Goal: Information Seeking & Learning: Learn about a topic

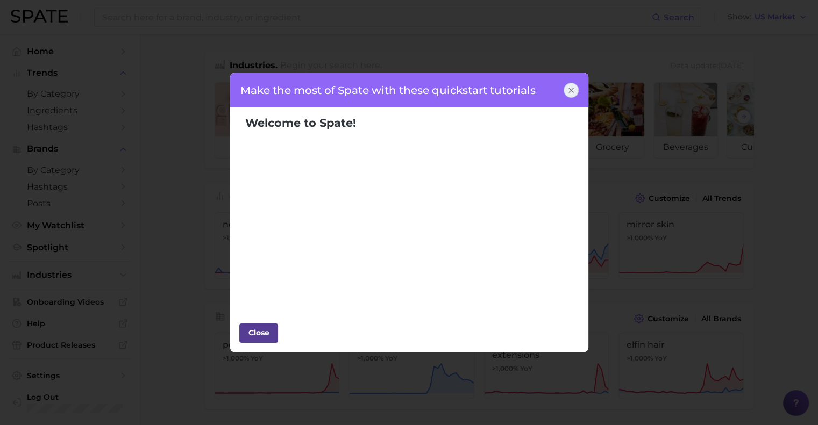
click at [258, 338] on div "Close" at bounding box center [258, 333] width 32 height 16
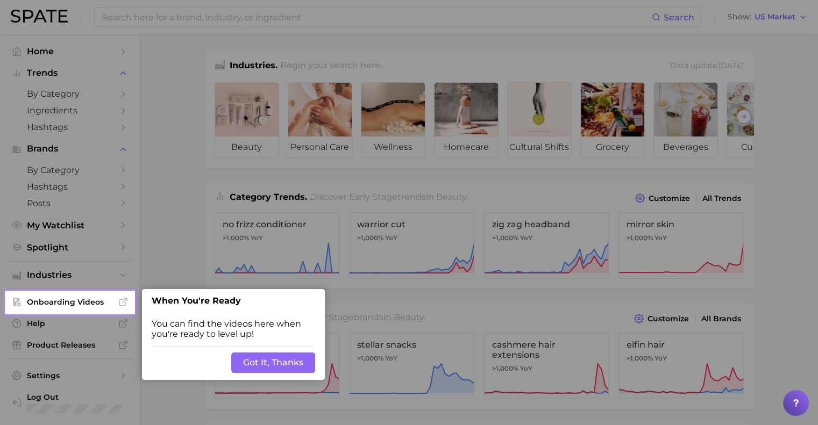
click at [260, 366] on button "Got It, Thanks" at bounding box center [273, 363] width 84 height 20
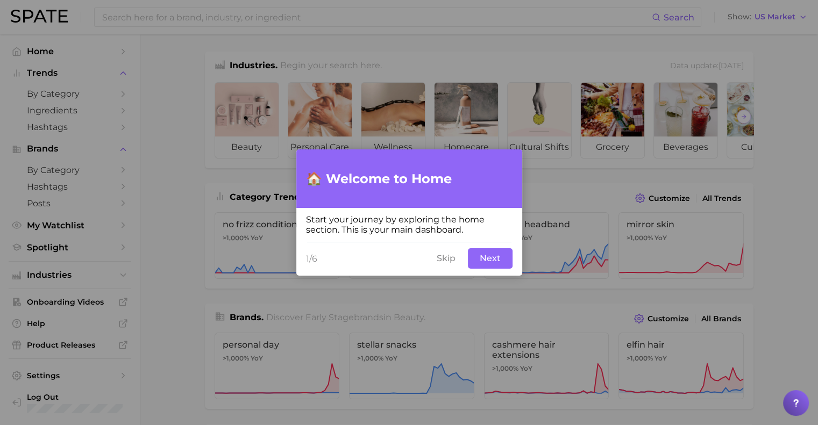
click at [490, 259] on button "Next" at bounding box center [490, 258] width 45 height 20
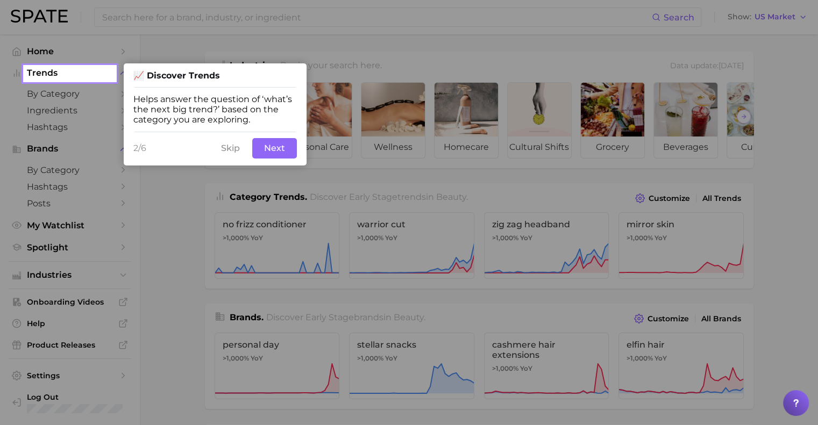
click at [274, 146] on button "Next" at bounding box center [274, 148] width 45 height 20
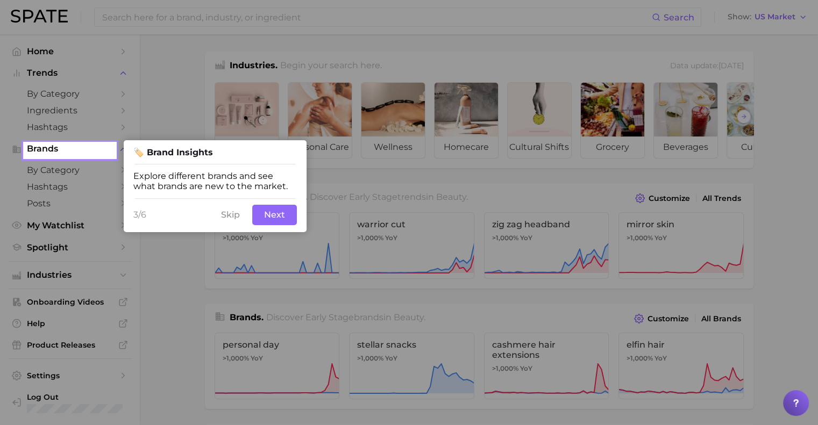
click at [278, 205] on div "3/6 Skip Next" at bounding box center [215, 215] width 183 height 34
click at [281, 223] on button "Next" at bounding box center [274, 215] width 45 height 20
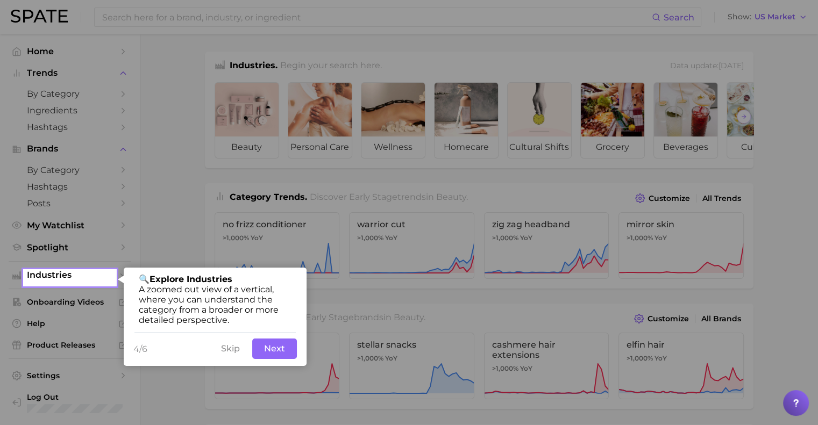
click at [272, 351] on button "Next" at bounding box center [274, 349] width 45 height 20
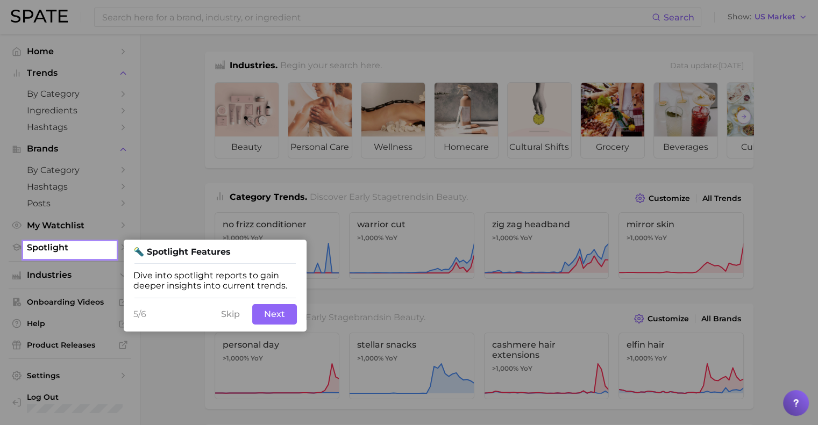
click at [282, 322] on button "Next" at bounding box center [274, 314] width 45 height 20
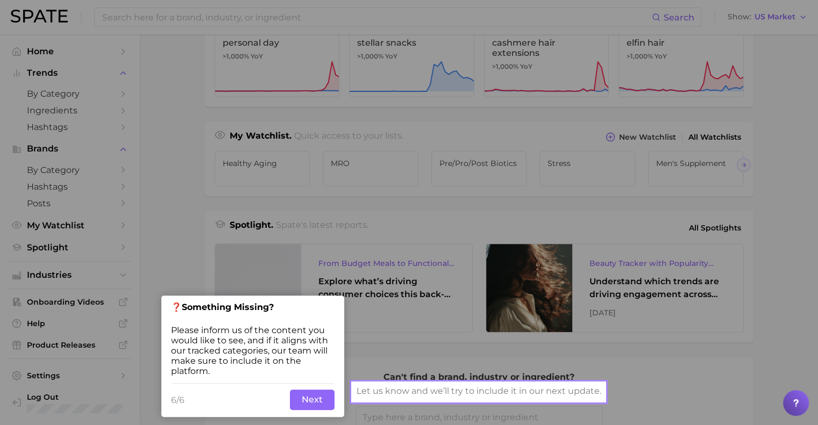
scroll to position [302, 0]
click at [328, 403] on button "Next" at bounding box center [312, 400] width 45 height 20
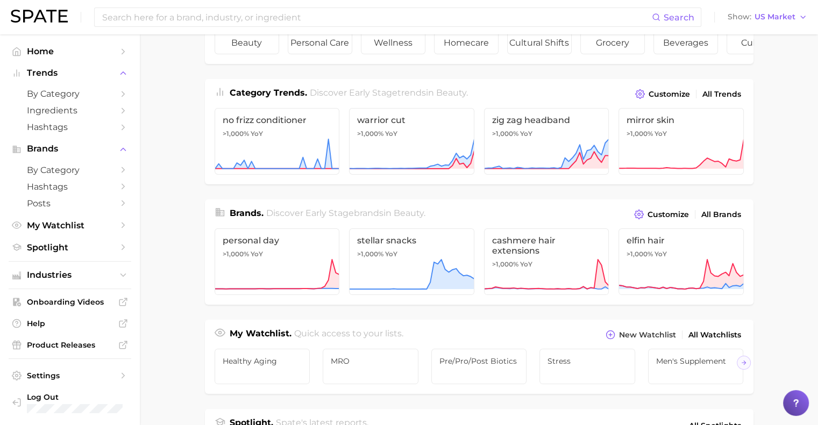
scroll to position [0, 0]
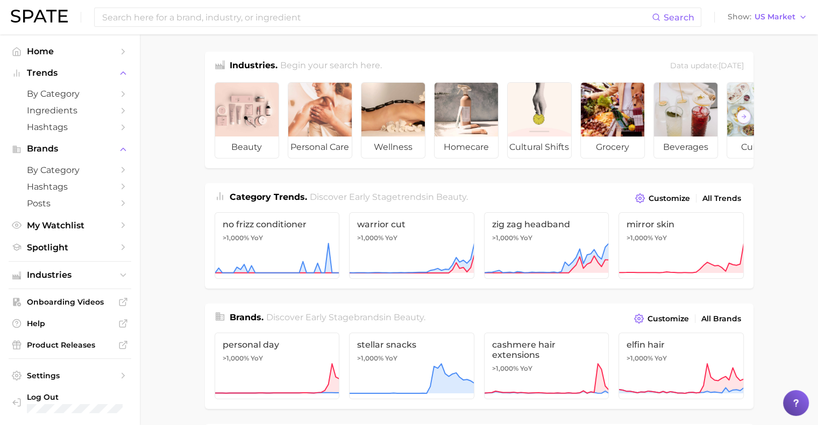
click at [802, 398] on div at bounding box center [796, 403] width 26 height 26
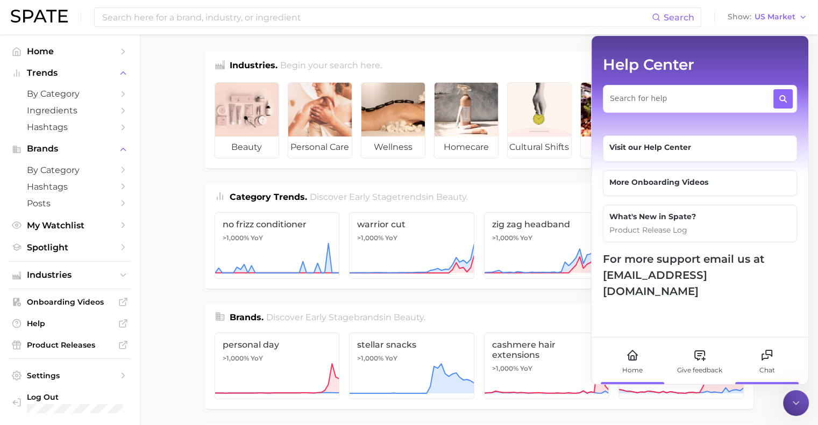
click at [766, 358] on icon at bounding box center [766, 355] width 13 height 13
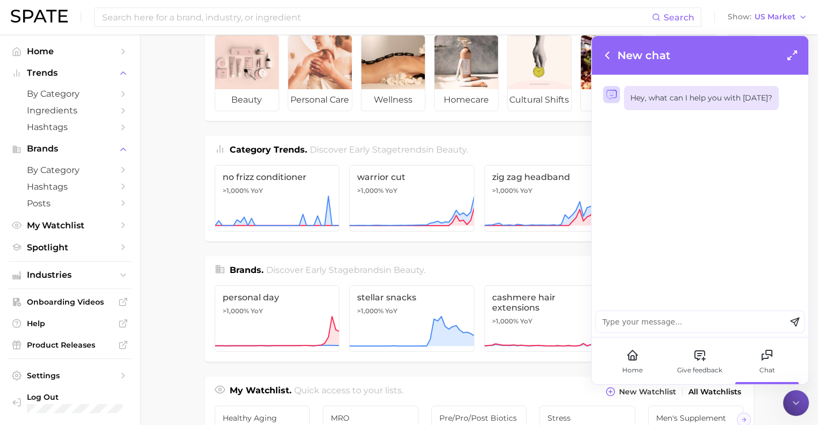
scroll to position [47, 0]
click at [635, 370] on div "Home" at bounding box center [632, 371] width 20 height 10
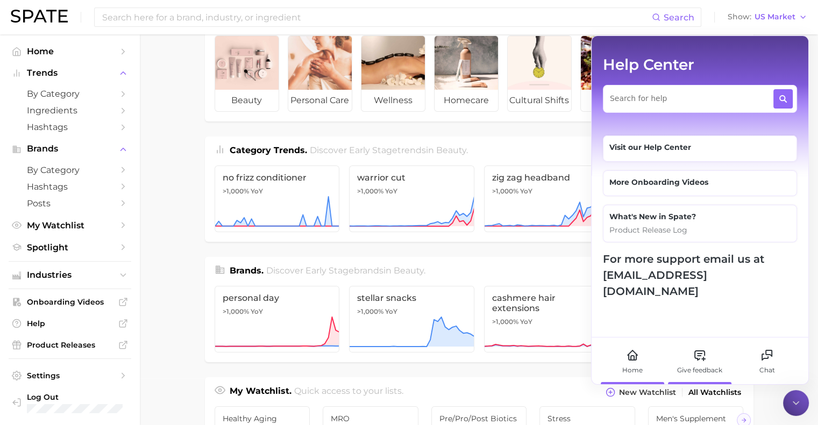
click at [670, 364] on div "Give feedback" at bounding box center [700, 361] width 60 height 47
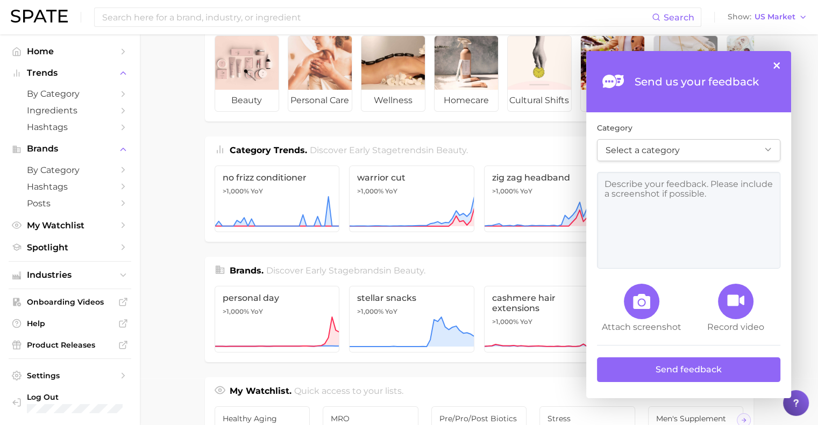
click at [773, 70] on div "Send us your feedback ×" at bounding box center [688, 81] width 205 height 61
click at [778, 63] on button "×" at bounding box center [776, 65] width 6 height 6
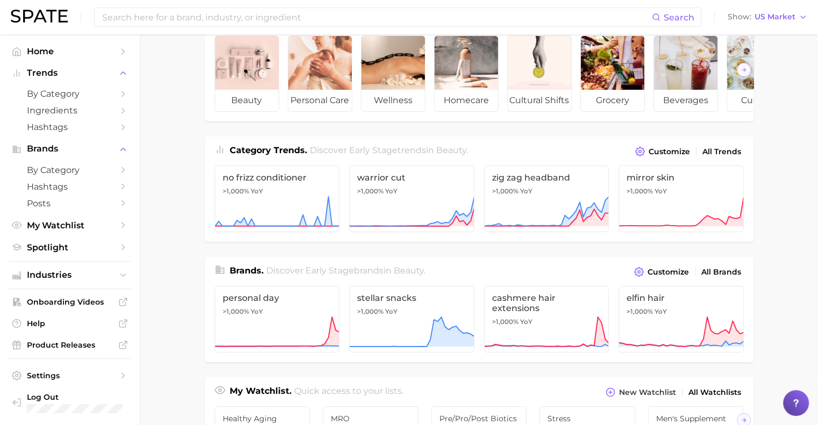
click at [789, 398] on div at bounding box center [796, 403] width 26 height 26
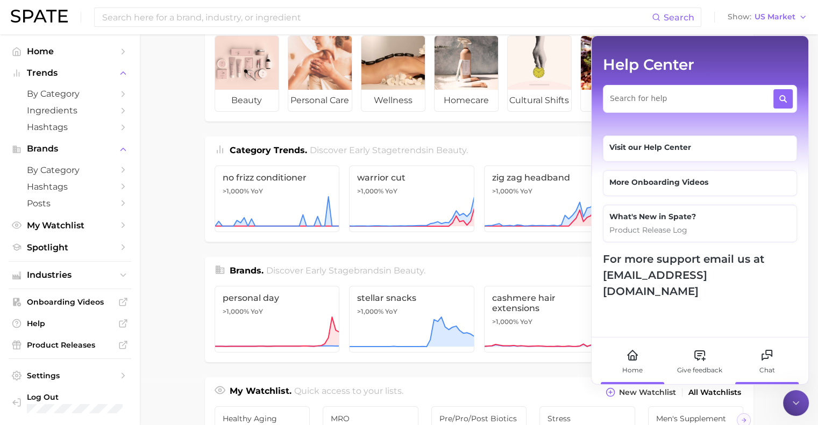
click at [768, 351] on icon at bounding box center [769, 354] width 6 height 6
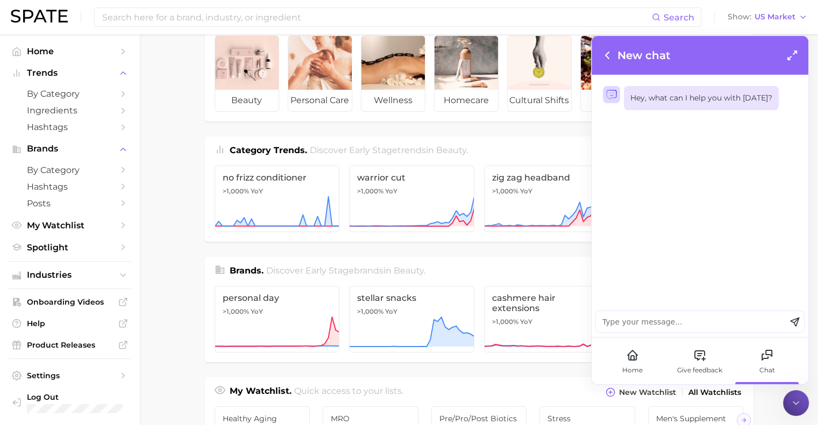
click at [659, 321] on textarea at bounding box center [691, 322] width 190 height 22
type textarea "Hi! What coul SPATE do if I am analyzing TikTok as a marketplace AND TikTok Sho…"
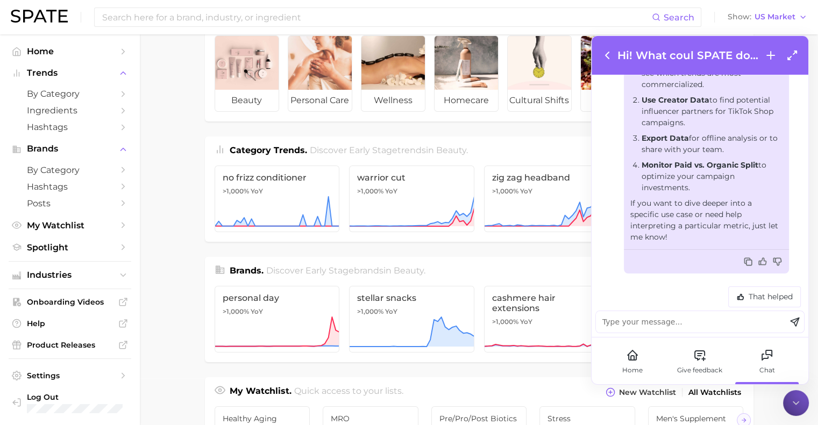
scroll to position [792, 0]
click at [763, 301] on div "That helped" at bounding box center [764, 297] width 68 height 16
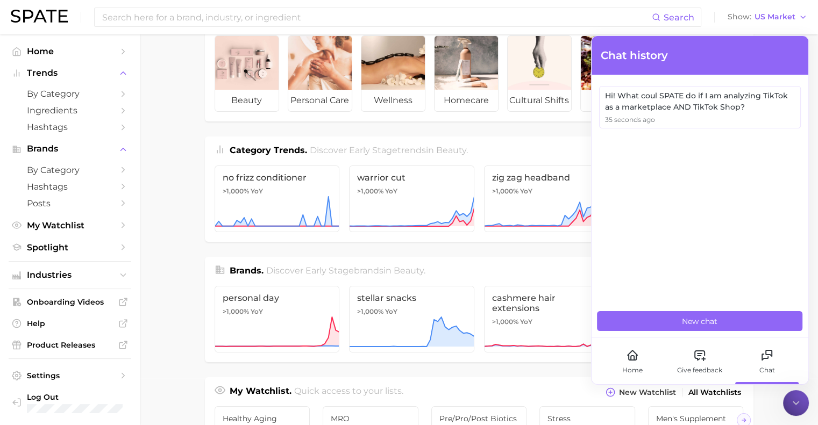
click at [763, 301] on div "Hi! What coul SPATE do if I am analyzing TikTok as a marketplace AND TikTok Sho…" at bounding box center [699, 207] width 217 height 259
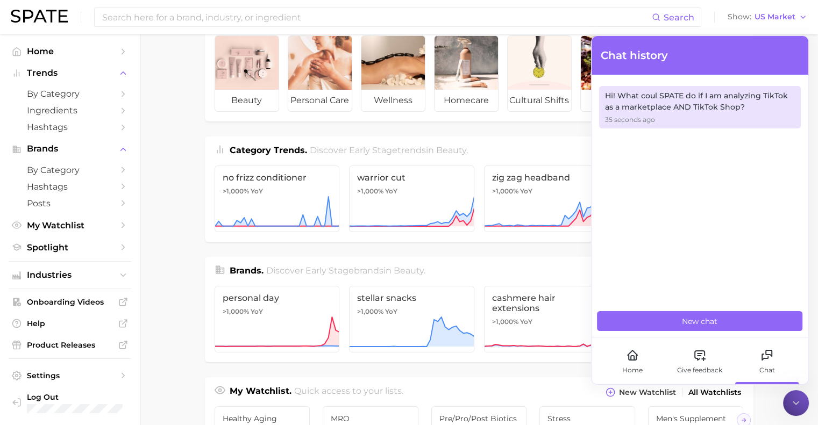
click at [666, 115] on div "35 seconds ago" at bounding box center [699, 120] width 189 height 10
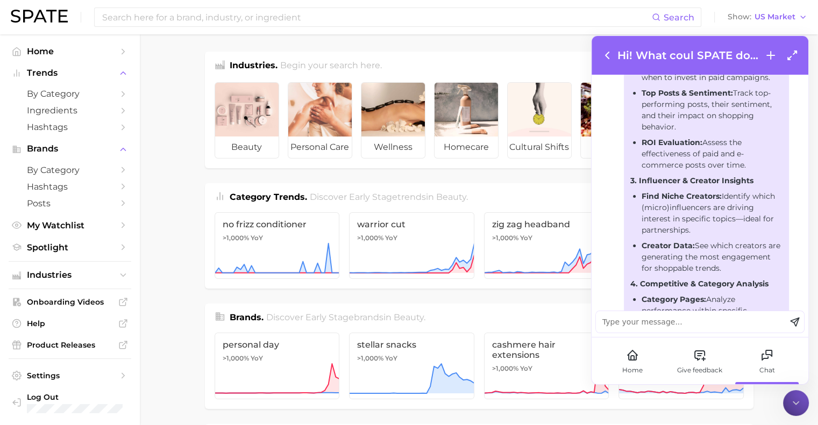
scroll to position [793, 0]
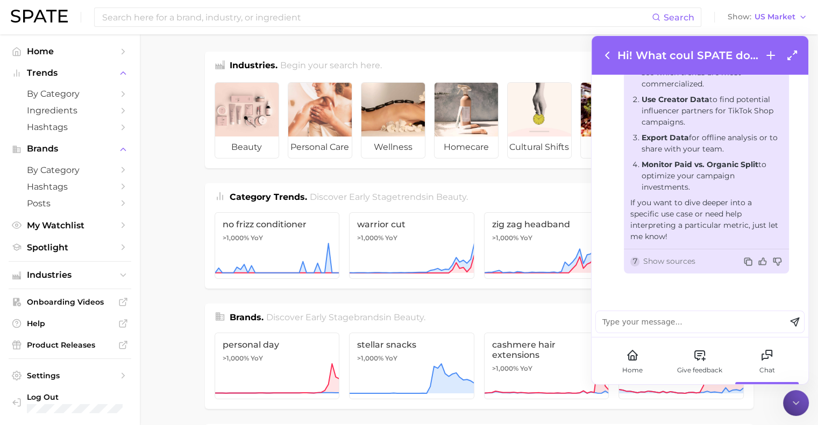
drag, startPoint x: 630, startPoint y: 181, endPoint x: 689, endPoint y: 236, distance: 80.3
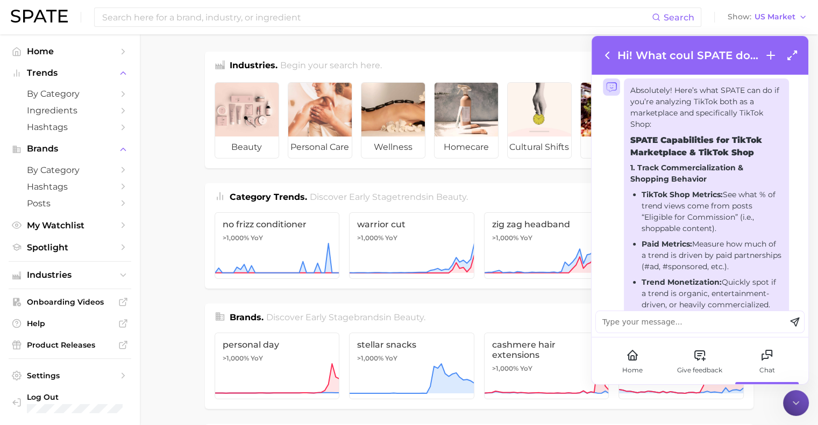
scroll to position [94, 0]
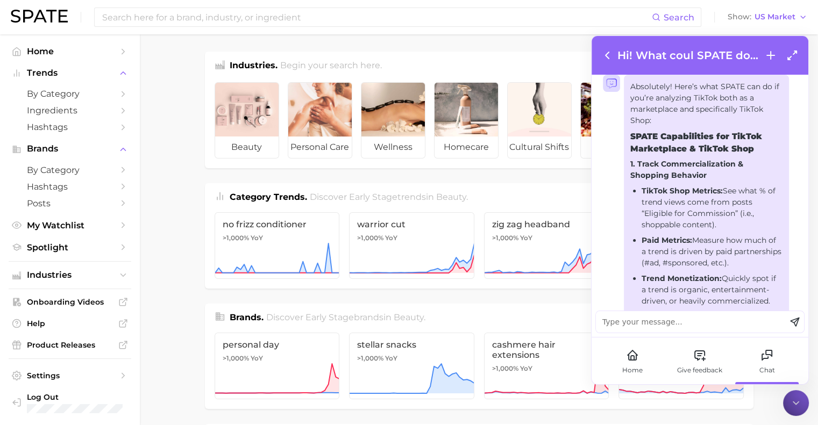
click at [633, 87] on p "Absolutely! Here’s what SPATE can do if you’re analyzing TikTok both as a marke…" at bounding box center [706, 103] width 152 height 45
click at [630, 87] on p "Absolutely! Here’s what SPATE can do if you’re analyzing TikTok both as a marke…" at bounding box center [706, 103] width 152 height 45
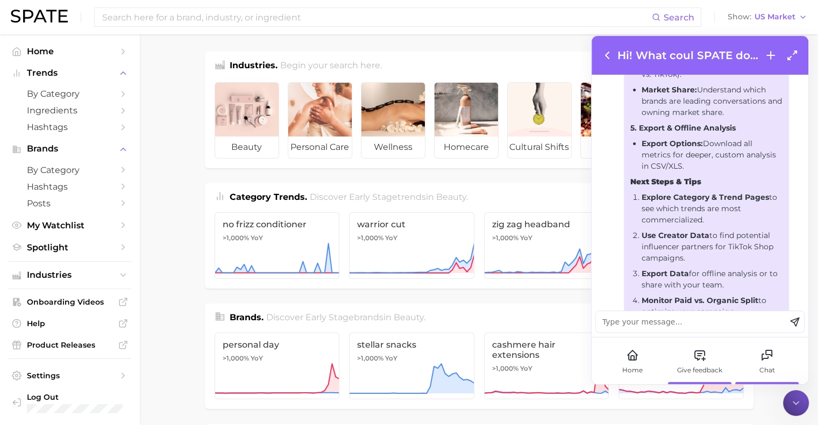
scroll to position [793, 0]
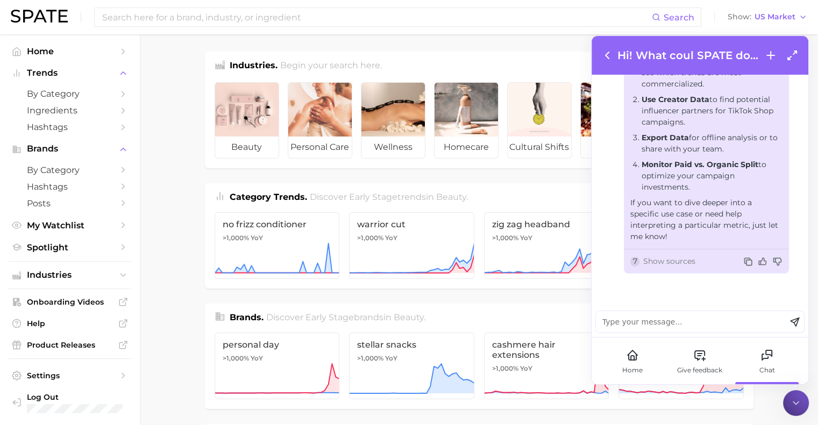
drag, startPoint x: 630, startPoint y: 87, endPoint x: 696, endPoint y: 248, distance: 174.3
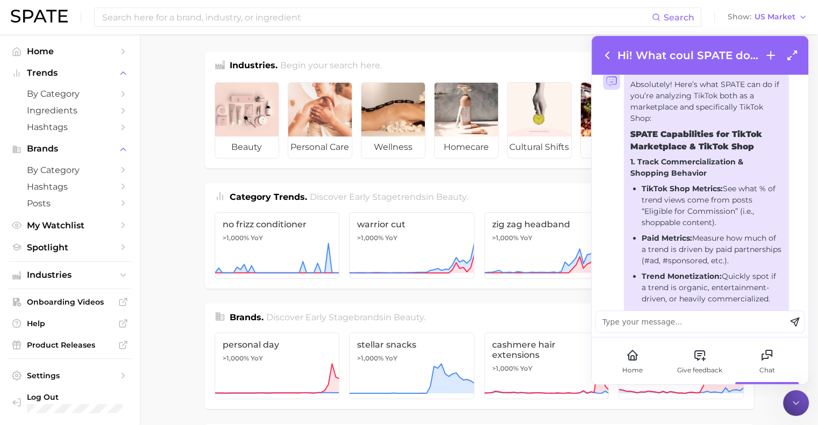
scroll to position [94, 0]
click at [646, 90] on p "Absolutely! Here’s what SPATE can do if you’re analyzing TikTok both as a marke…" at bounding box center [706, 103] width 152 height 45
click at [638, 88] on p "Absolutely! Here’s what SPATE can do if you’re analyzing TikTok both as a marke…" at bounding box center [706, 103] width 152 height 45
click at [655, 85] on p "Absolutely! Here’s what SPATE can do if you’re analyzing TikTok both as a marke…" at bounding box center [706, 103] width 152 height 45
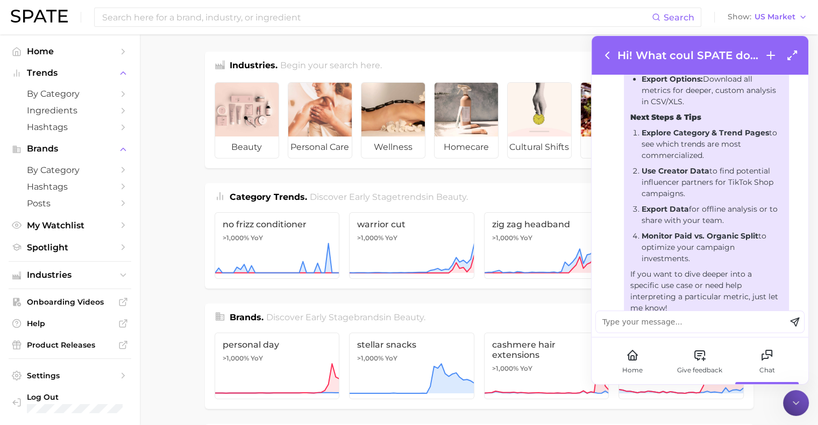
scroll to position [793, 0]
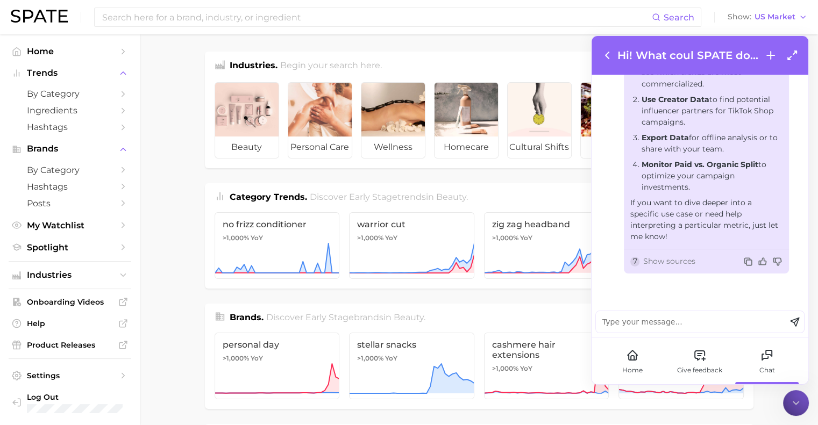
drag, startPoint x: 630, startPoint y: 85, endPoint x: 687, endPoint y: 240, distance: 164.8
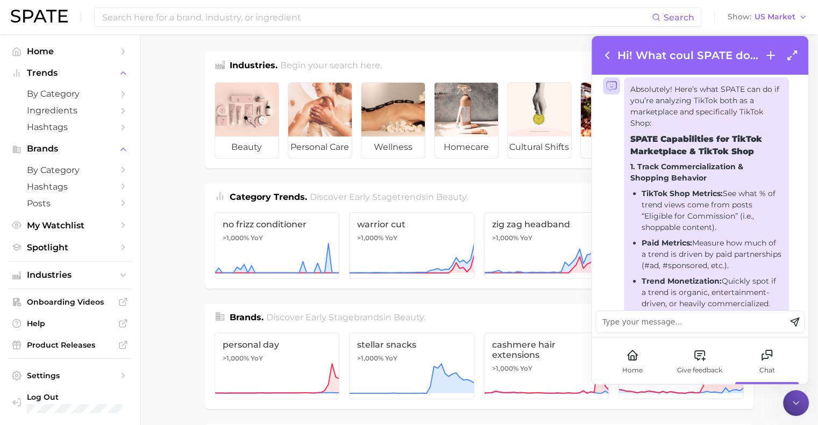
scroll to position [95, 0]
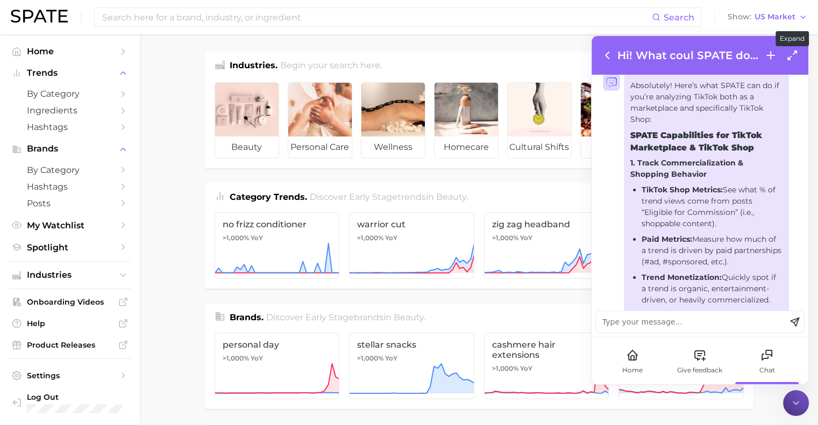
click at [797, 53] on icon at bounding box center [791, 55] width 13 height 13
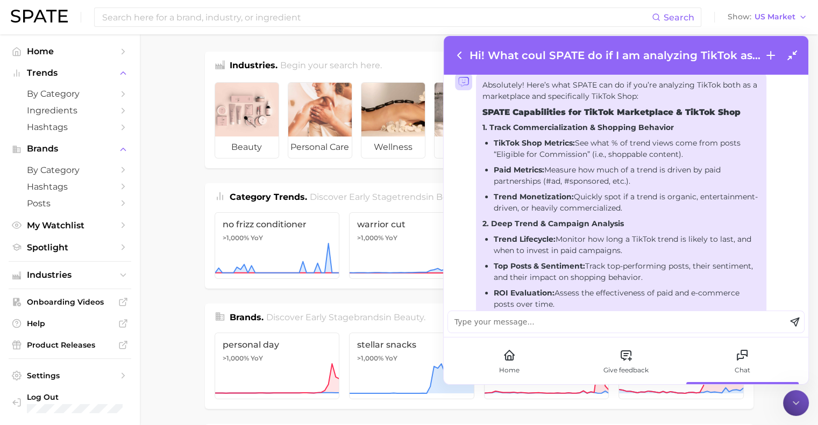
click at [495, 96] on p "Absolutely! Here’s what SPATE can do if you’re analyzing TikTok both as a marke…" at bounding box center [621, 91] width 278 height 23
click at [461, 81] on rect at bounding box center [463, 81] width 17 height 17
click at [462, 84] on rect at bounding box center [463, 81] width 17 height 17
click at [520, 120] on div "Absolutely! Here’s what SPATE can do if you’re analyzing TikTok both as a marke…" at bounding box center [621, 368] width 278 height 577
drag, startPoint x: 483, startPoint y: 85, endPoint x: 706, endPoint y: 299, distance: 309.1
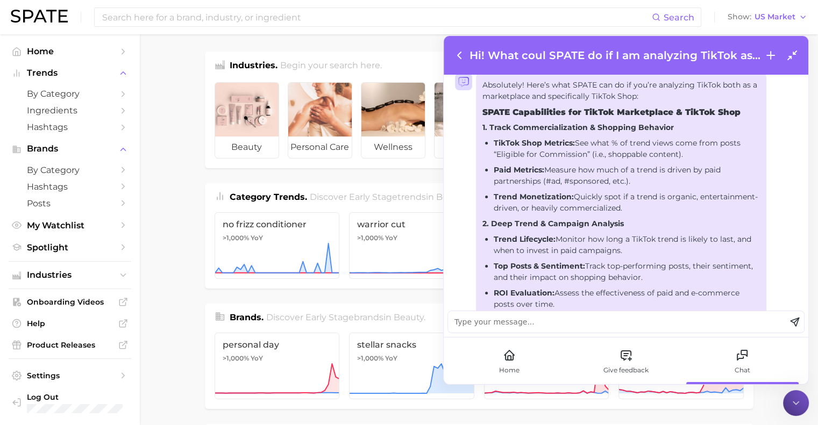
click at [706, 299] on div "Absolutely! Here’s what SPATE can do if you’re analyzing TikTok both as a marke…" at bounding box center [621, 368] width 278 height 577
click at [708, 212] on li "Trend Monetization: Quickly spot if a trend is organic, entertainment-driven, o…" at bounding box center [627, 202] width 267 height 23
click at [528, 94] on p "Absolutely! Here’s what SPATE can do if you’re analyzing TikTok both as a marke…" at bounding box center [621, 91] width 278 height 23
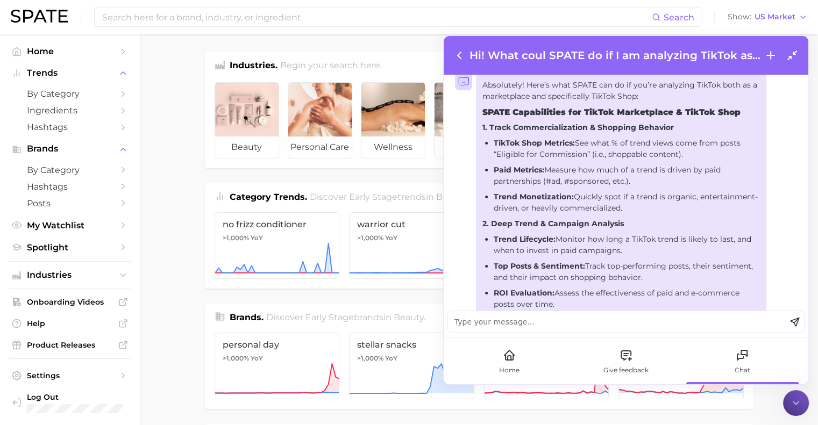
click at [528, 94] on p "Absolutely! Here’s what SPATE can do if you’re analyzing TikTok both as a marke…" at bounding box center [621, 91] width 278 height 23
click at [464, 91] on div "Absolutely! Here’s what SPATE can do if you’re analyzing TikTok both as a marke…" at bounding box center [626, 380] width 342 height 615
click at [465, 91] on div "Absolutely! Here’s what SPATE can do if you’re analyzing TikTok both as a marke…" at bounding box center [626, 380] width 342 height 615
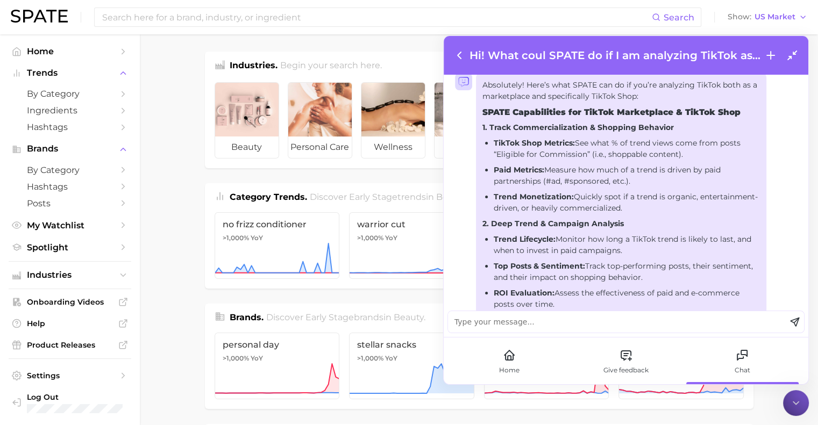
click at [465, 91] on div "Absolutely! Here’s what SPATE can do if you’re analyzing TikTok both as a marke…" at bounding box center [626, 380] width 342 height 615
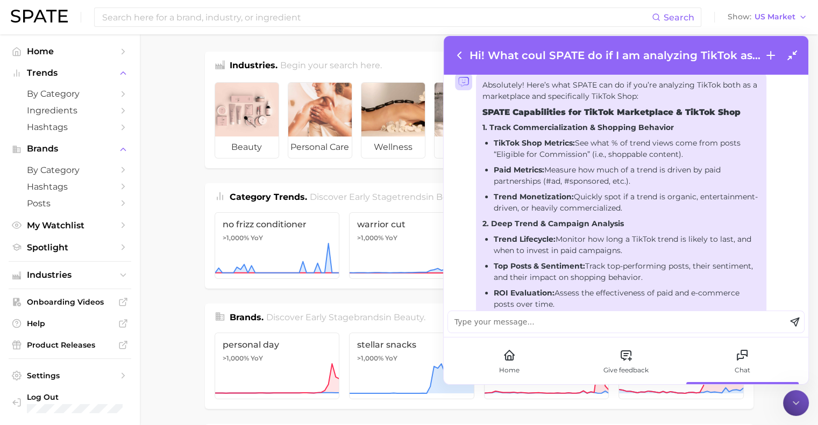
click at [462, 85] on icon at bounding box center [464, 81] width 10 height 9
click at [718, 120] on div "Absolutely! Here’s what SPATE can do if you’re analyzing TikTok both as a marke…" at bounding box center [621, 368] width 278 height 577
click at [752, 99] on p "Absolutely! Here’s what SPATE can do if you’re analyzing TikTok both as a marke…" at bounding box center [621, 91] width 278 height 23
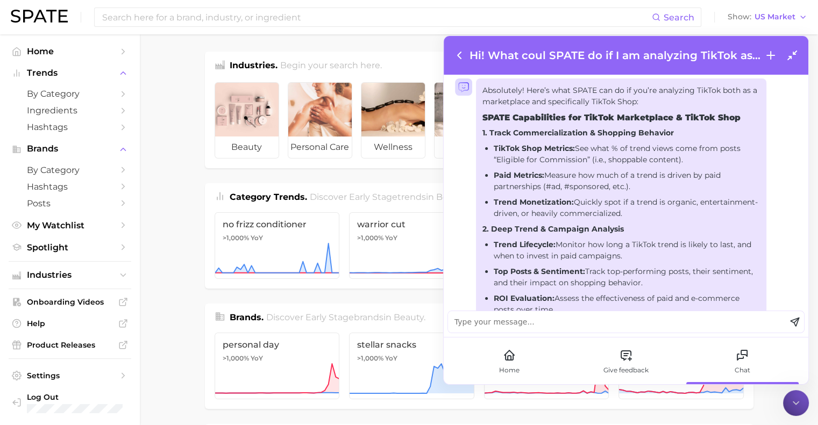
scroll to position [79, 0]
click at [451, 116] on div "Hey, what can I help you with [DATE]? Hi! What coul SPATE do if I am analyzing …" at bounding box center [626, 193] width 365 height 236
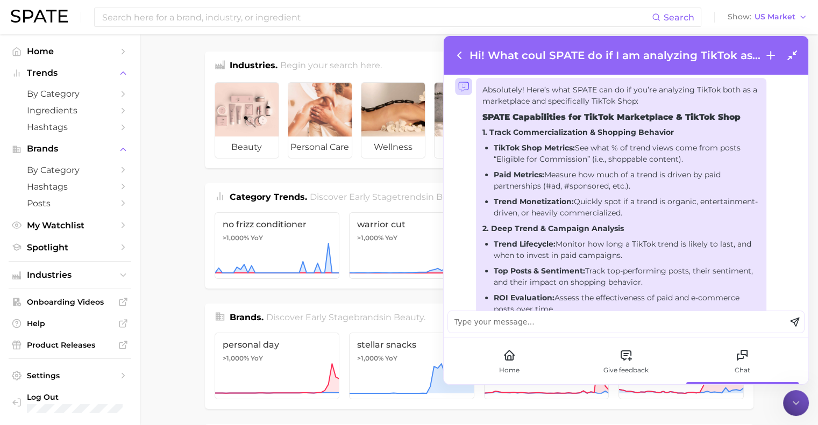
click at [451, 116] on div "Hey, what can I help you with [DATE]? Hi! What coul SPATE do if I am analyzing …" at bounding box center [626, 193] width 365 height 236
click at [459, 99] on div "Absolutely! Here’s what SPATE can do if you’re analyzing TikTok both as a marke…" at bounding box center [626, 385] width 342 height 615
click at [468, 103] on div "Absolutely! Here’s what SPATE can do if you’re analyzing TikTok both as a marke…" at bounding box center [626, 385] width 342 height 615
click at [462, 87] on icon at bounding box center [464, 86] width 10 height 9
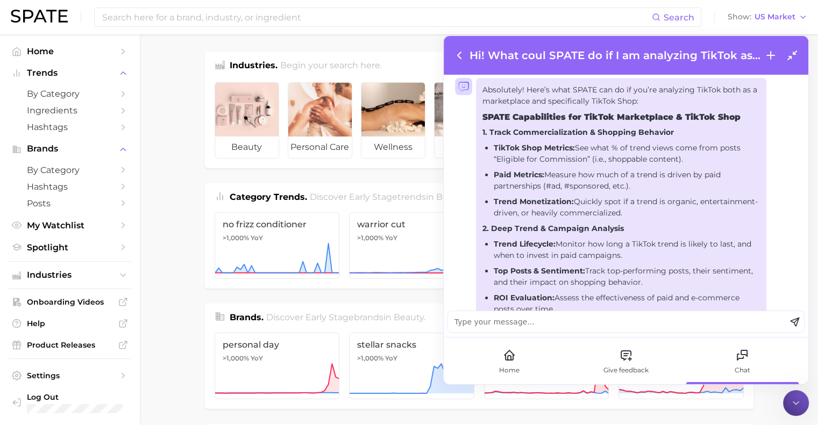
click at [462, 87] on icon at bounding box center [464, 86] width 10 height 9
click at [488, 115] on strong "SPATE Capabilities for TikTok Marketplace & TikTok Shop" at bounding box center [611, 117] width 258 height 10
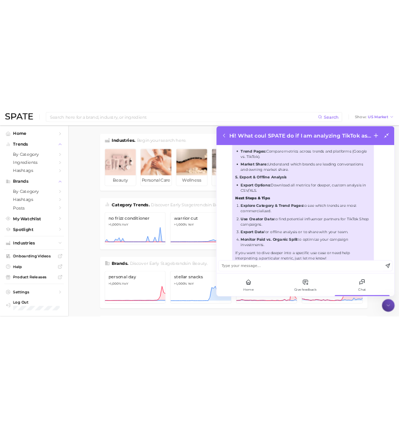
scroll to position [498, 0]
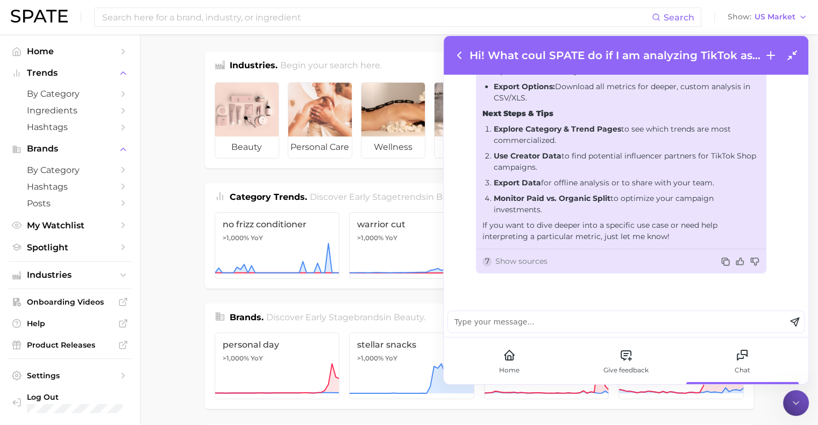
drag, startPoint x: 483, startPoint y: 159, endPoint x: 672, endPoint y: 234, distance: 203.7
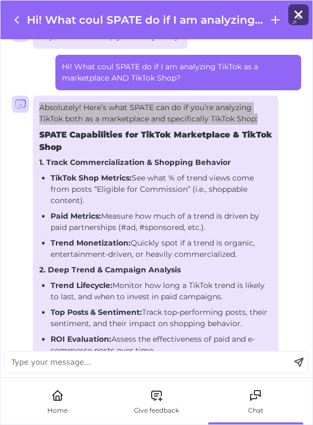
scroll to position [27, 0]
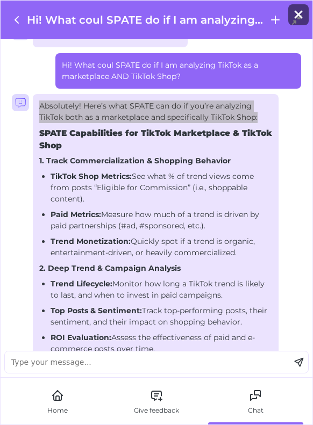
click at [86, 117] on p "Absolutely! Here’s what SPATE can do if you’re analyzing TikTok both as a marke…" at bounding box center [155, 112] width 233 height 23
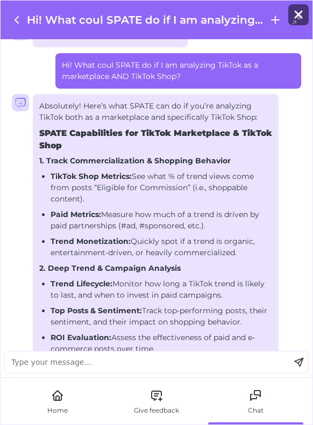
scroll to position [435, 0]
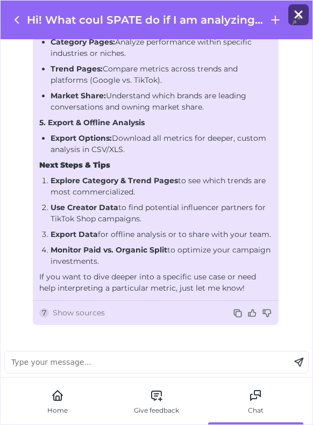
drag, startPoint x: 40, startPoint y: 105, endPoint x: 250, endPoint y: 287, distance: 277.1
click at [254, 310] on icon at bounding box center [251, 313] width 7 height 7
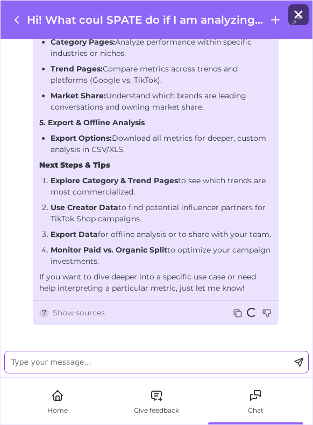
click at [196, 361] on textarea at bounding box center [147, 363] width 285 height 22
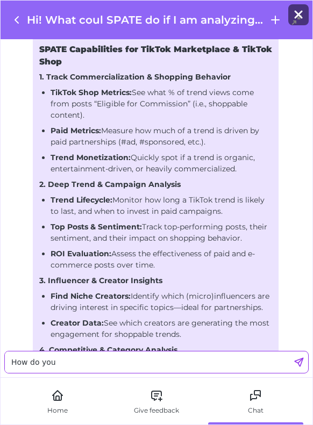
scroll to position [112, 0]
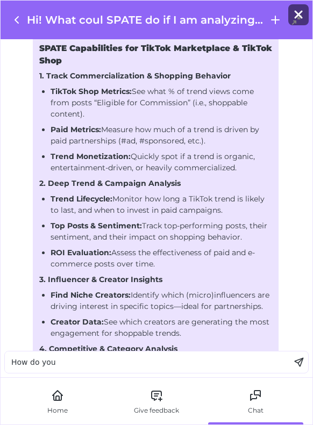
drag, startPoint x: 134, startPoint y: 91, endPoint x: 167, endPoint y: 103, distance: 35.4
click at [167, 103] on li "TikTok Shop Metrics: See what % of trend views come from posts “Eligible for Co…" at bounding box center [162, 103] width 222 height 34
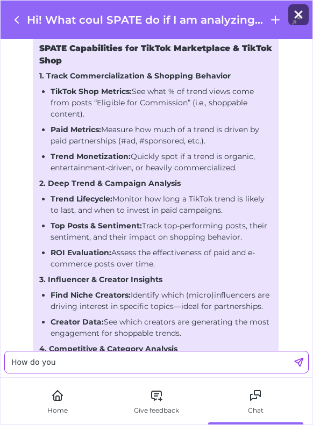
click at [105, 364] on textarea "How do you" at bounding box center [147, 363] width 285 height 22
paste textarea "See what % of trend views come from posts “Eligible for Commission”"
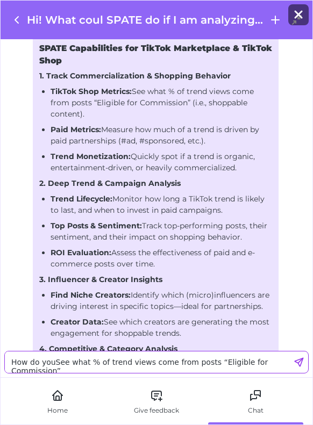
click at [56, 363] on textarea "How do youSee what % of trend views come from posts “Eligible for Commission”" at bounding box center [147, 363] width 285 height 22
click at [286, 362] on textarea "How do you see what % of trend views come from posts “Eligible for Commission”" at bounding box center [147, 363] width 285 height 22
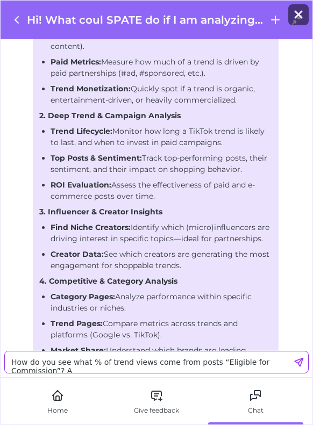
scroll to position [0, 0]
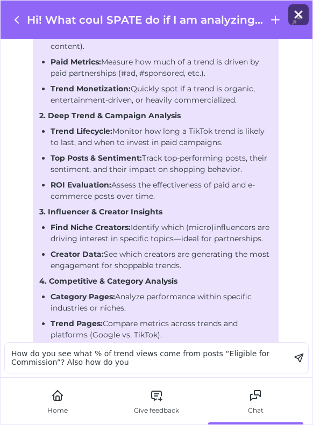
drag, startPoint x: 161, startPoint y: 77, endPoint x: 237, endPoint y: 91, distance: 76.5
click at [237, 91] on li "Trend Monetization: Quickly spot if a trend is organic, entertainment-driven, o…" at bounding box center [162, 94] width 222 height 23
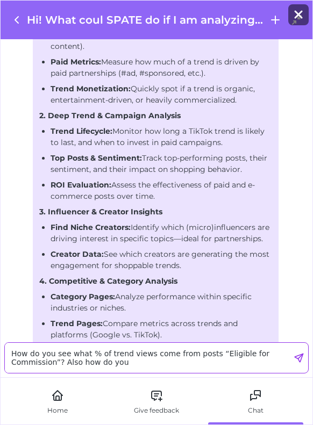
click at [126, 367] on textarea "How do you see what % of trend views come from posts “Eligible for Commission”?…" at bounding box center [147, 358] width 285 height 30
paste textarea "spot if a trend is organic, entertainment-driven, or heavily commercialized."
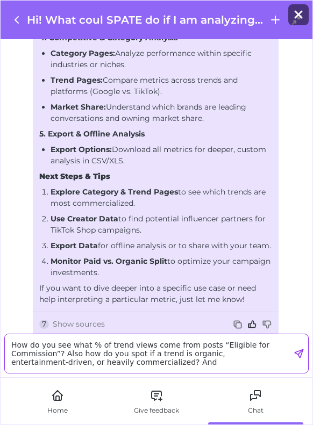
scroll to position [423, 0]
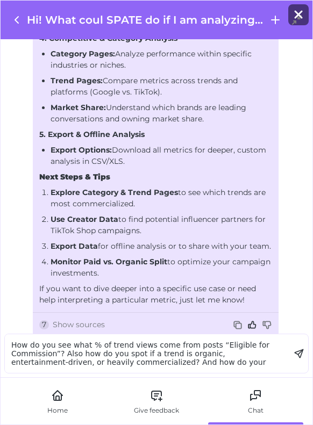
drag, startPoint x: 51, startPoint y: 249, endPoint x: 109, endPoint y: 261, distance: 58.7
click at [109, 261] on li "Monitor Paid vs. Organic Split to optimize your campaign investments." at bounding box center [162, 267] width 222 height 23
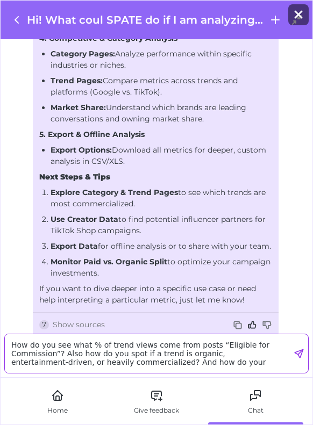
click at [138, 368] on textarea "How do you see what % of trend views come from posts “Eligible for Commission”?…" at bounding box center [147, 353] width 285 height 39
paste textarea "Monitor Paid vs. Organic Split to optimize your campaign investments."
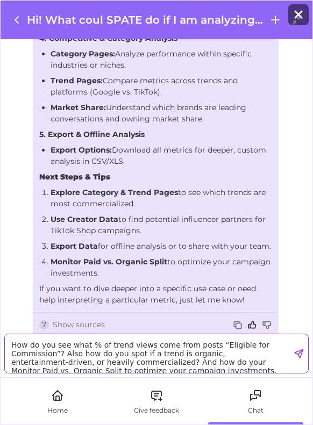
scroll to position [0, 0]
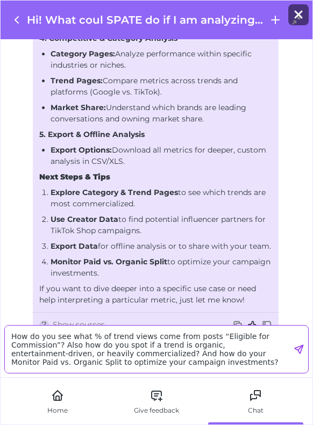
click at [270, 355] on textarea "How do you see what % of trend views come from posts “Eligible for Commission”?…" at bounding box center [147, 349] width 285 height 47
type textarea "How do you see what % of trend views come from posts “Eligible for Commission”?…"
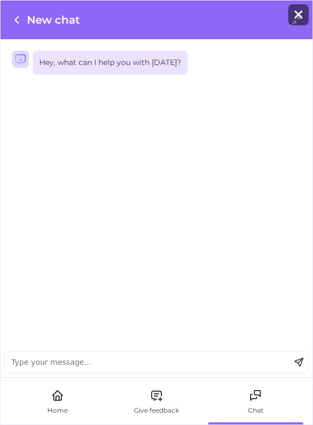
click at [20, 18] on icon at bounding box center [16, 19] width 13 height 13
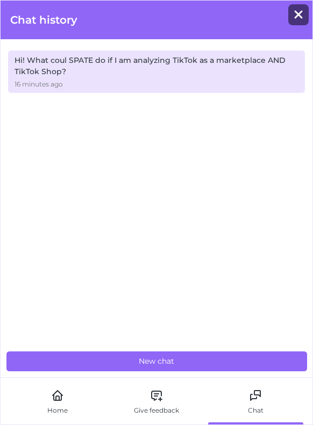
click at [77, 60] on div "Hi! What coul SPATE do if I am analyzing TikTok as a marketplace AND TikTok Sho…" at bounding box center [157, 66] width 284 height 23
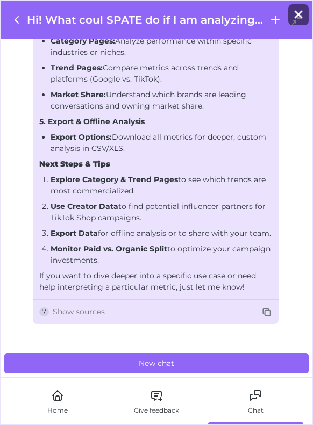
scroll to position [550, 0]
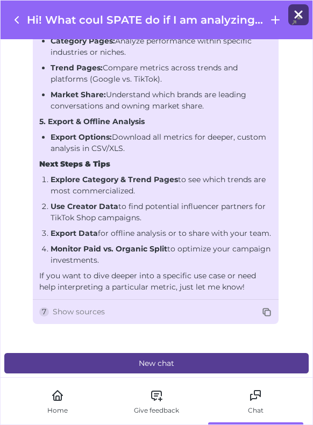
click at [155, 357] on button "New chat" at bounding box center [156, 363] width 304 height 20
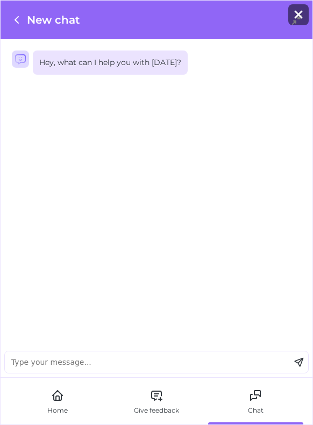
click at [19, 22] on icon at bounding box center [16, 19] width 13 height 13
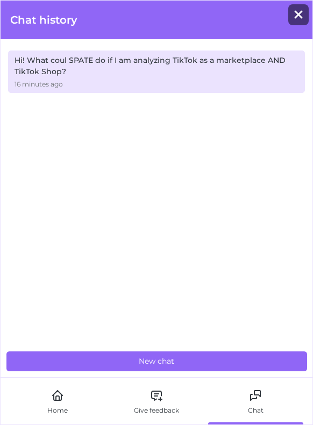
click at [71, 68] on div "Hi! What coul SPATE do if I am analyzing TikTok as a marketplace AND TikTok Sho…" at bounding box center [157, 66] width 284 height 23
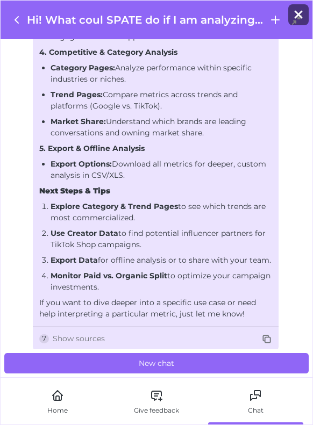
scroll to position [436, 0]
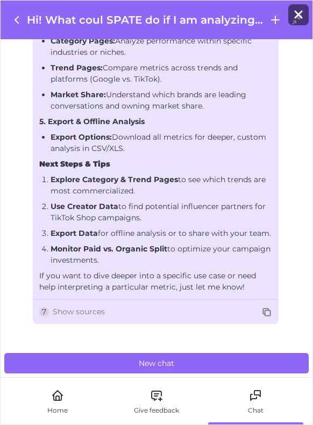
click at [115, 329] on div "Hey, what can I help you with [DATE]? Hi! What coul SPATE do if I am analyzing …" at bounding box center [157, 194] width 312 height 310
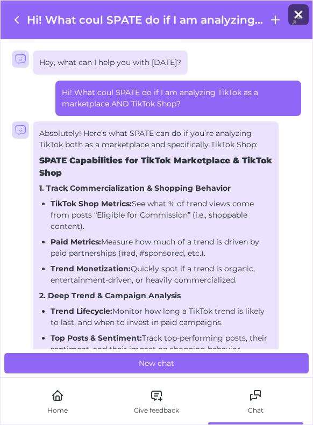
scroll to position [1, 0]
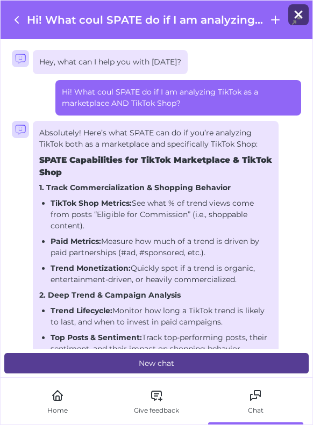
click at [175, 361] on button "New chat" at bounding box center [156, 363] width 304 height 20
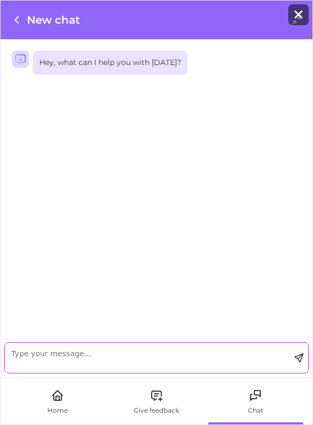
scroll to position [0, 0]
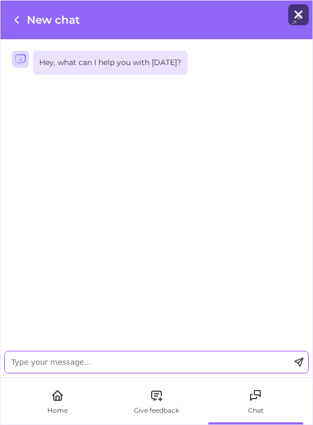
click at [140, 361] on textarea at bounding box center [147, 363] width 285 height 22
paste textarea "Monitor Paid vs. Organic Split to optimize your campaign investments."
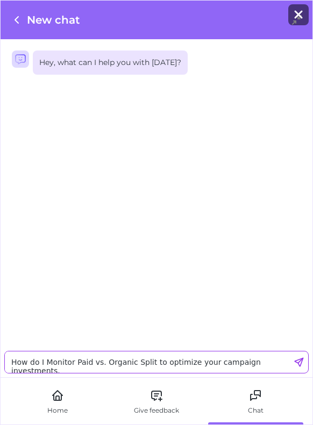
click at [43, 363] on textarea "How do I Monitor Paid vs. Organic Split to optimize your campaign investments." at bounding box center [147, 363] width 285 height 22
click at [284, 363] on textarea "How do I monitor Paid vs. Organic Split to optimize your campaign investments." at bounding box center [147, 363] width 285 height 22
click at [195, 364] on textarea "How do I monitor Paid vs. Organic Split to optimize your campaign investments?" at bounding box center [147, 363] width 285 height 22
click at [12, 364] on textarea "How do I monitor Paid vs. Organic Split to optimize campaign investments?" at bounding box center [147, 363] width 285 height 22
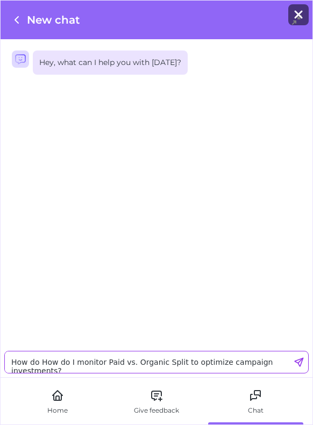
type textarea "How do How do I monitor Paid vs. Organic Split to optimize campaign investments?"
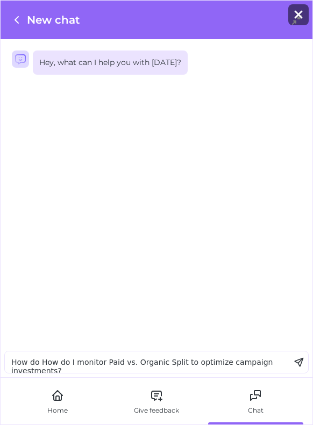
click at [22, 22] on icon at bounding box center [16, 19] width 13 height 13
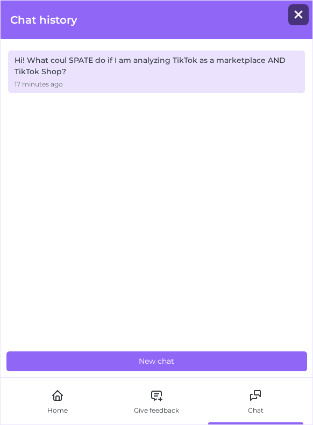
click at [53, 87] on div "17 minutes ago" at bounding box center [157, 85] width 284 height 10
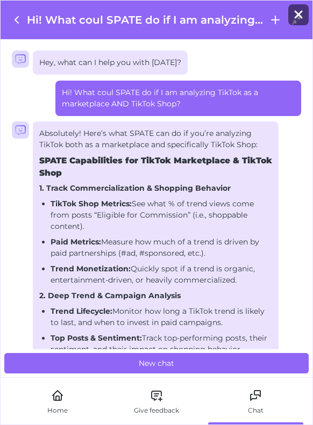
scroll to position [436, 0]
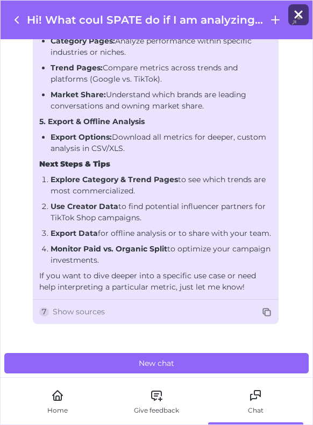
drag, startPoint x: 44, startPoint y: 138, endPoint x: 239, endPoint y: 281, distance: 241.2
click at [267, 309] on icon at bounding box center [266, 312] width 7 height 7
click at [13, 24] on icon at bounding box center [16, 19] width 13 height 13
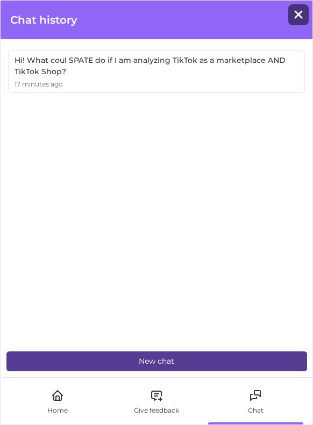
click at [122, 358] on button "New chat" at bounding box center [156, 362] width 301 height 20
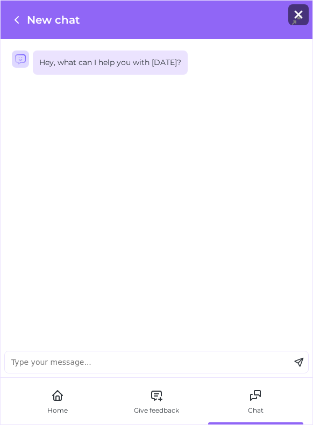
click at [120, 359] on textarea at bounding box center [147, 363] width 285 height 22
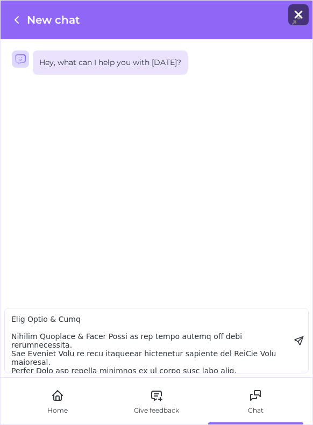
scroll to position [0, 0]
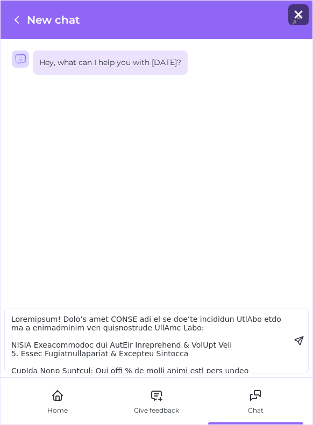
drag, startPoint x: 11, startPoint y: 322, endPoint x: 19, endPoint y: 358, distance: 36.8
click at [19, 358] on textarea at bounding box center [147, 341] width 285 height 65
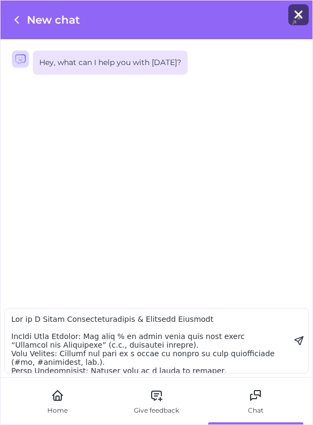
drag, startPoint x: 44, startPoint y: 319, endPoint x: 87, endPoint y: 338, distance: 46.5
click at [87, 338] on textarea at bounding box center [147, 341] width 285 height 65
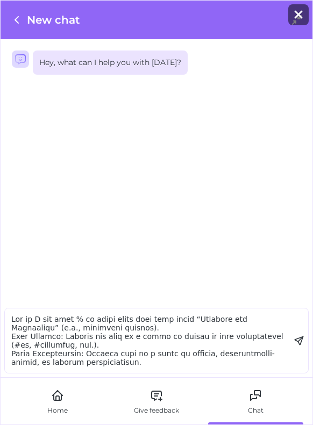
click at [114, 327] on textarea at bounding box center [147, 341] width 285 height 65
drag, startPoint x: 115, startPoint y: 328, endPoint x: 105, endPoint y: 352, distance: 25.4
click at [105, 352] on textarea at bounding box center [147, 341] width 285 height 65
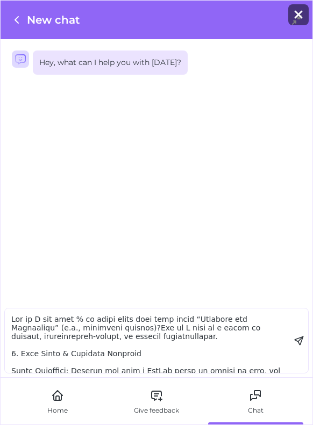
click at [91, 327] on textarea at bounding box center [147, 341] width 285 height 65
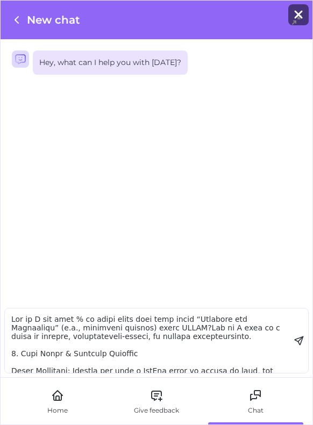
click at [205, 334] on textarea at bounding box center [147, 341] width 285 height 65
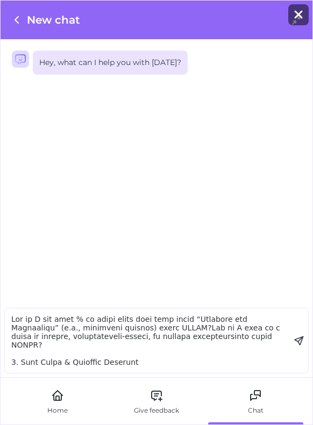
click at [134, 330] on textarea at bounding box center [147, 341] width 285 height 65
click at [137, 330] on textarea at bounding box center [147, 341] width 285 height 65
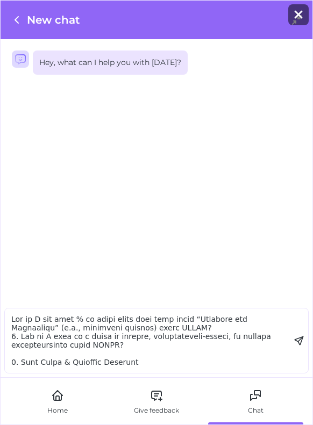
click at [11, 319] on textarea at bounding box center [147, 341] width 285 height 65
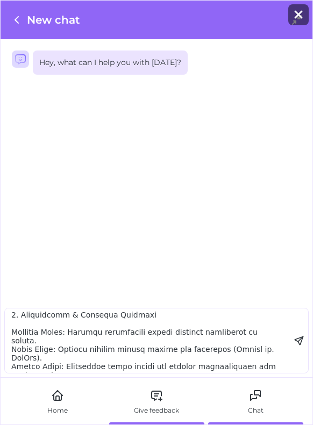
scroll to position [310, 0]
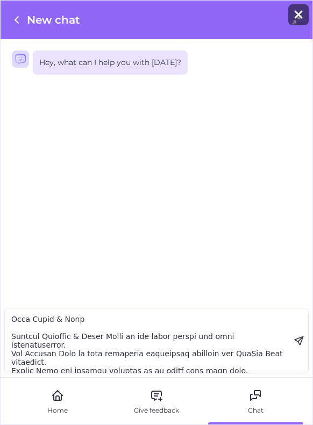
drag, startPoint x: 122, startPoint y: 347, endPoint x: 215, endPoint y: 317, distance: 97.6
click at [215, 317] on textarea at bounding box center [147, 341] width 285 height 65
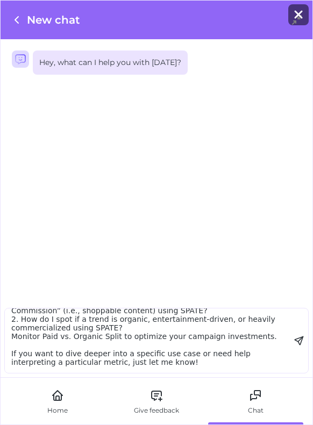
scroll to position [26, 0]
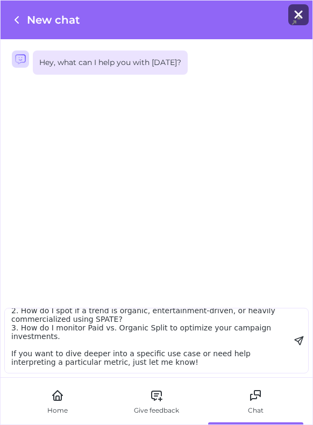
click at [199, 329] on textarea "1. How do I see what % of trend views come from posts “Eligible for Commission”…" at bounding box center [147, 341] width 285 height 65
drag, startPoint x: 265, startPoint y: 327, endPoint x: 292, endPoint y: 394, distance: 72.1
click at [292, 394] on div "New chat Hey, what can I help you with [DATE]? 1. How do I see what % of trend …" at bounding box center [156, 212] width 313 height 425
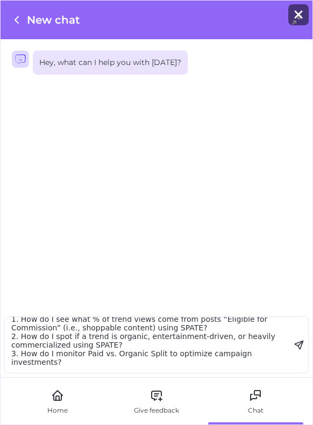
scroll to position [0, 0]
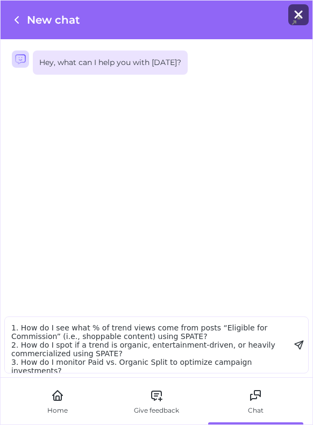
click at [18, 326] on textarea "1. How do I see what % of trend views come from posts “Eligible for Commission”…" at bounding box center [147, 345] width 285 height 56
click at [117, 317] on textarea "Hi! Please help me with the 3 qquestions: 1. How do I see what % of trend views…" at bounding box center [147, 341] width 285 height 65
type textarea "Hi! Please help me with the 3 questions: 1. How do I see what % of trend views …"
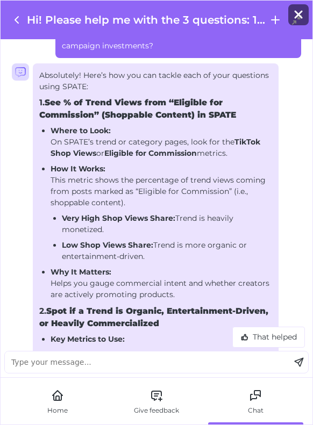
scroll to position [114, 0]
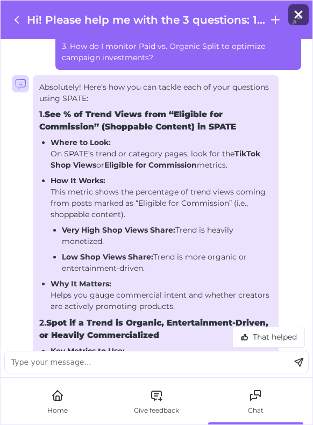
click at [129, 365] on textarea at bounding box center [147, 363] width 285 height 22
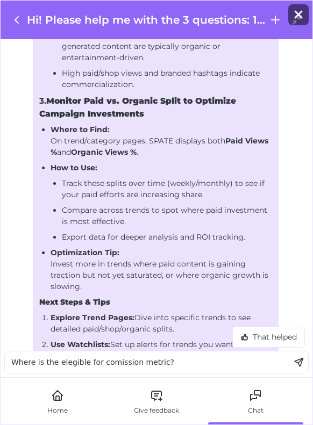
scroll to position [569, 0]
drag, startPoint x: 228, startPoint y: 140, endPoint x: 234, endPoint y: 150, distance: 12.1
click at [234, 150] on li "Where to Find: On trend/category pages, SPATE displays both Paid Views % and Or…" at bounding box center [162, 141] width 222 height 34
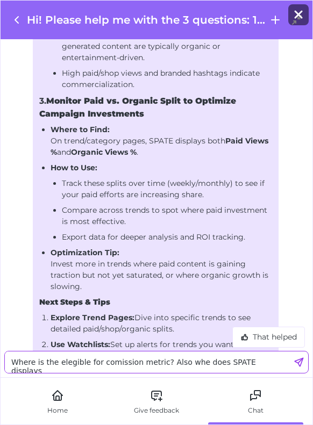
click at [262, 365] on textarea "Where is the elegible for comission metric? Also whe does SPATE displays" at bounding box center [147, 363] width 285 height 22
paste textarea "Paid Views % and Organic Views %."
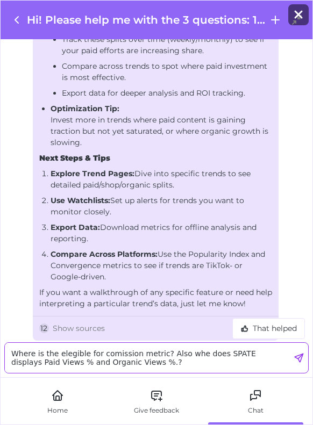
scroll to position [748, 0]
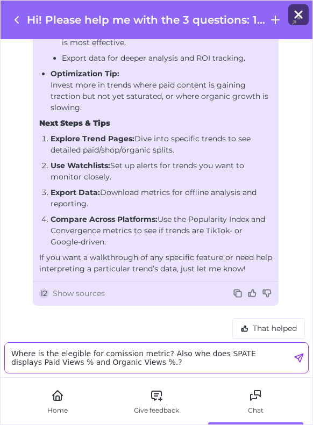
click at [91, 365] on textarea "Where is the elegible for comission metric? Also whe does SPATE displays Paid V…" at bounding box center [147, 358] width 285 height 30
type textarea "Where is the elegible for comission metric? Also whe does SPATE displays Paid V…"
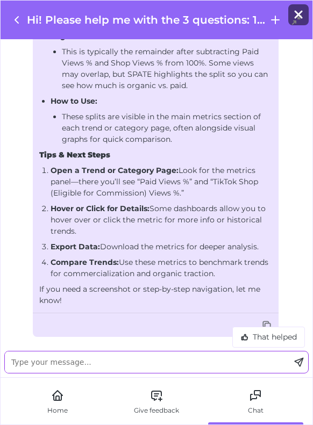
scroll to position [1375, 0]
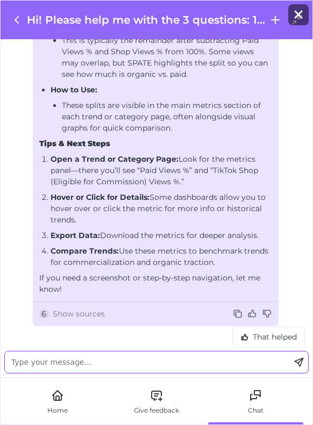
click at [165, 365] on textarea at bounding box center [147, 363] width 285 height 22
type textarea "A screenshot, please"
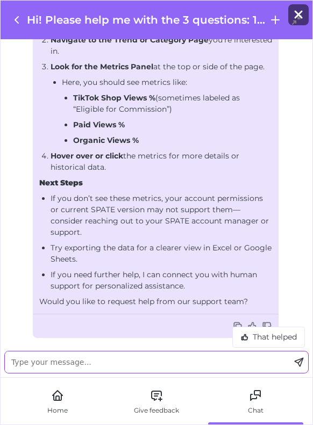
scroll to position [1780, 0]
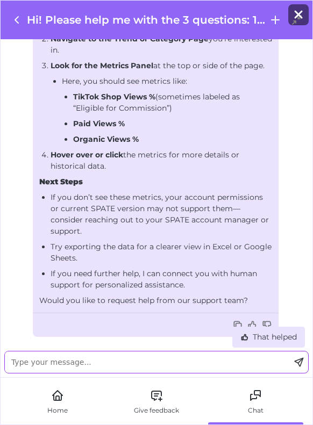
click at [291, 332] on div "That helped" at bounding box center [269, 337] width 68 height 16
click at [294, 331] on div "Thank you" at bounding box center [271, 337] width 62 height 16
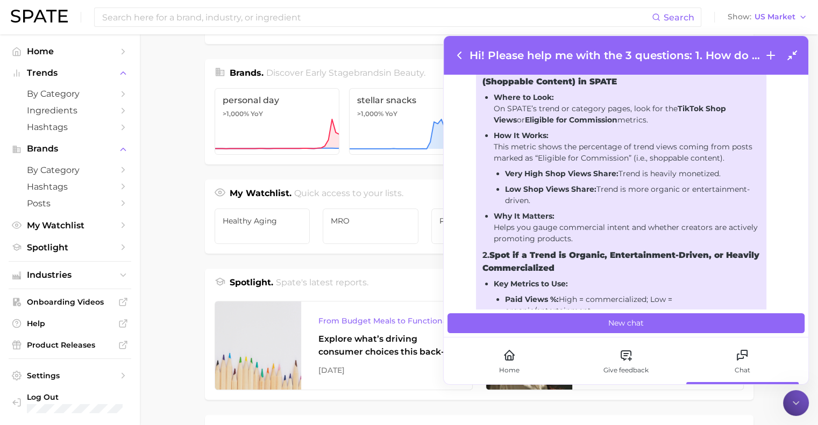
scroll to position [184, 0]
click at [84, 98] on span "by Category" at bounding box center [70, 94] width 86 height 10
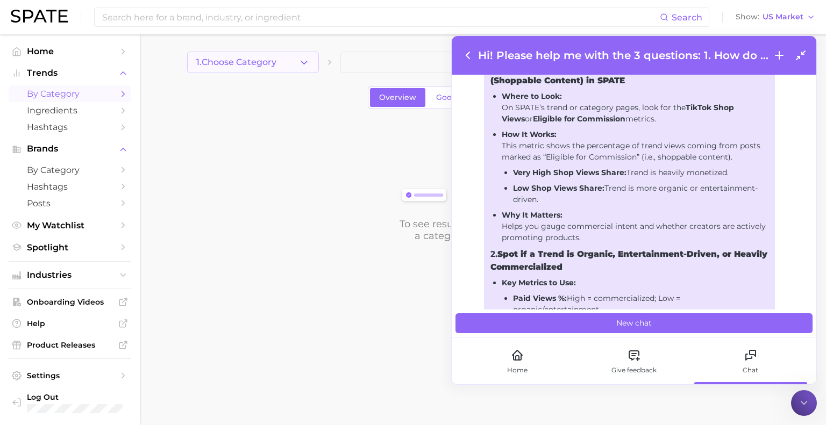
click at [302, 67] on icon "button" at bounding box center [303, 62] width 11 height 11
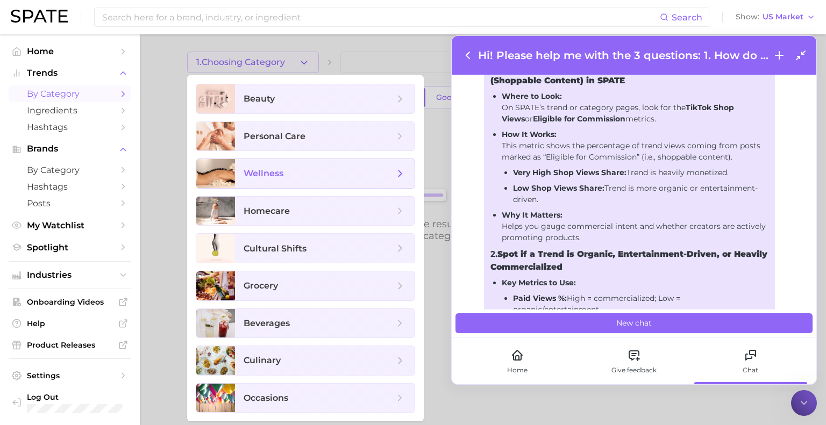
click at [280, 164] on span "wellness" at bounding box center [325, 173] width 180 height 29
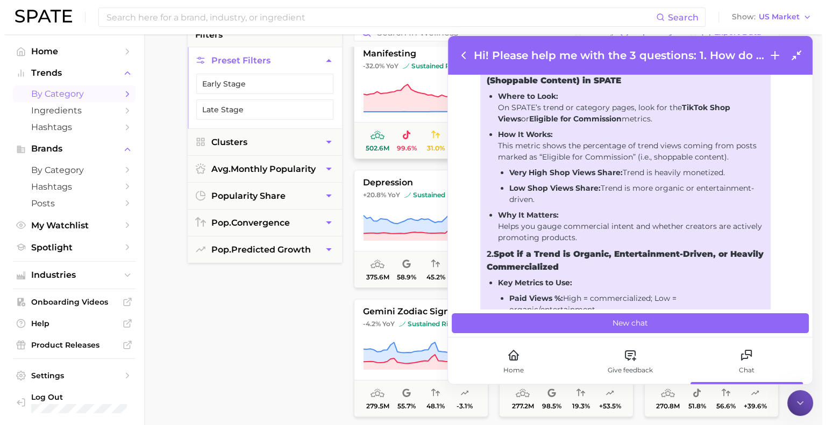
scroll to position [267, 0]
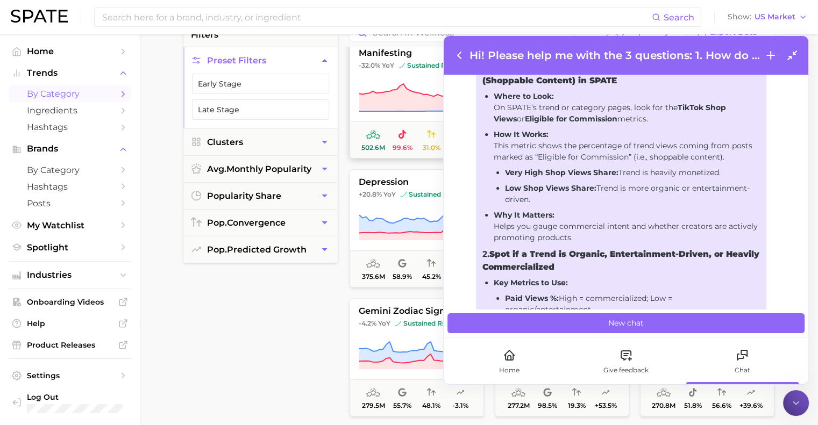
click at [383, 211] on button "[MEDICAL_DATA] +20.8% YoY sustained riser 375.6m 58.9% 45.2% +22.6%" at bounding box center [416, 228] width 134 height 118
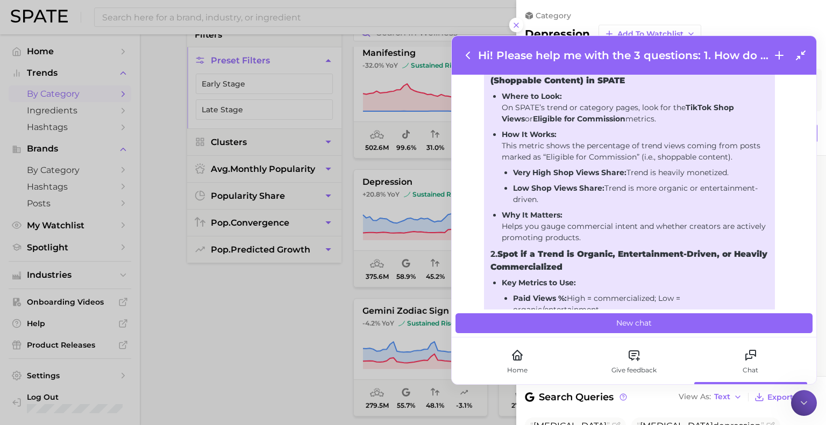
click at [466, 52] on icon at bounding box center [467, 55] width 13 height 13
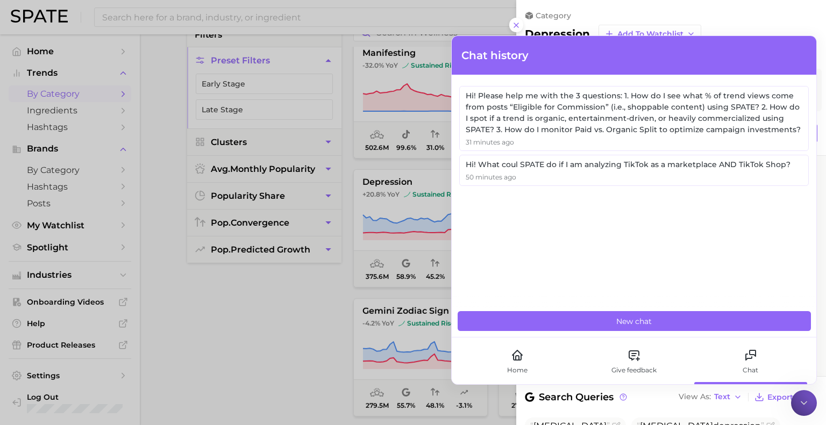
click at [693, 8] on div "category [MEDICAL_DATA] Add to Watchlist +20.8% YoY +15.3% YoY +29.5% YoY" at bounding box center [671, 28] width 310 height 56
click at [803, 395] on div at bounding box center [804, 403] width 26 height 26
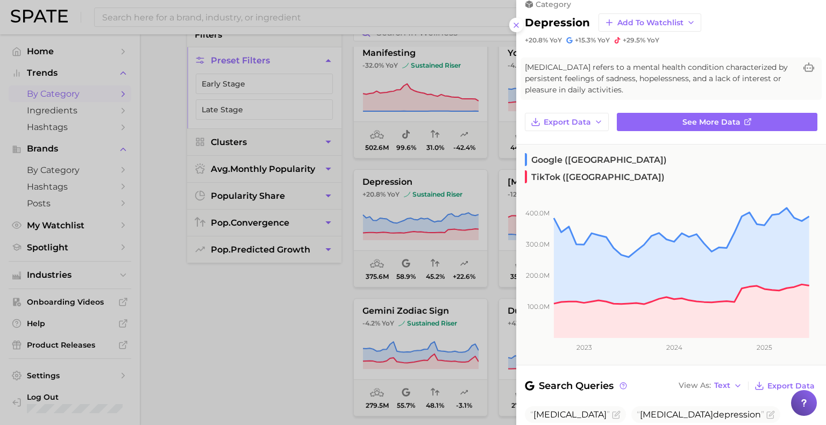
scroll to position [9, 0]
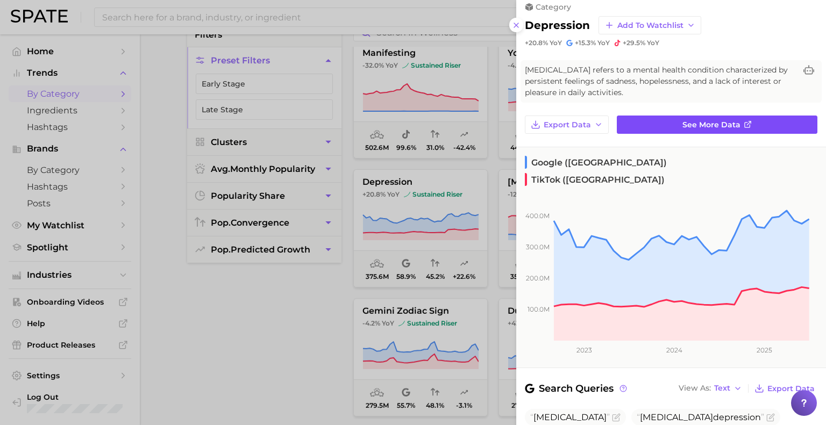
click at [694, 121] on span "See more data" at bounding box center [711, 124] width 58 height 9
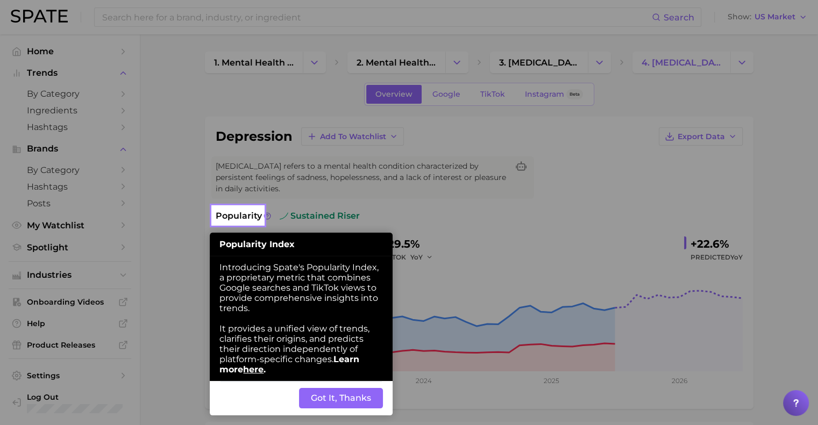
click at [324, 399] on button "Got It, Thanks" at bounding box center [341, 398] width 84 height 20
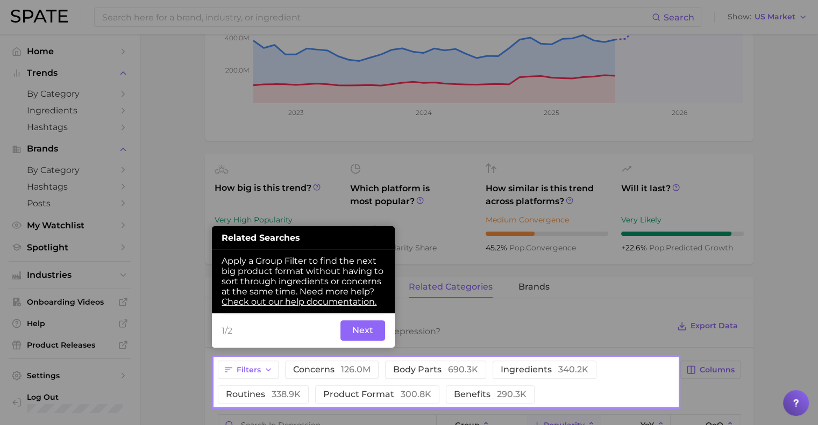
scroll to position [273, 0]
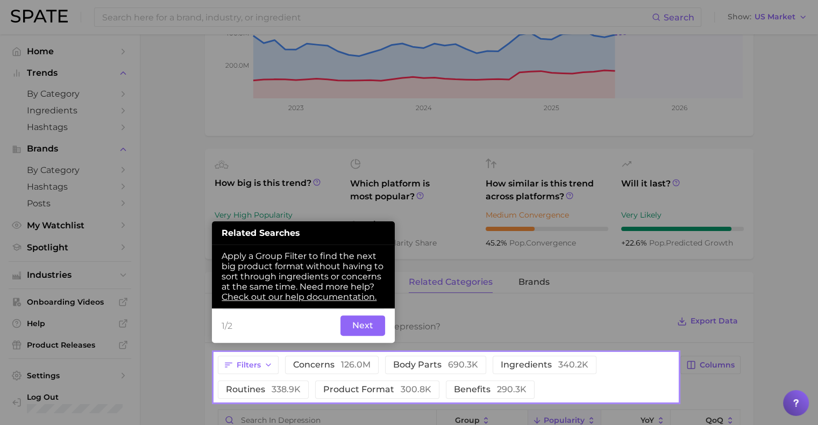
click at [356, 322] on button "Next" at bounding box center [362, 326] width 45 height 20
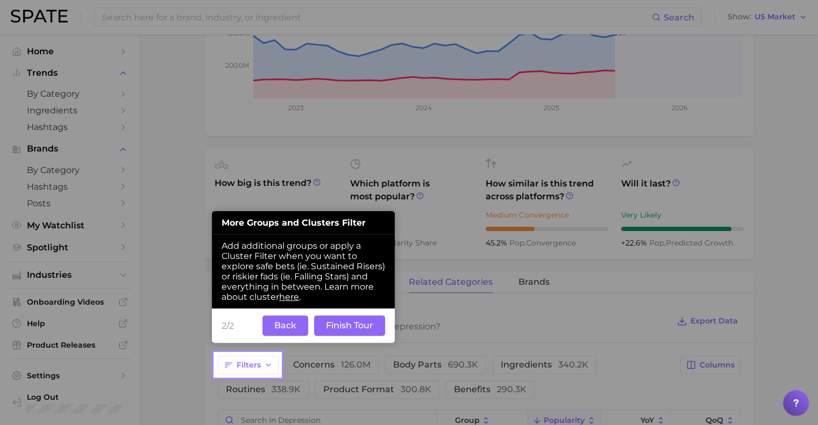
click at [355, 335] on button "Finish Tour" at bounding box center [349, 326] width 71 height 20
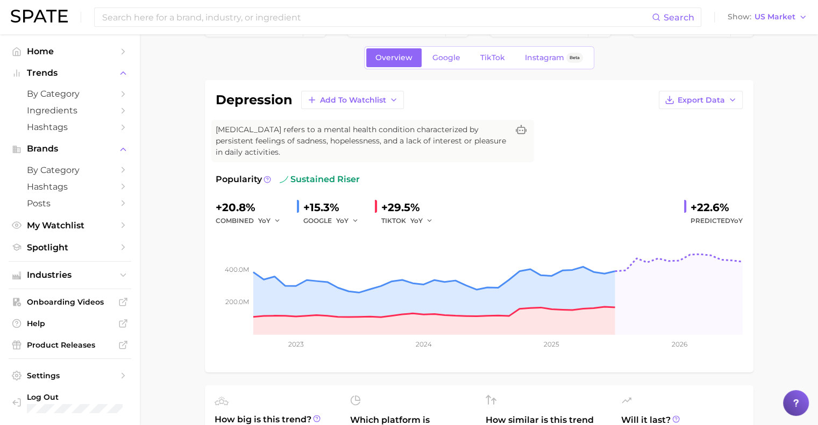
scroll to position [0, 0]
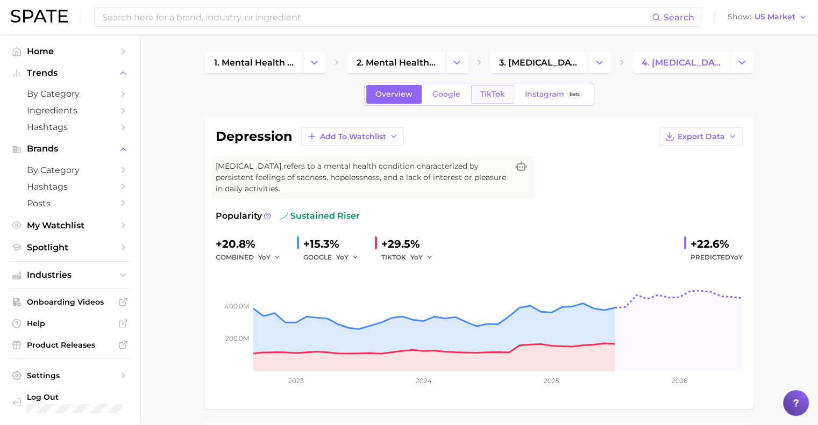
click at [486, 91] on span "TikTok" at bounding box center [492, 94] width 25 height 9
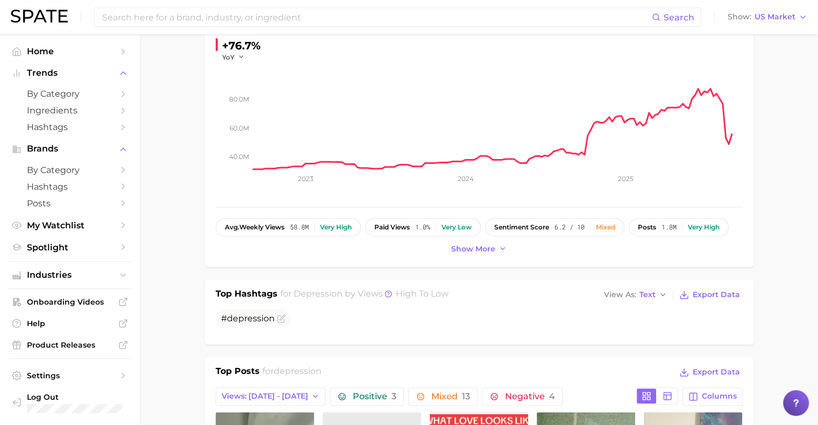
scroll to position [202, 0]
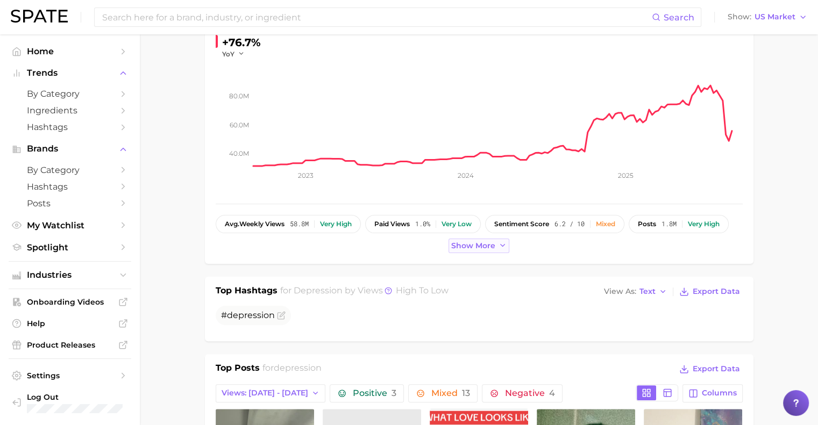
click at [474, 248] on span "Show more" at bounding box center [473, 245] width 44 height 9
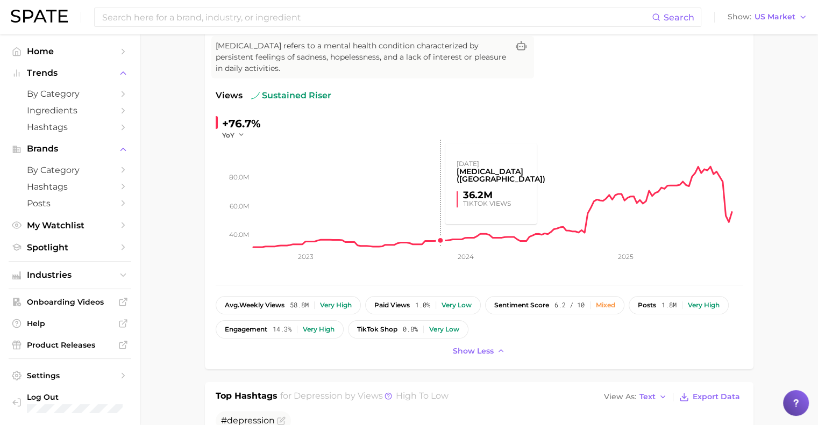
scroll to position [126, 0]
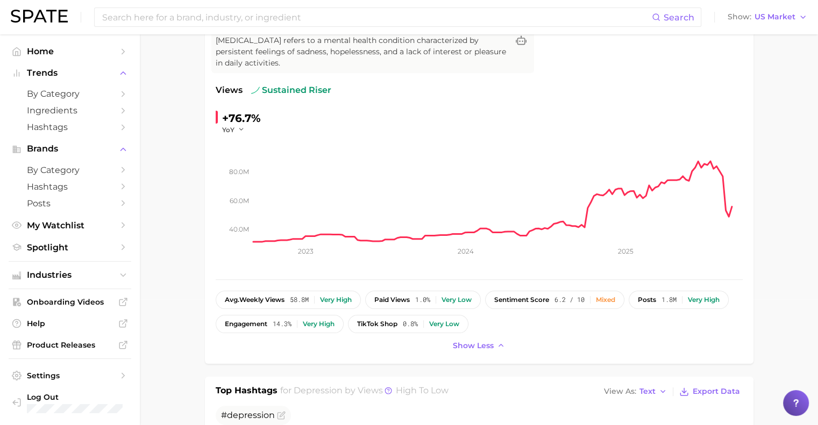
click at [795, 400] on icon at bounding box center [796, 402] width 4 height 4
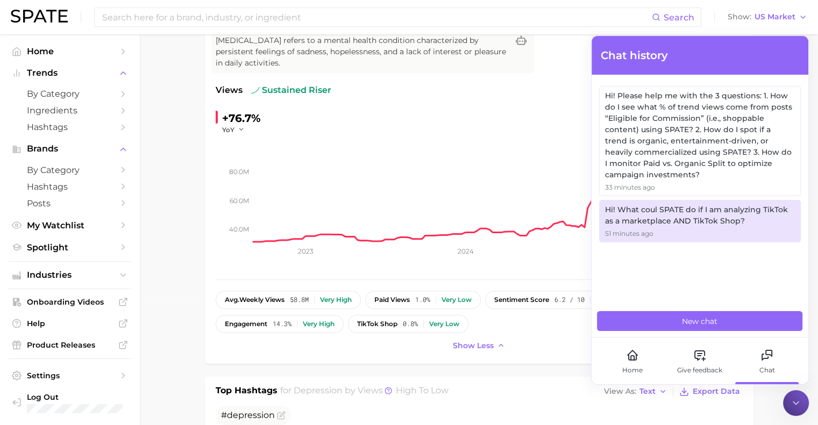
click at [756, 230] on div "51 minutes ago" at bounding box center [699, 234] width 189 height 10
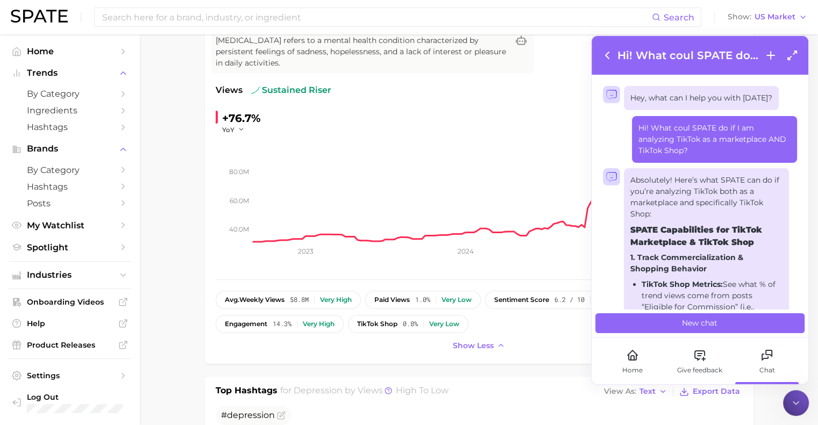
scroll to position [795, 0]
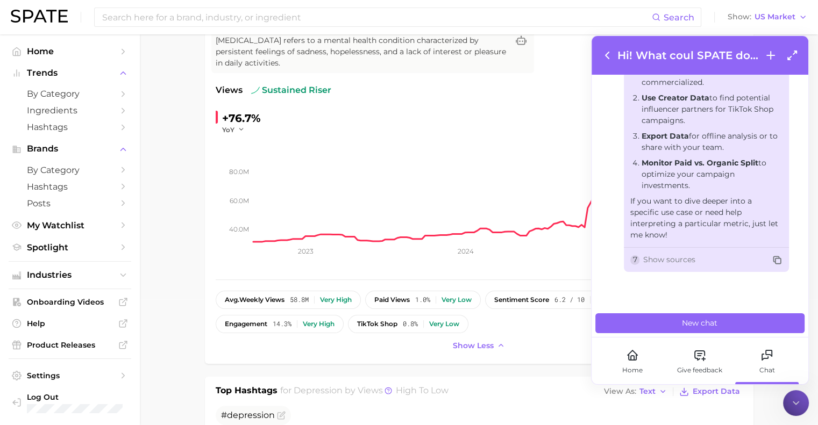
click at [772, 355] on icon at bounding box center [769, 354] width 6 height 6
click at [627, 352] on icon at bounding box center [632, 355] width 13 height 13
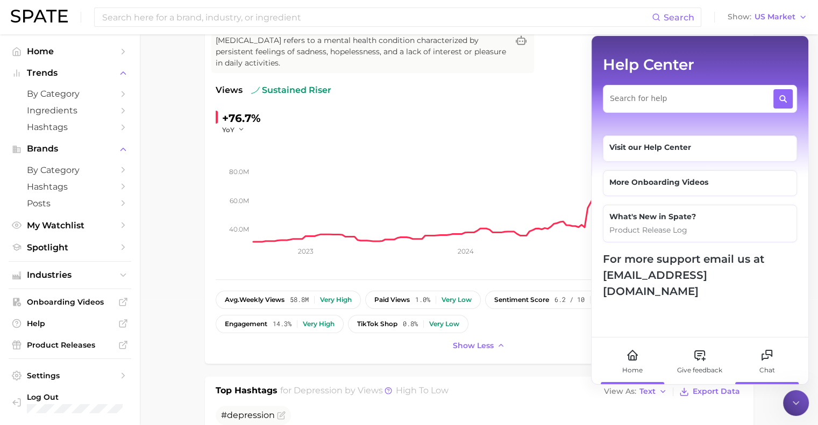
click at [767, 354] on icon at bounding box center [766, 355] width 13 height 13
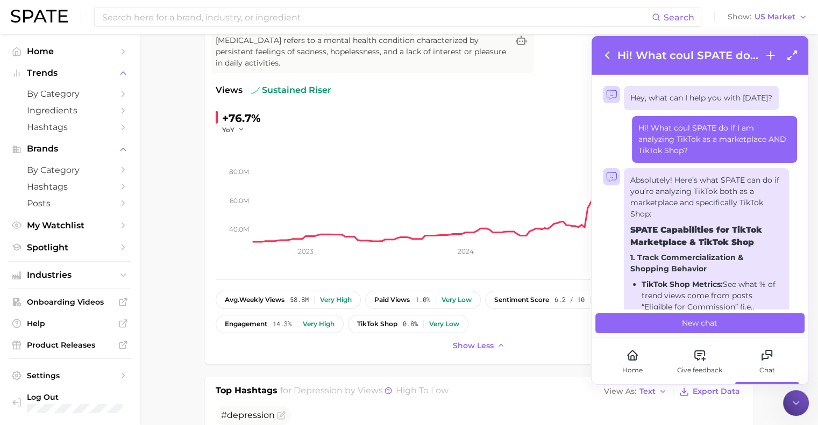
click at [598, 51] on div "Hi! What coul SPATE do if I am analyzing TikTok as a marketplace AND TikTok Sho…" at bounding box center [699, 55] width 217 height 39
click at [609, 51] on icon at bounding box center [607, 55] width 13 height 13
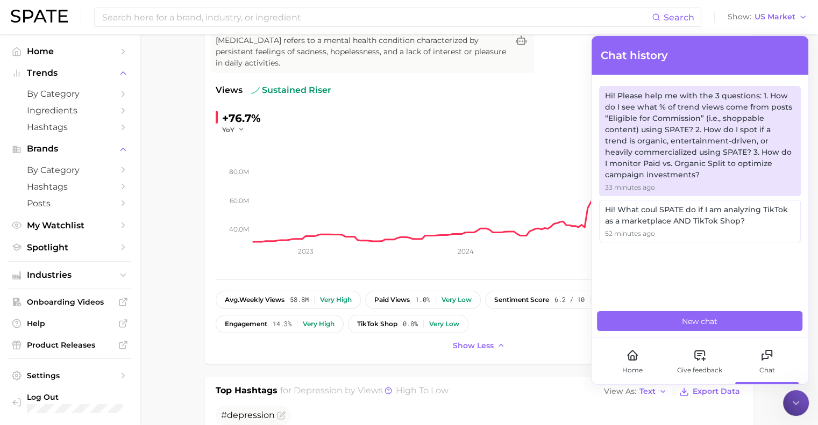
click at [651, 103] on div "Hi! Please help me with the 3 questions: 1. How do I see what % of trend views …" at bounding box center [699, 135] width 189 height 90
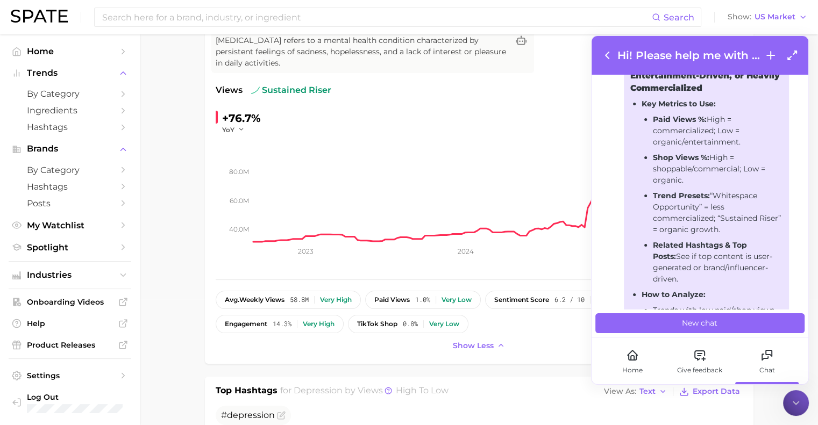
scroll to position [523, 0]
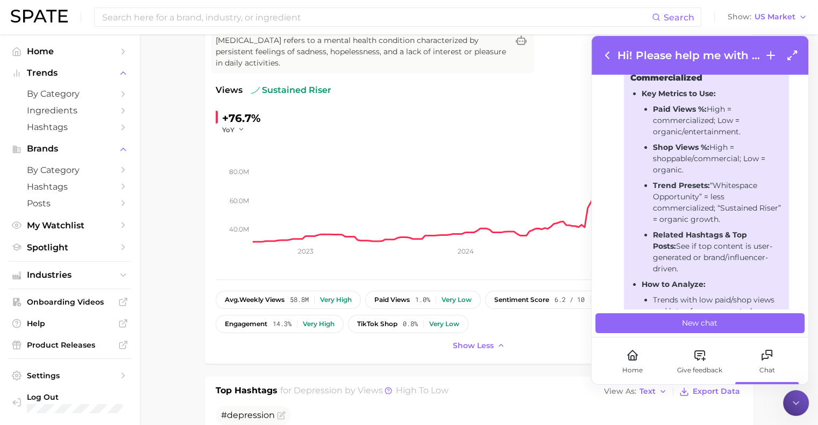
click at [801, 60] on div "Hi! Please help me with the 3 questions: 1. How do I see what % of trend views …" at bounding box center [699, 55] width 217 height 39
click at [796, 58] on icon at bounding box center [791, 55] width 13 height 13
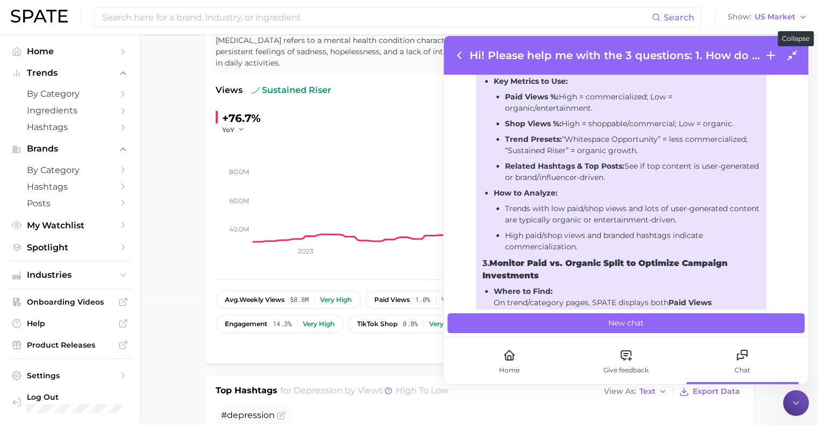
click at [793, 54] on icon at bounding box center [792, 55] width 9 height 9
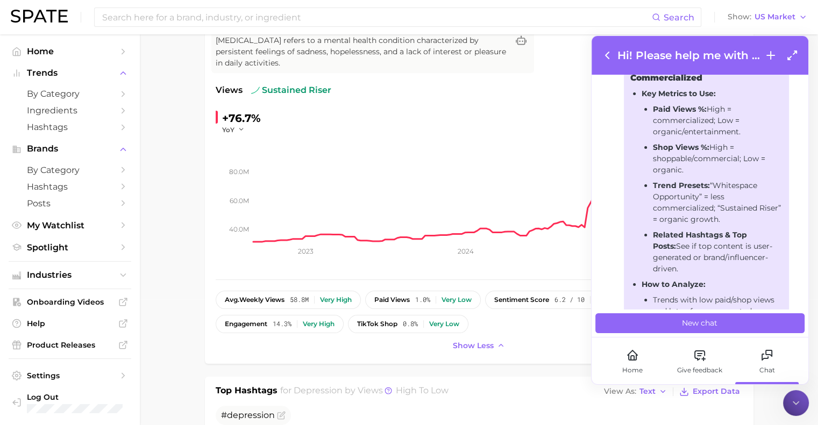
click at [798, 403] on icon at bounding box center [795, 403] width 11 height 11
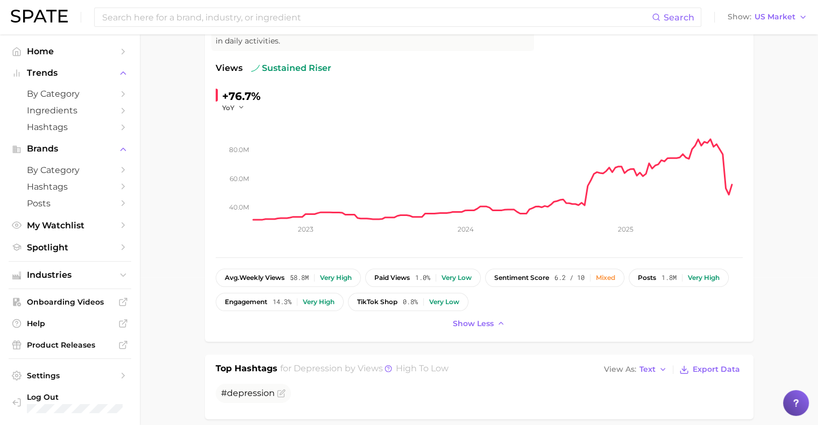
scroll to position [165, 0]
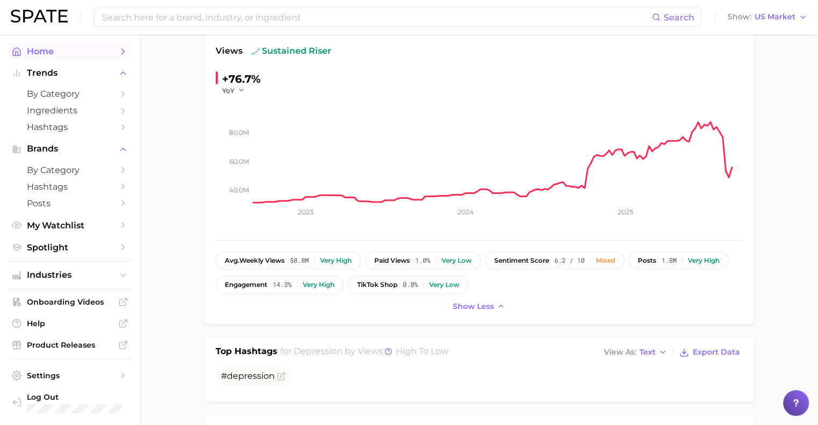
click at [46, 53] on span "Home" at bounding box center [70, 51] width 86 height 10
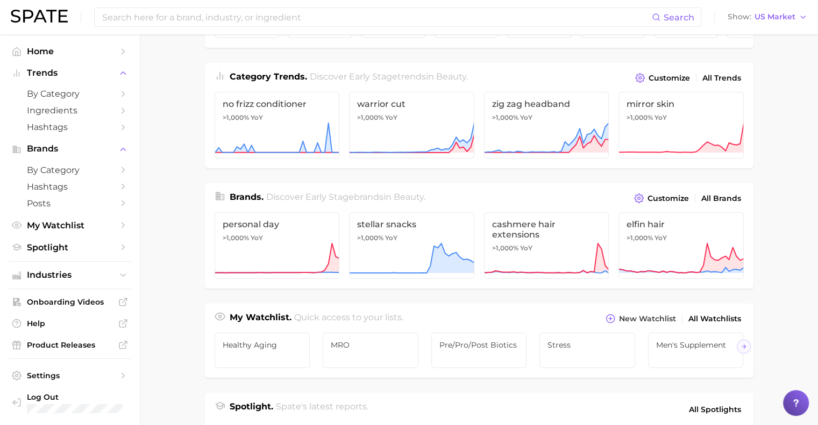
scroll to position [124, 0]
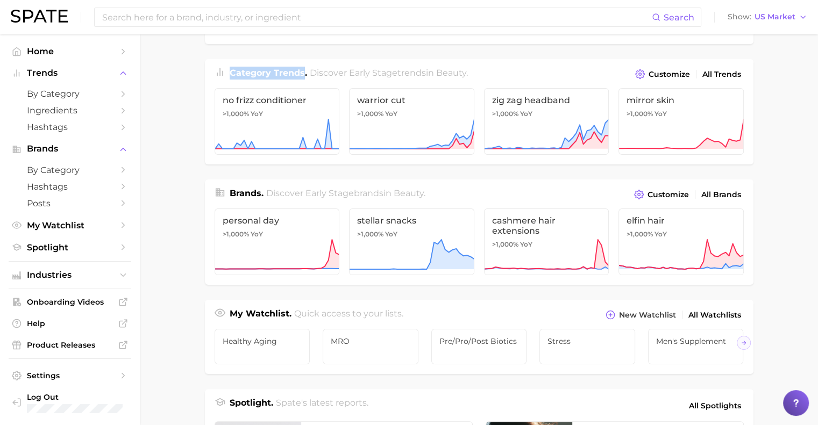
drag, startPoint x: 230, startPoint y: 79, endPoint x: 303, endPoint y: 81, distance: 73.1
click at [303, 78] on span "Category Trends ." at bounding box center [268, 73] width 77 height 10
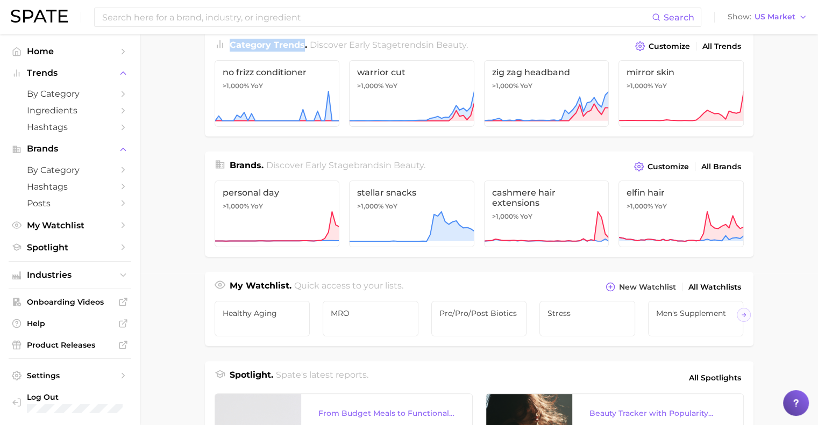
scroll to position [153, 0]
click at [238, 170] on span "Brands ." at bounding box center [247, 165] width 34 height 10
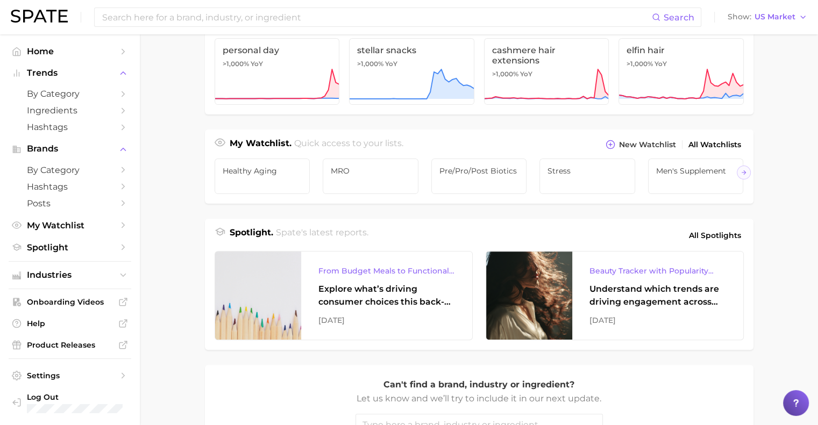
scroll to position [299, 0]
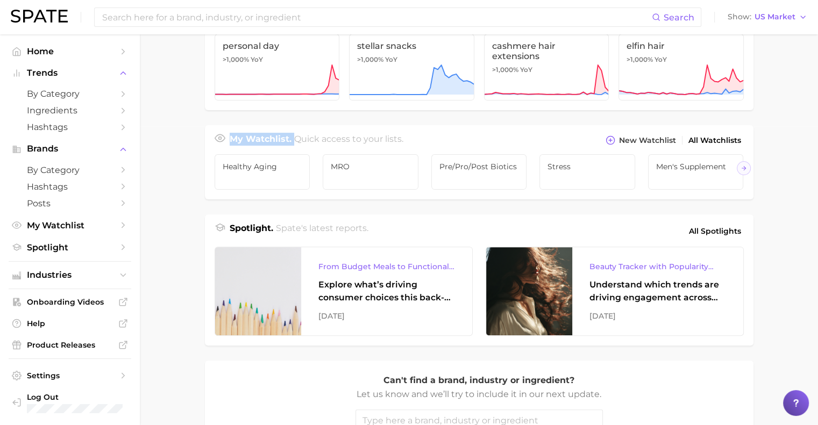
drag, startPoint x: 231, startPoint y: 147, endPoint x: 292, endPoint y: 152, distance: 61.5
click at [292, 148] on div "My Watchlist. Quick access to your lists. New Watchlist All Watchlists" at bounding box center [479, 136] width 548 height 23
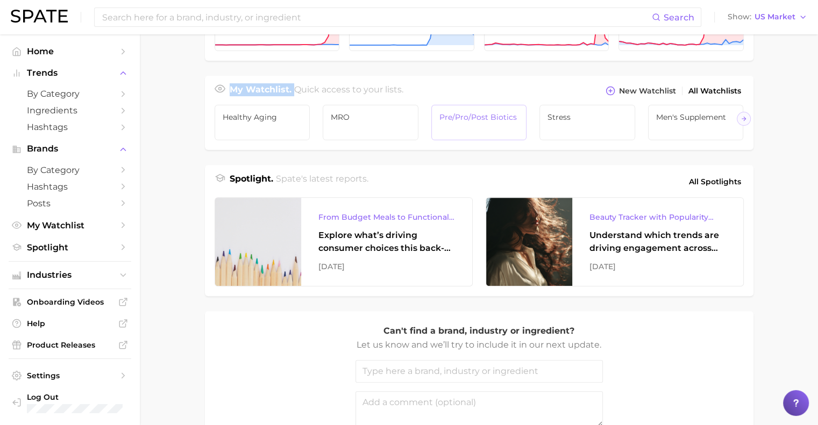
scroll to position [349, 0]
click at [271, 133] on link "Healthy Aging" at bounding box center [263, 121] width 96 height 35
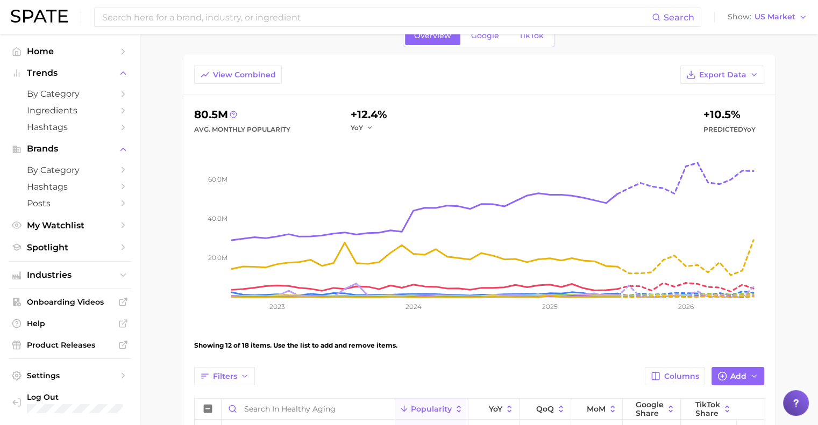
scroll to position [54, 0]
click at [223, 67] on button "View Combined" at bounding box center [238, 74] width 88 height 18
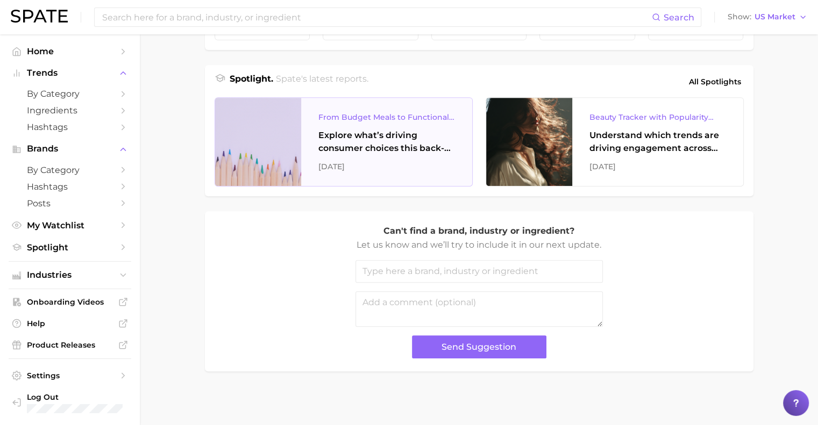
scroll to position [383, 0]
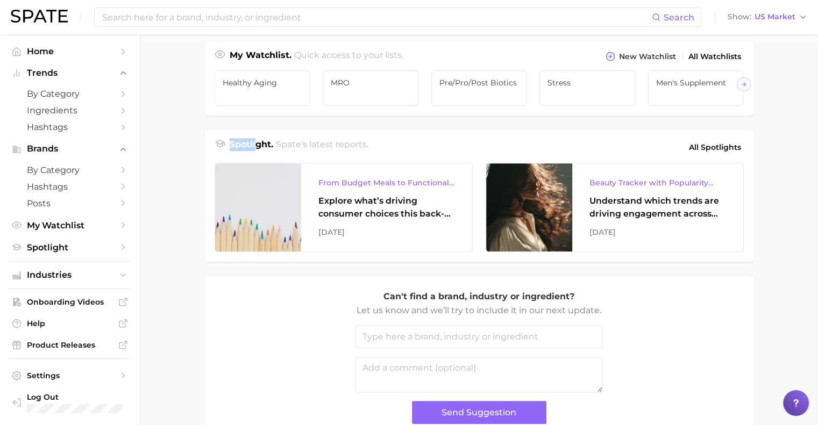
drag, startPoint x: 230, startPoint y: 162, endPoint x: 254, endPoint y: 162, distance: 24.2
click at [254, 156] on h1 "Spotlight." at bounding box center [252, 147] width 44 height 18
click at [700, 154] on span "All Spotlights" at bounding box center [715, 147] width 52 height 13
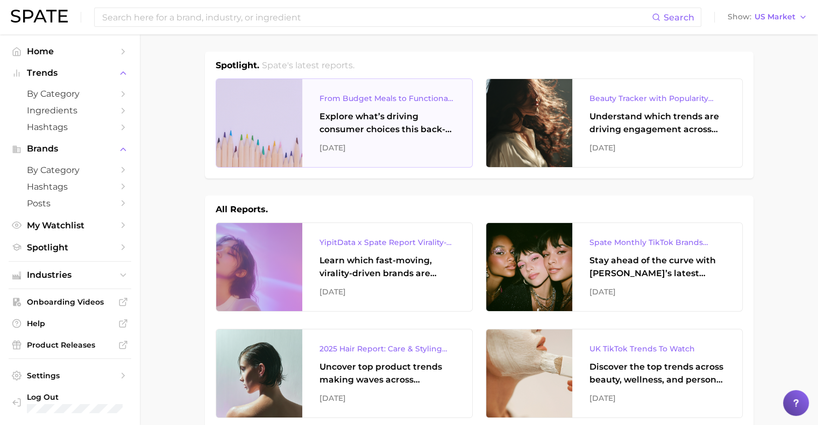
click at [363, 132] on div "Explore what’s driving consumer choices this back-to-school season From budget-…" at bounding box center [386, 123] width 135 height 26
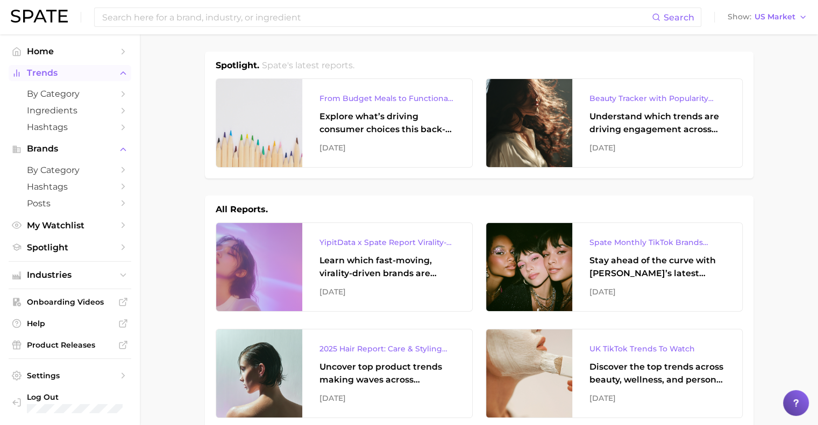
click at [32, 75] on span "Trends" at bounding box center [70, 73] width 86 height 10
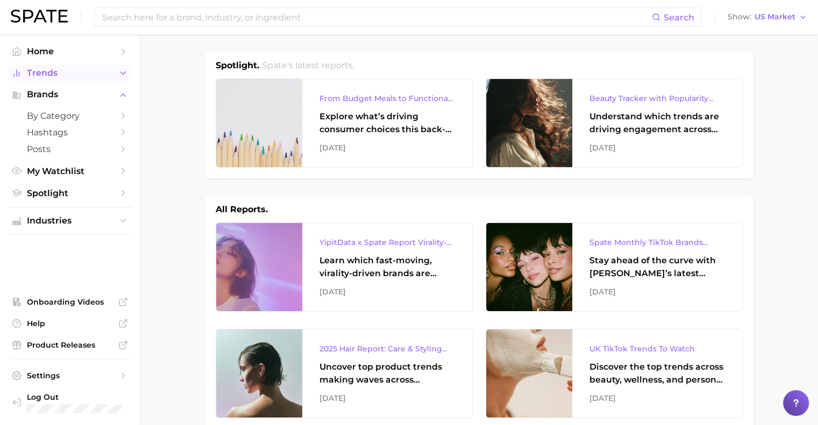
click at [32, 75] on span "Trends" at bounding box center [70, 73] width 86 height 10
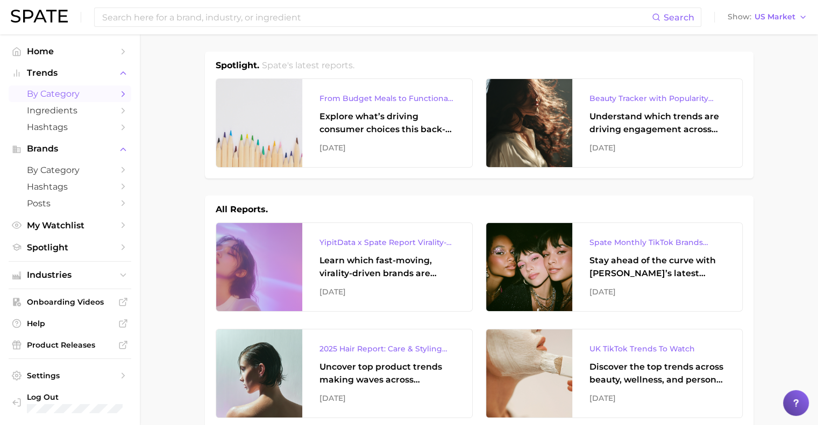
click at [60, 96] on span "by Category" at bounding box center [70, 94] width 86 height 10
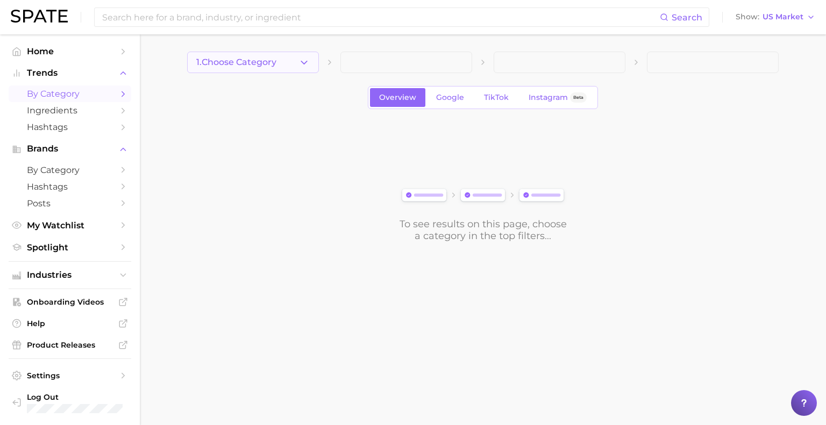
click at [302, 60] on icon "button" at bounding box center [303, 62] width 11 height 11
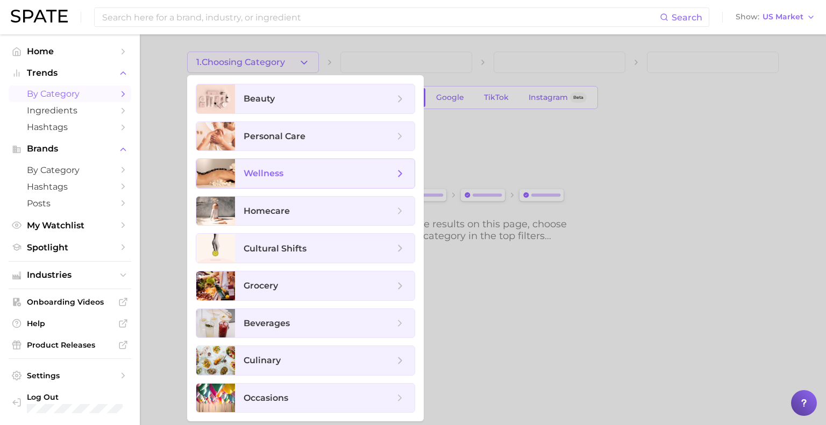
click at [330, 177] on span "wellness" at bounding box center [319, 174] width 151 height 12
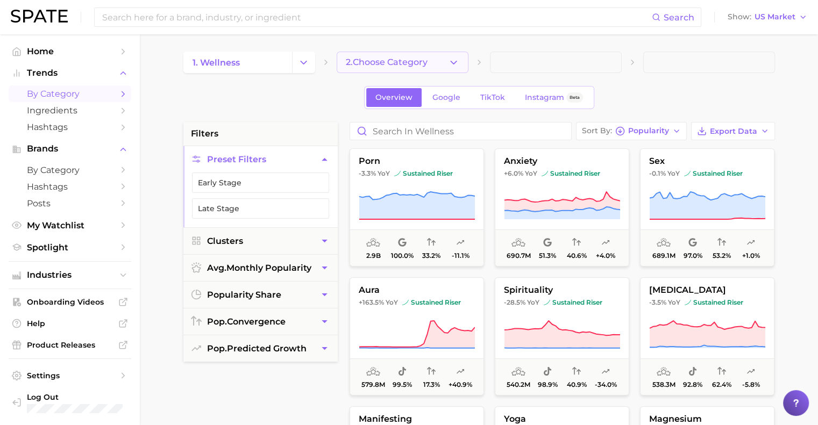
click at [453, 62] on icon "button" at bounding box center [453, 62] width 11 height 11
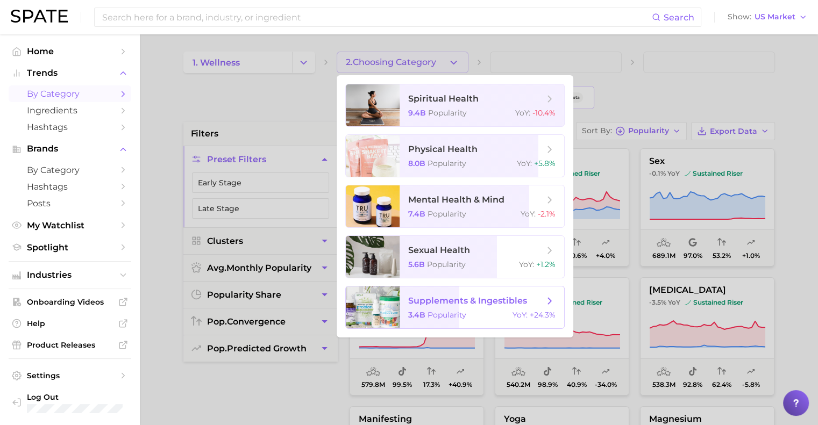
click at [441, 310] on span "supplements & ingestibles 3.4b Popularity YoY : +24.3%" at bounding box center [481, 308] width 165 height 42
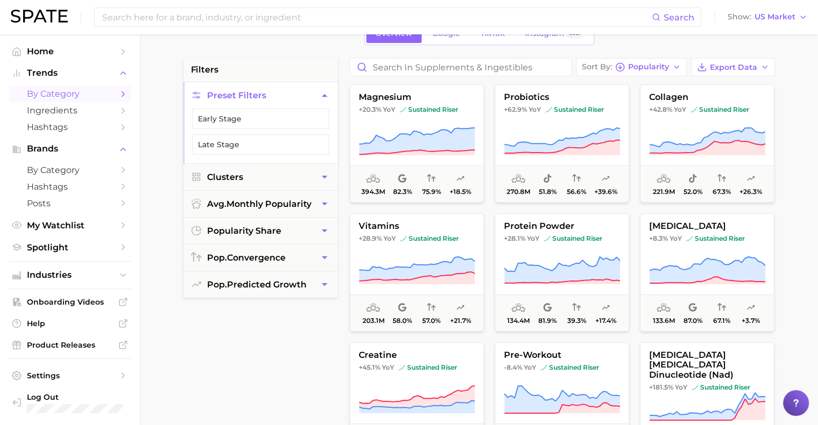
scroll to position [65, 0]
click at [611, 69] on span "Sort By" at bounding box center [597, 66] width 30 height 6
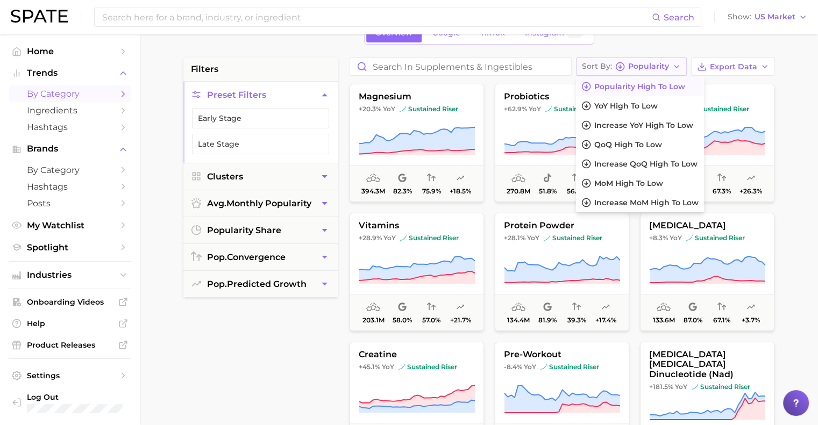
click at [610, 69] on span "Sort By" at bounding box center [597, 66] width 30 height 6
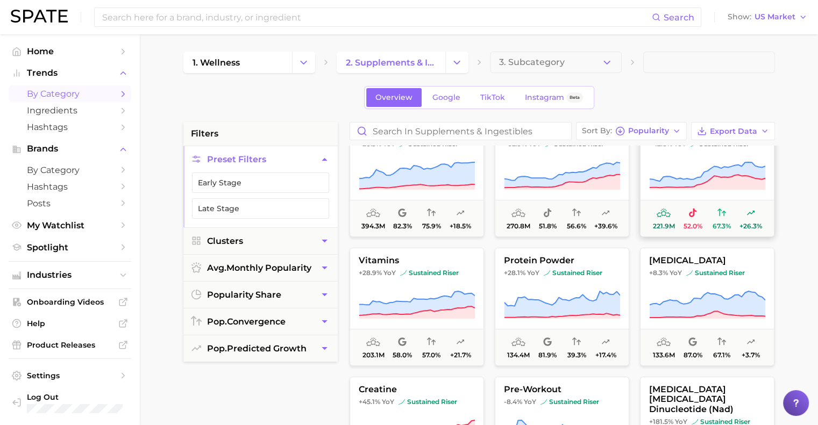
scroll to position [0, 0]
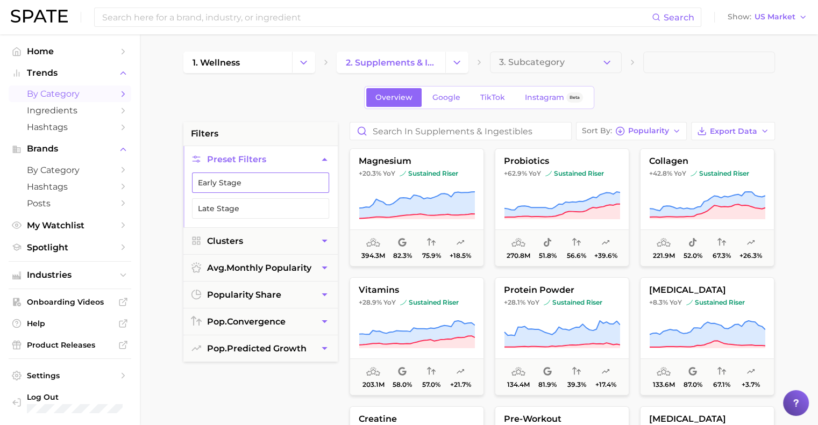
click at [263, 191] on button "Early Stage" at bounding box center [260, 183] width 137 height 20
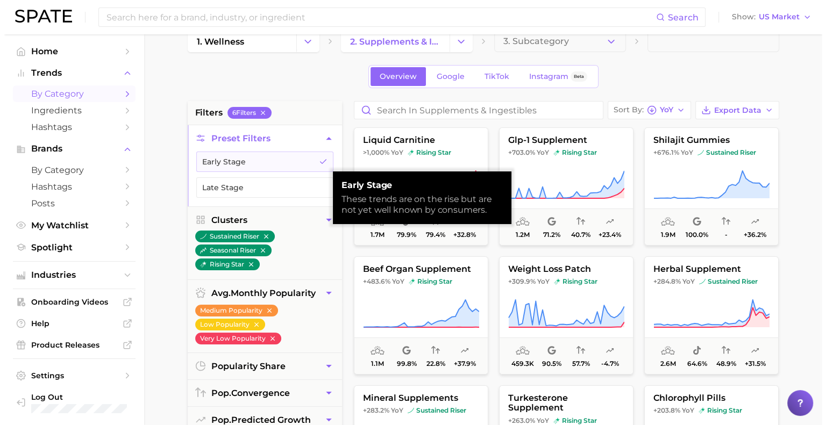
scroll to position [22, 0]
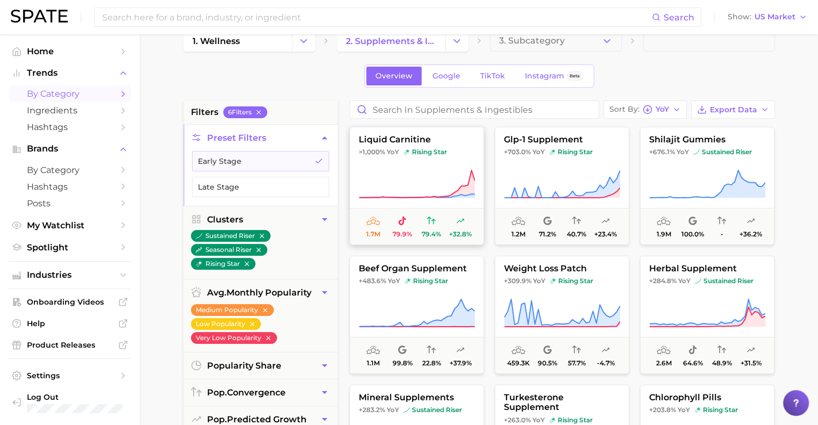
click at [431, 166] on button "liquid carnitine >1,000% YoY rising star 1.7m 79.9% 79.4% +32.8%" at bounding box center [416, 186] width 134 height 118
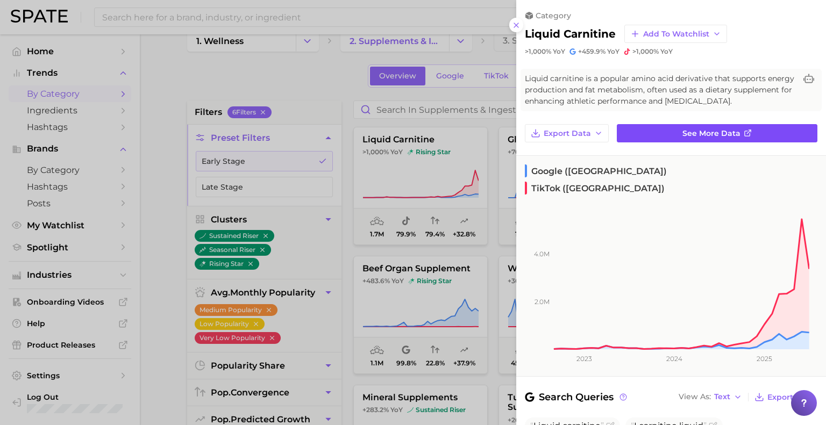
click at [658, 141] on link "See more data" at bounding box center [717, 133] width 201 height 18
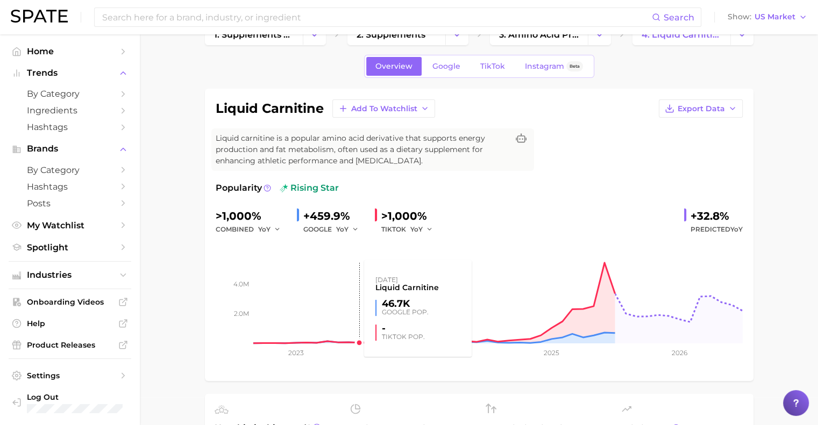
scroll to position [15, 0]
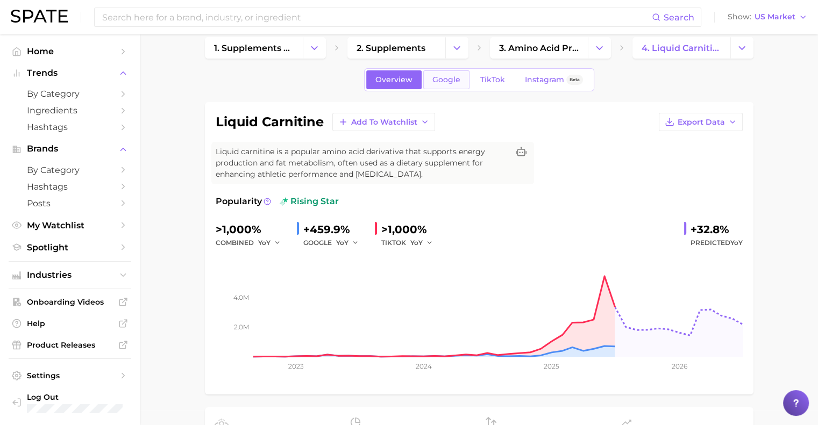
click at [448, 84] on span "Google" at bounding box center [446, 79] width 28 height 9
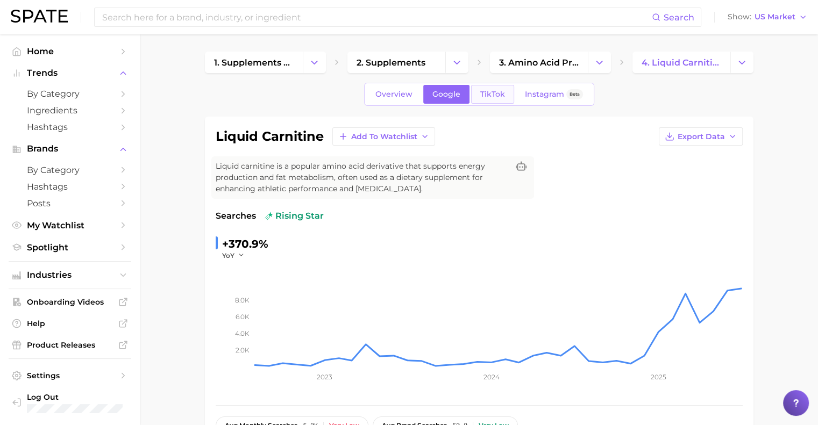
click at [488, 97] on span "TikTok" at bounding box center [492, 94] width 25 height 9
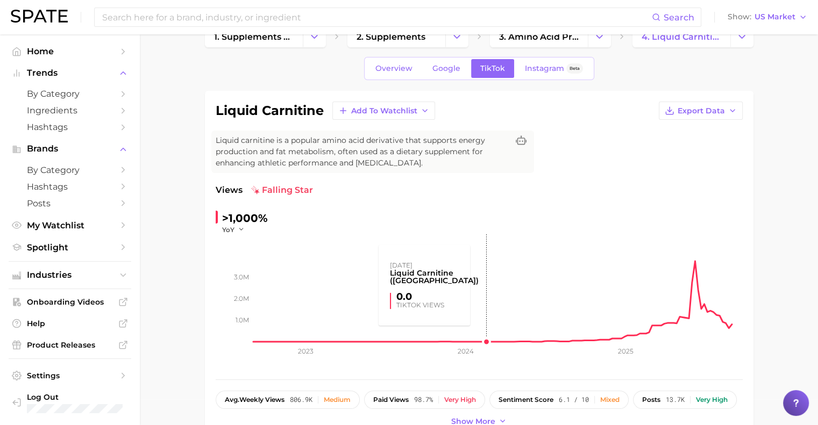
scroll to position [29, 0]
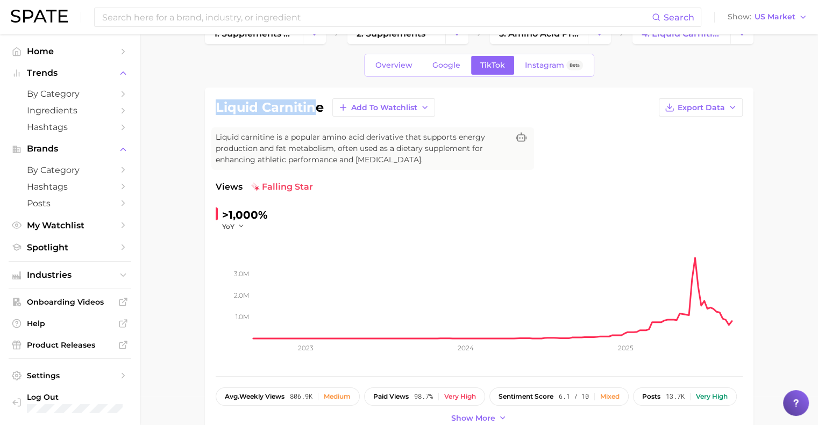
drag, startPoint x: 215, startPoint y: 105, endPoint x: 318, endPoint y: 108, distance: 103.3
click at [318, 108] on div "liquid carnitine Add to Watchlist Export Data Liquid carnitine is a popular ami…" at bounding box center [479, 262] width 548 height 349
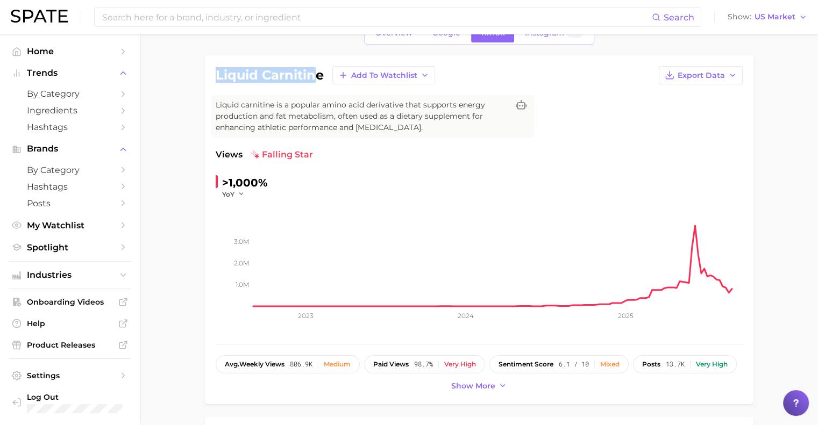
scroll to position [62, 0]
drag, startPoint x: 261, startPoint y: 154, endPoint x: 312, endPoint y: 151, distance: 51.1
click at [312, 151] on div "Views falling star" at bounding box center [479, 154] width 527 height 13
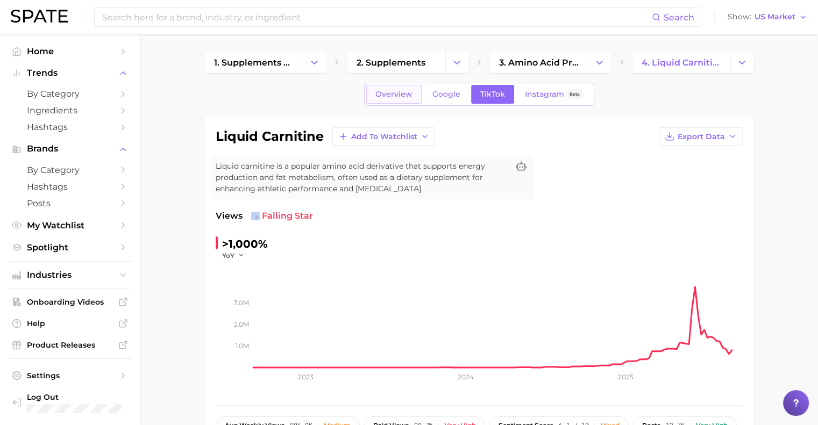
click at [386, 93] on span "Overview" at bounding box center [393, 94] width 37 height 9
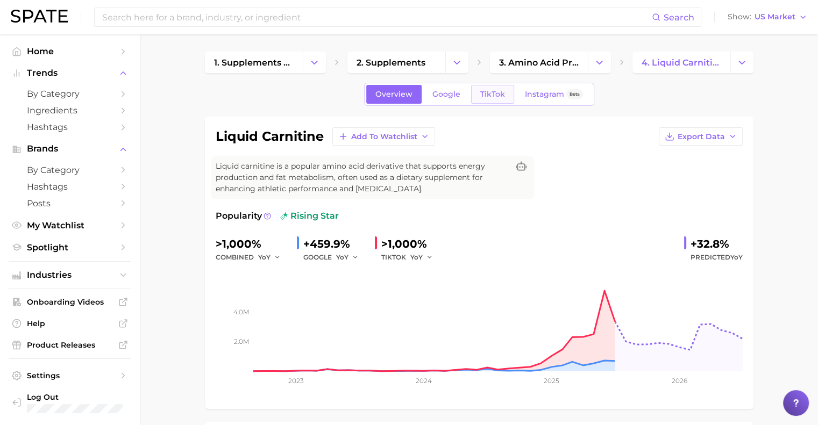
click at [494, 90] on span "TikTok" at bounding box center [492, 94] width 25 height 9
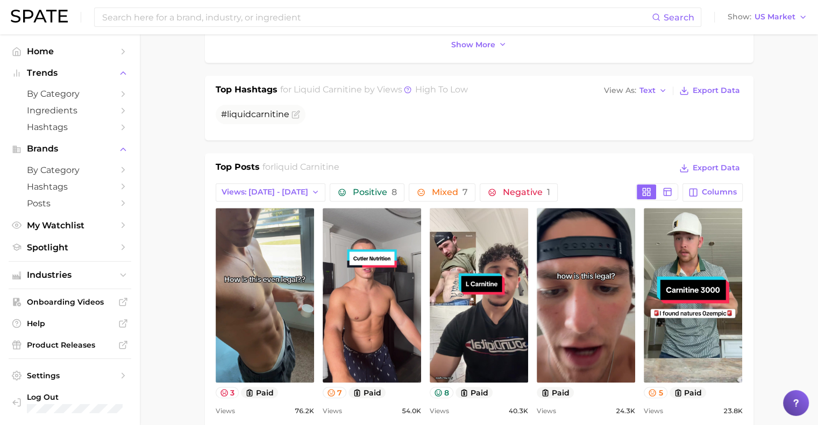
scroll to position [413, 0]
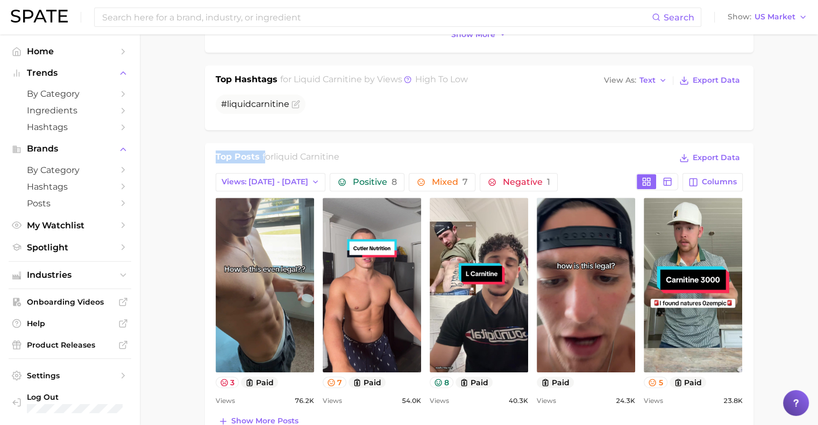
drag, startPoint x: 215, startPoint y: 154, endPoint x: 264, endPoint y: 156, distance: 49.0
click at [264, 156] on div "Top Posts for liquid carnitine Export Data Views: [DATE] - [DATE] Positive 8 Mi…" at bounding box center [479, 291] width 548 height 297
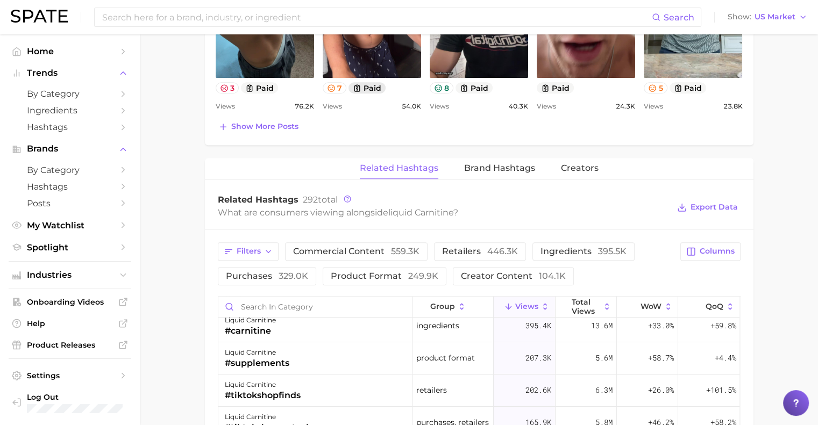
scroll to position [710, 0]
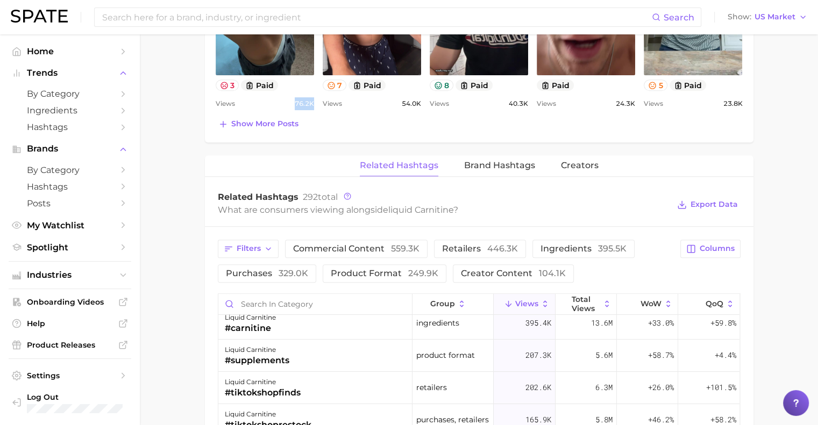
drag, startPoint x: 294, startPoint y: 101, endPoint x: 312, endPoint y: 101, distance: 18.3
click at [312, 101] on div "Views 76.2k" at bounding box center [265, 103] width 98 height 13
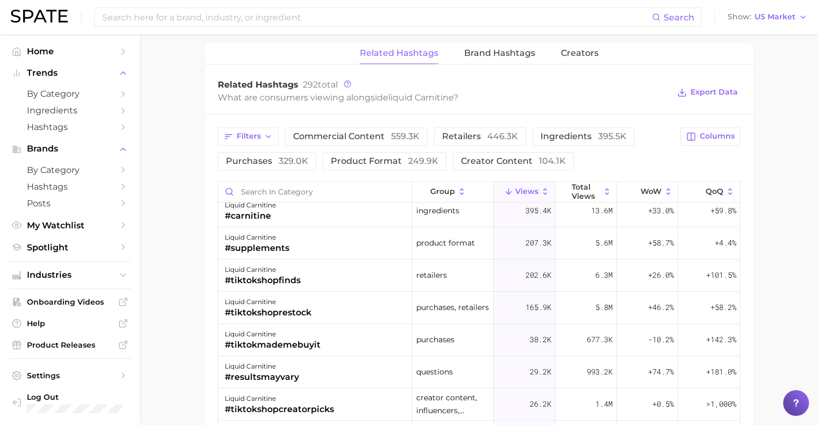
scroll to position [823, 0]
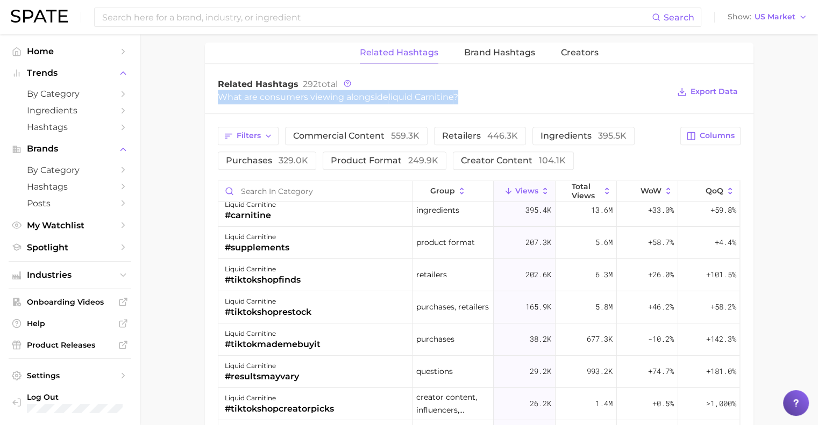
drag, startPoint x: 220, startPoint y: 94, endPoint x: 466, endPoint y: 98, distance: 245.2
click at [466, 98] on div "What are consumers viewing alongside liquid carnitine ?" at bounding box center [444, 97] width 452 height 15
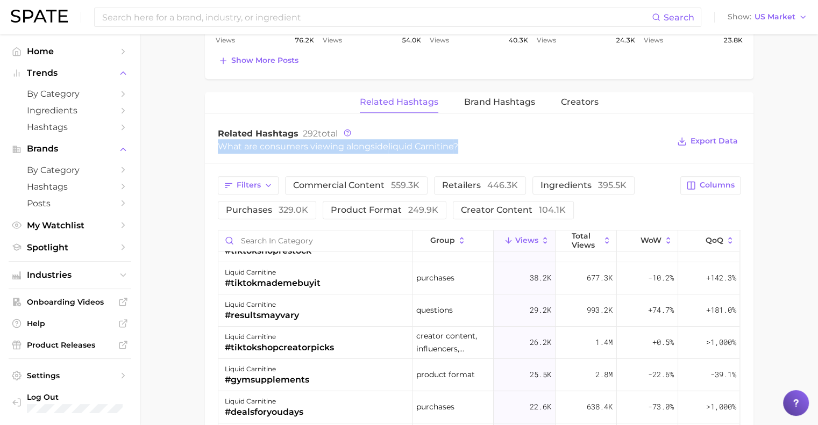
scroll to position [774, 0]
click at [517, 103] on span "Brand Hashtags" at bounding box center [499, 102] width 71 height 10
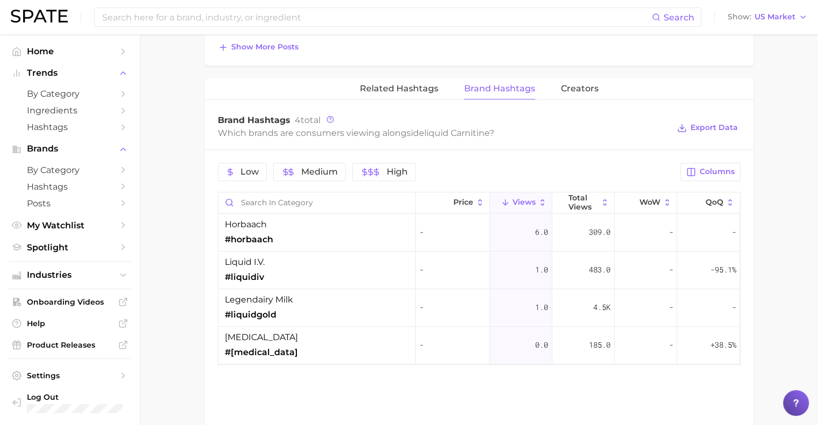
scroll to position [786, 0]
click at [589, 92] on span "Creators" at bounding box center [580, 90] width 38 height 10
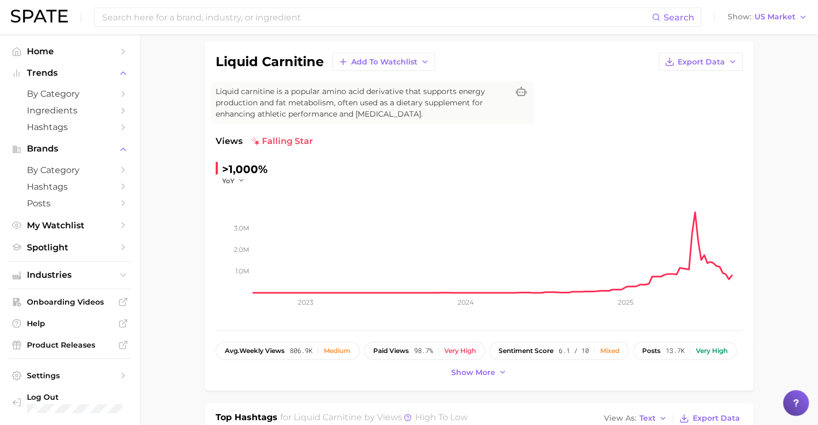
scroll to position [74, 0]
click at [485, 370] on span "Show more" at bounding box center [473, 373] width 44 height 9
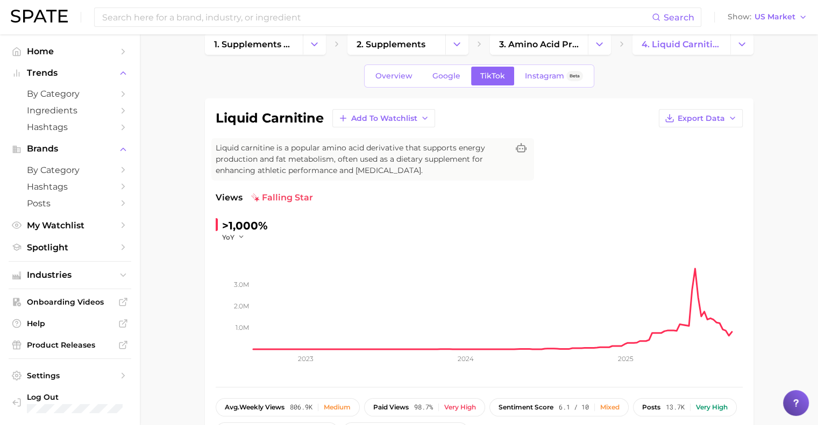
scroll to position [0, 0]
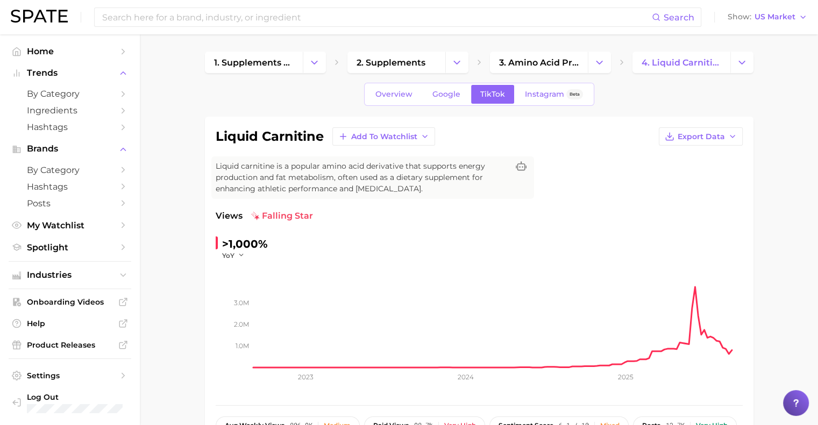
click at [401, 104] on div "Overview Google TikTok Instagram Beta" at bounding box center [479, 94] width 230 height 23
click at [391, 97] on span "Overview" at bounding box center [393, 94] width 37 height 9
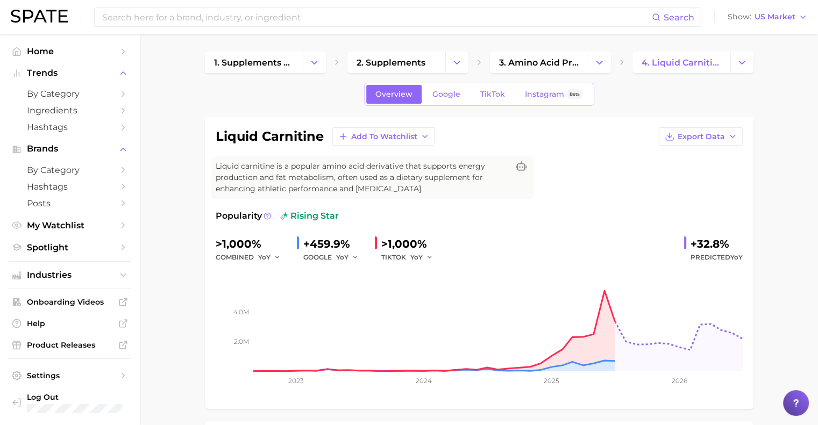
click at [256, 134] on h1 "liquid carnitine" at bounding box center [270, 136] width 108 height 13
click at [72, 23] on div "Search Show US Market" at bounding box center [409, 17] width 796 height 34
click at [52, 18] on img at bounding box center [39, 16] width 57 height 13
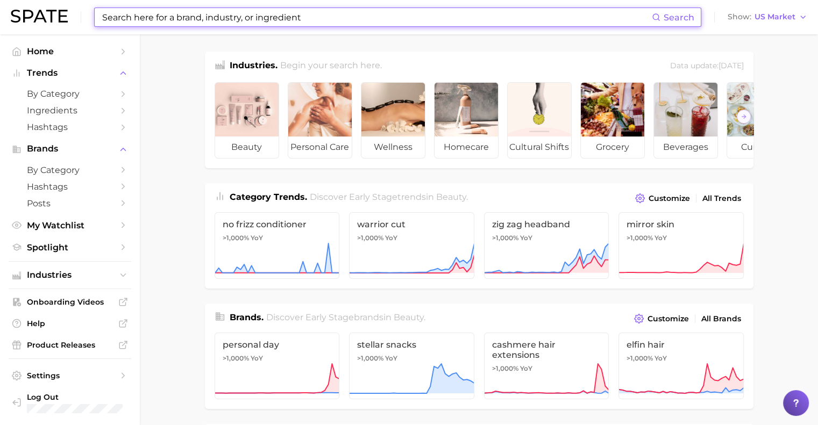
click at [174, 21] on input at bounding box center [376, 17] width 551 height 18
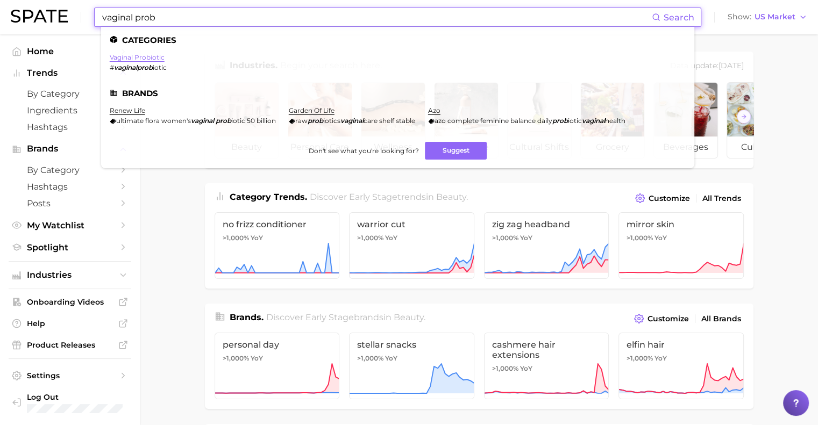
type input "vaginal prob"
click at [144, 58] on link "vaginal probiotic" at bounding box center [137, 57] width 55 height 8
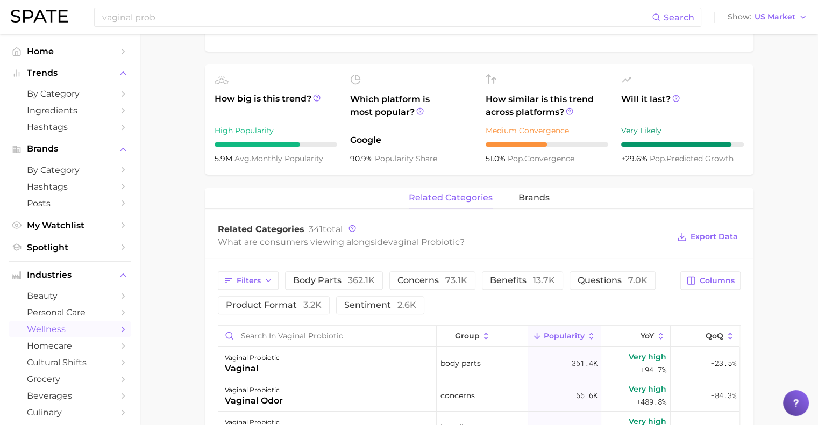
scroll to position [358, 0]
drag, startPoint x: 376, startPoint y: 158, endPoint x: 435, endPoint y: 159, distance: 59.2
click at [435, 159] on div "90.9% popularity share" at bounding box center [411, 158] width 123 height 13
drag, startPoint x: 346, startPoint y: 159, endPoint x: 381, endPoint y: 159, distance: 35.0
click at [381, 159] on ul "How big is this trend? High Popularity 5.9m avg. monthly popularity Which platf…" at bounding box center [479, 119] width 548 height 110
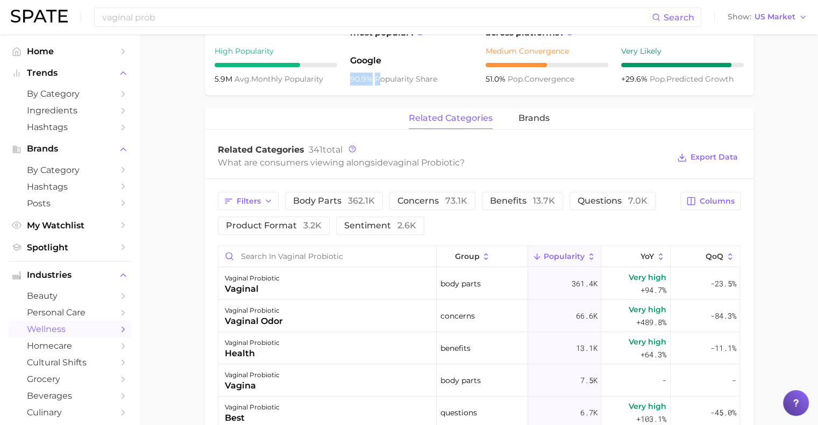
scroll to position [438, 0]
click at [525, 124] on button "brands" at bounding box center [533, 118] width 31 height 21
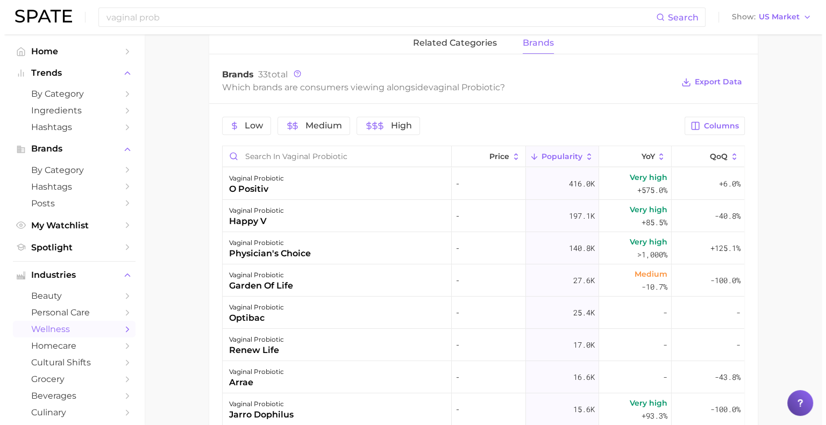
scroll to position [513, 0]
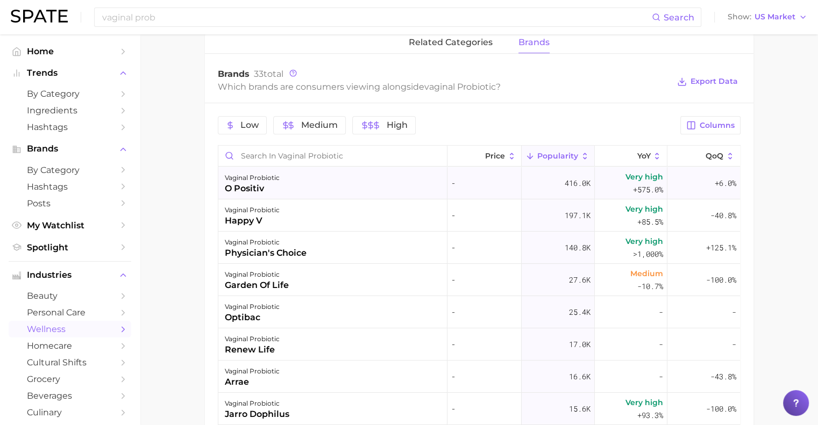
click div "o positiv"
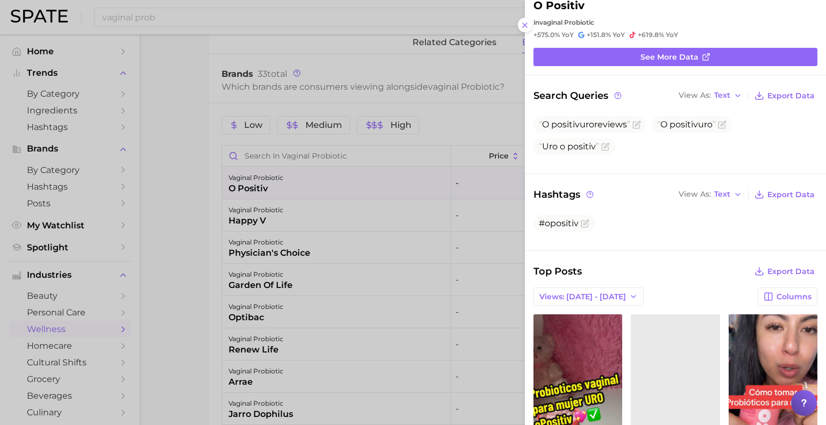
scroll to position [0, 0]
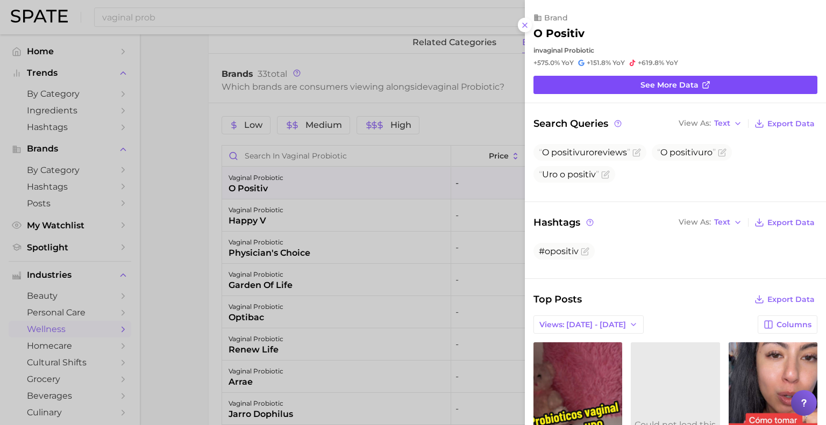
click link "See more data"
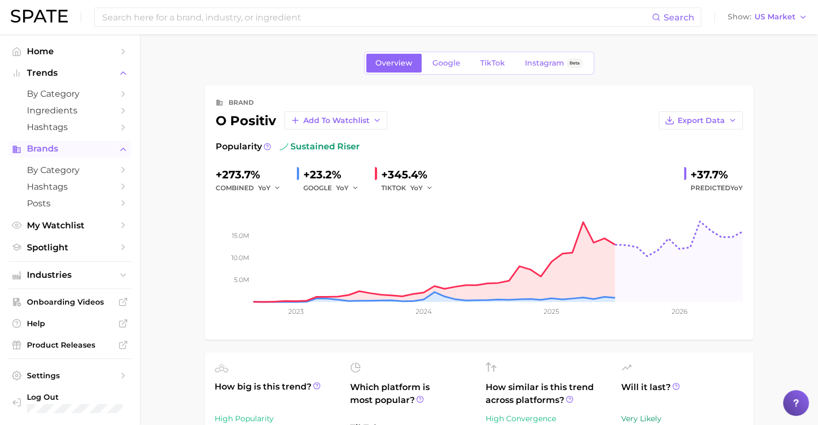
click span "Brands"
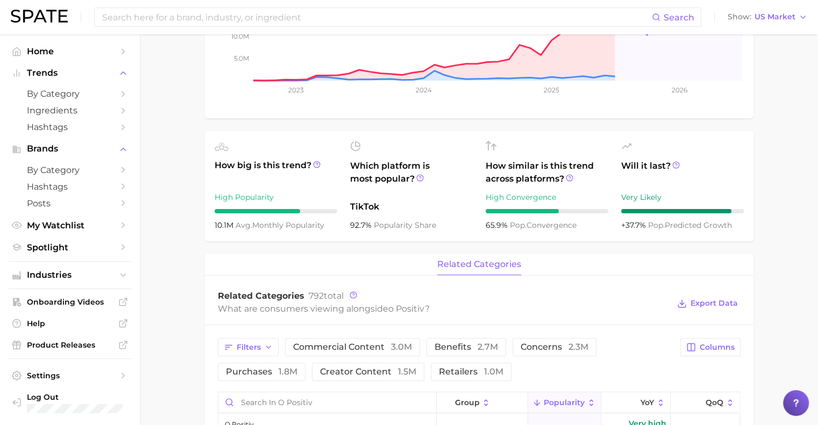
scroll to position [229, 0]
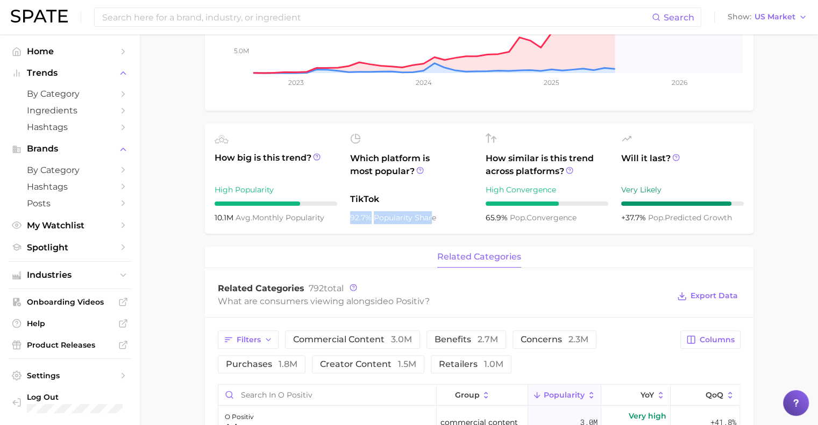
drag, startPoint x: 351, startPoint y: 218, endPoint x: 432, endPoint y: 220, distance: 81.7
click div "92.7% popularity share"
click span "popularity share"
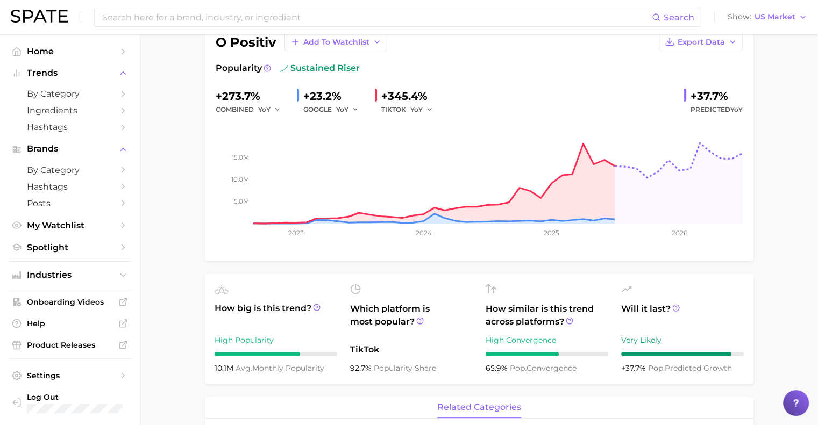
scroll to position [0, 0]
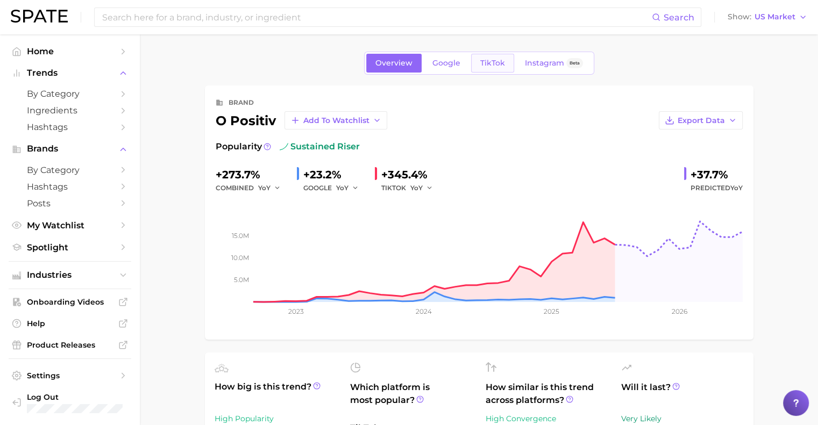
click link "TikTok"
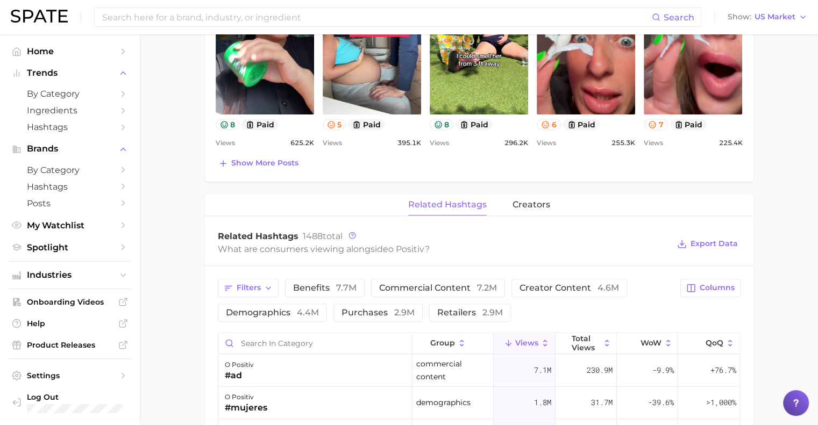
scroll to position [602, 0]
click span "creators"
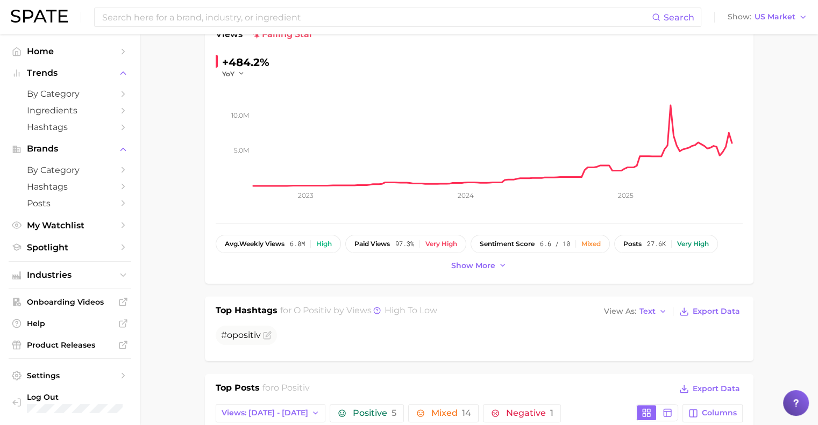
scroll to position [75, 0]
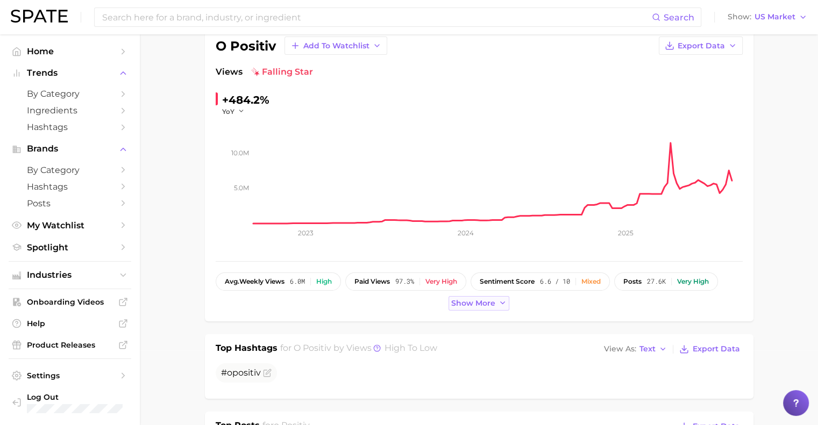
click span "Show more"
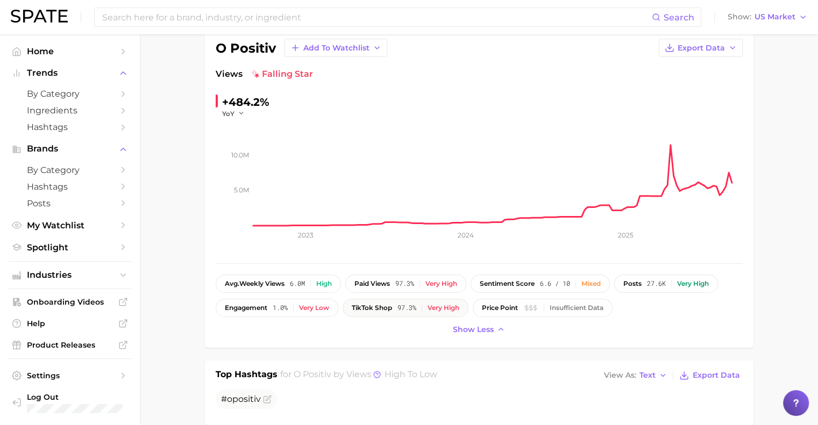
scroll to position [0, 0]
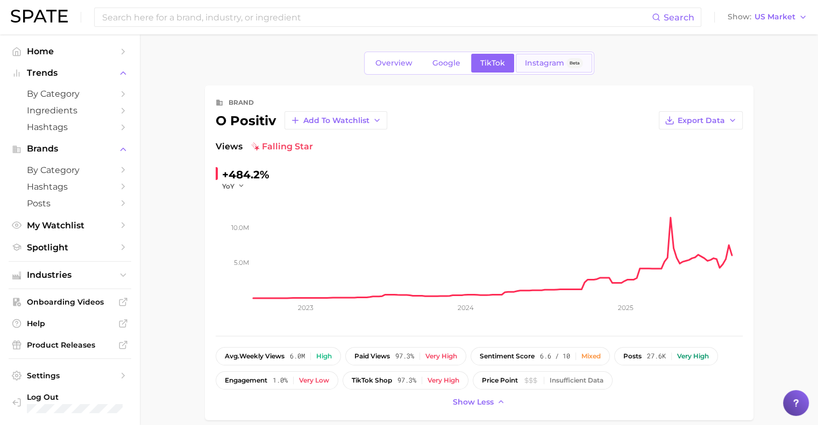
click span "Instagram"
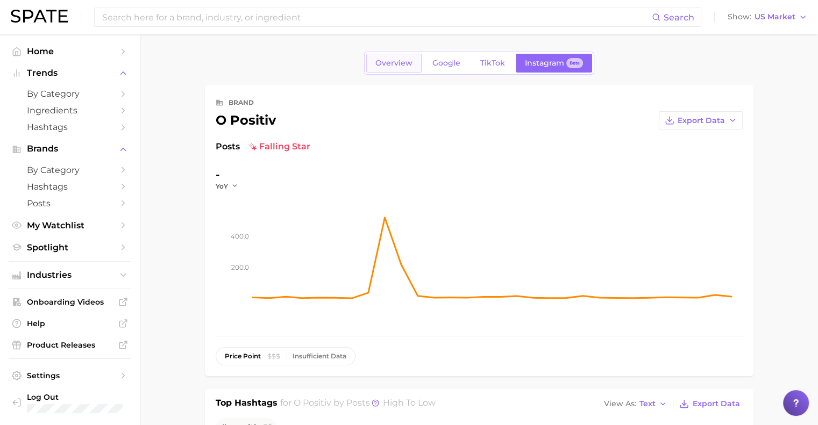
click span "Overview"
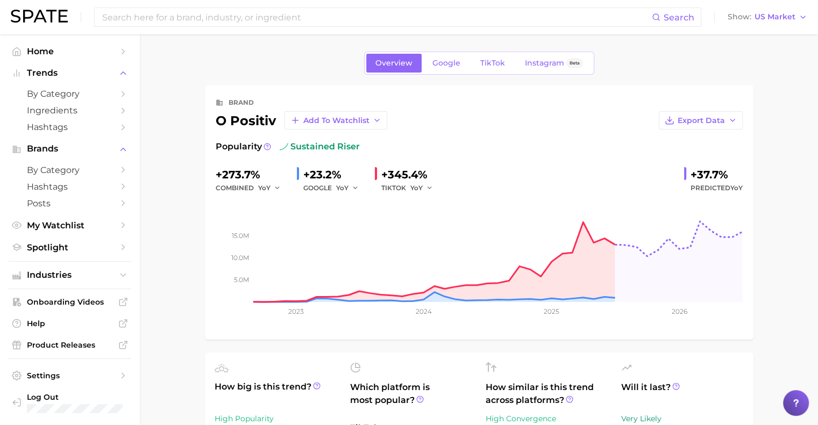
click img
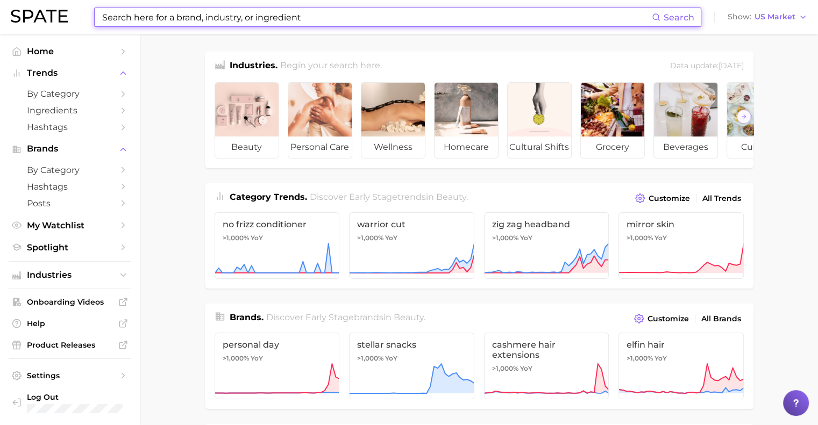
click input
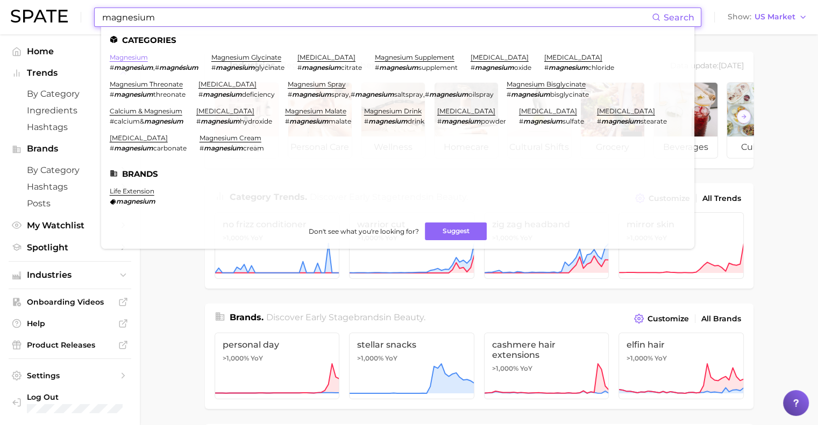
type input "magnesium"
click link "magnesium"
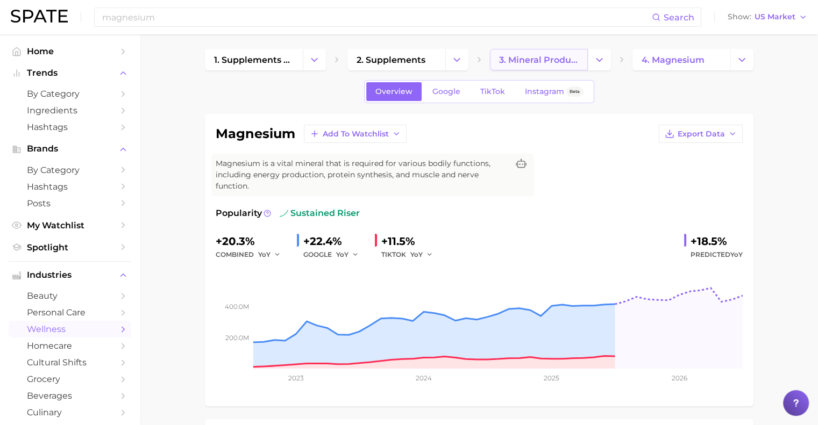
scroll to position [2, 0]
click div "Overview Google TikTok Instagram Beta"
click link "TikTok"
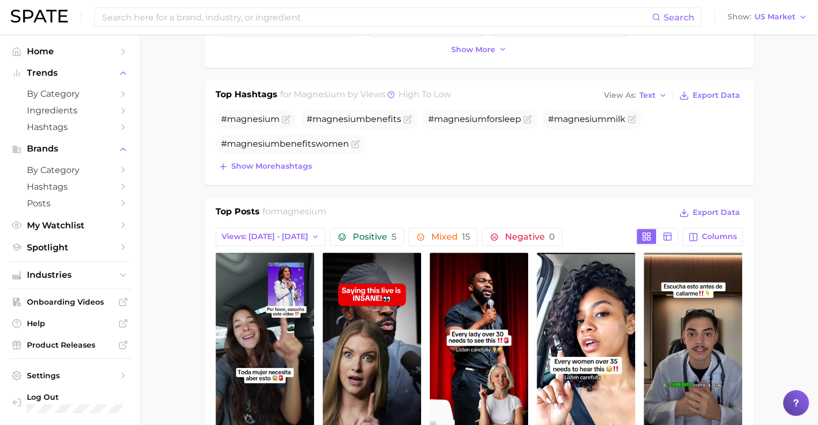
scroll to position [397, 0]
click span "Views: [DATE] - [DATE]"
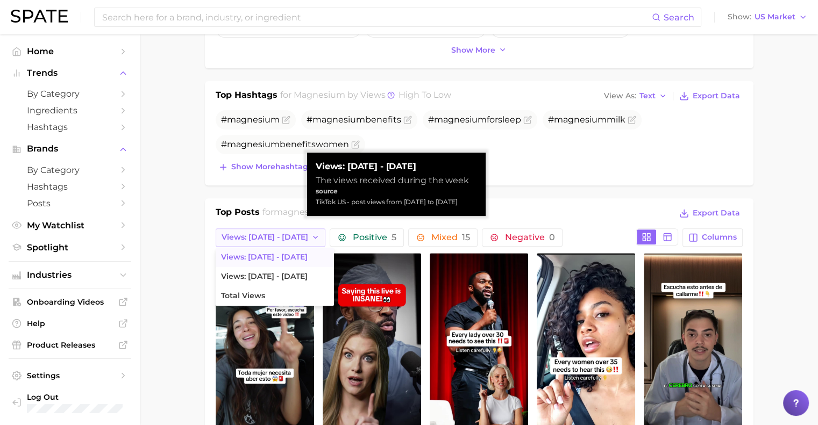
click span "Views: [DATE] - [DATE]"
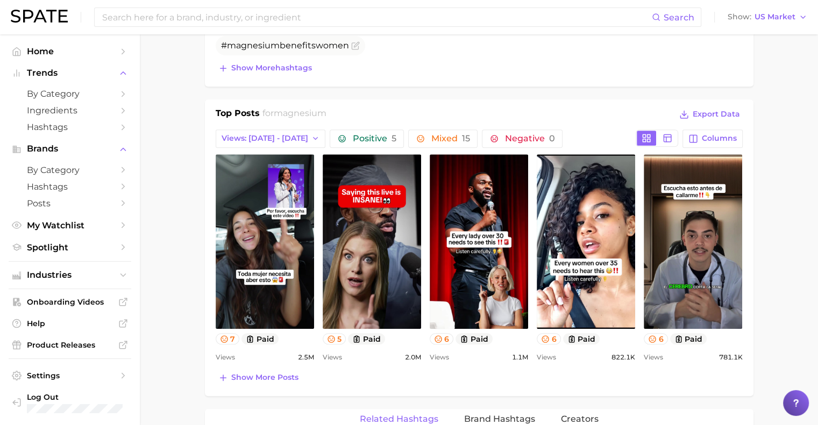
scroll to position [498, 0]
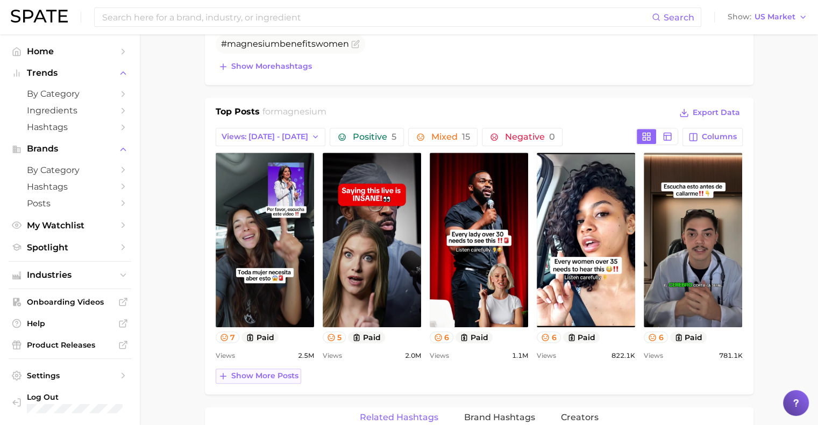
click span "Show more posts"
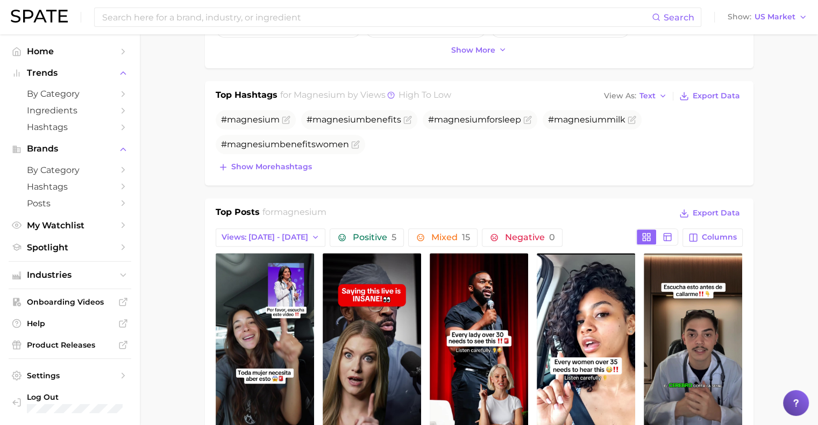
scroll to position [0, 0]
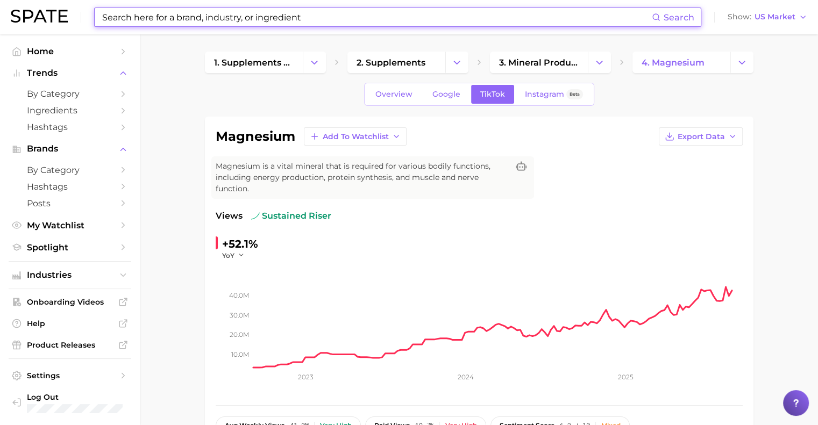
click input
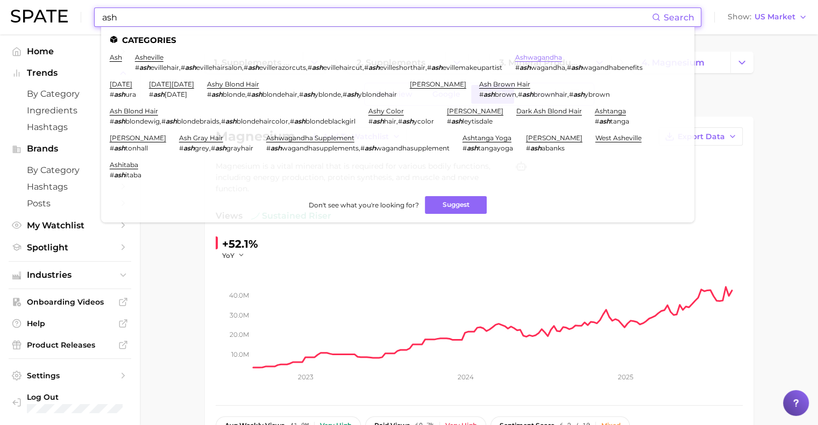
type input "ash"
click link "ashwagandha"
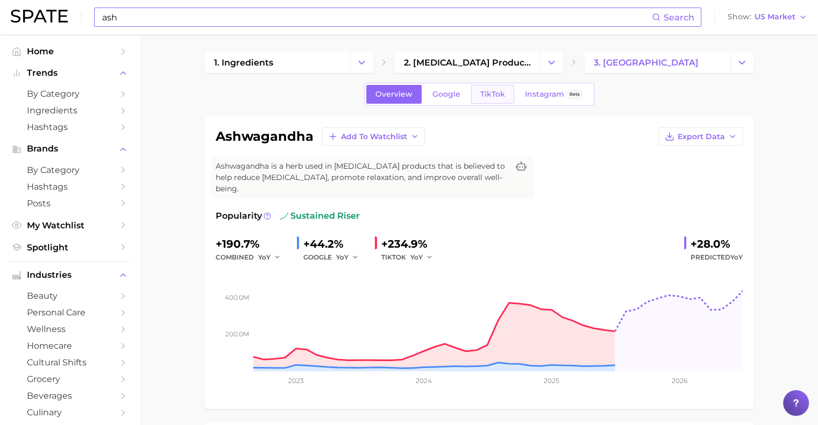
click span "TikTok"
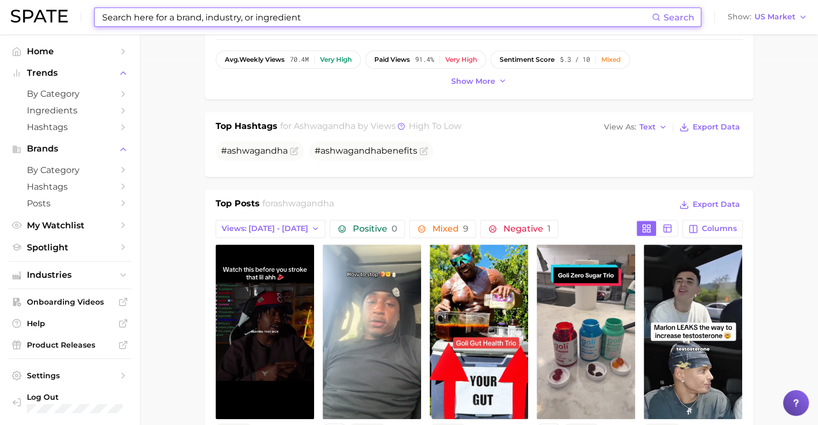
scroll to position [366, 0]
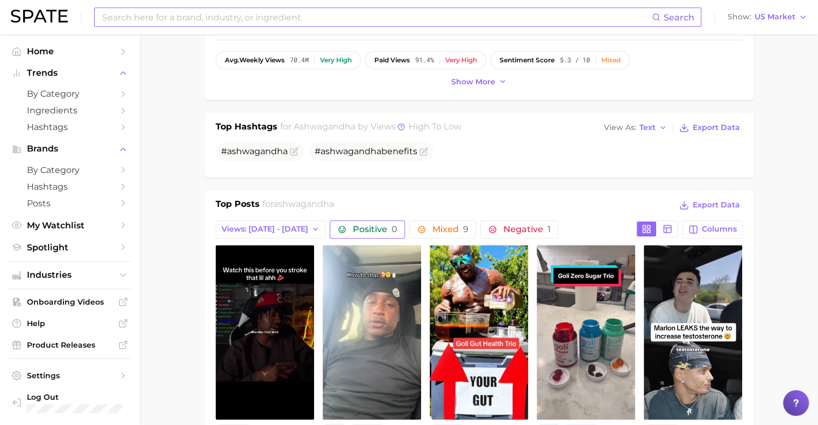
click span "Positive 0"
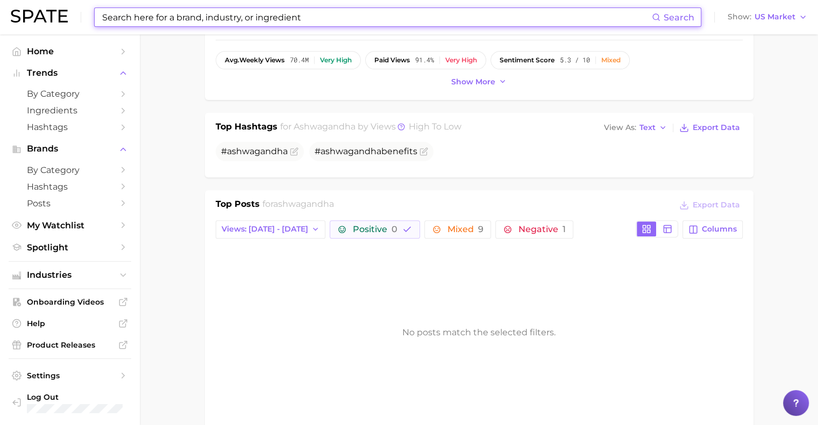
click input
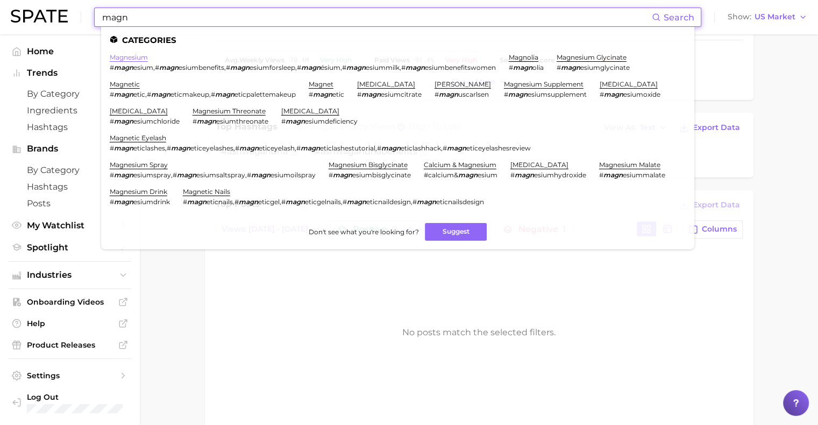
type input "magn"
click link "magnesium"
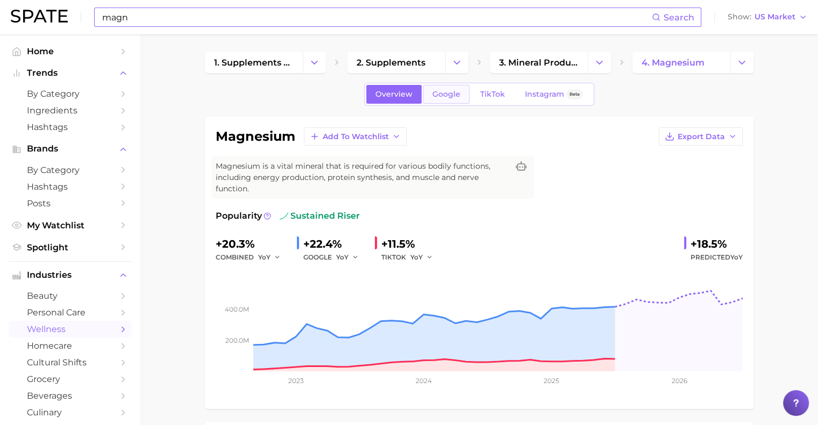
click span "Google"
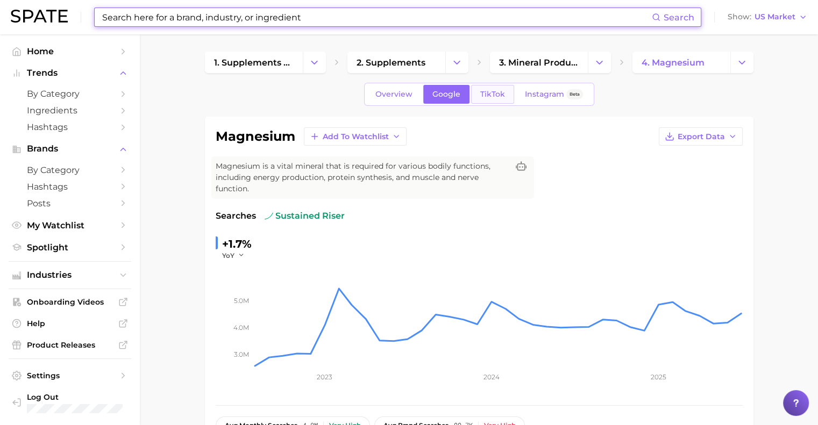
click span "TikTok"
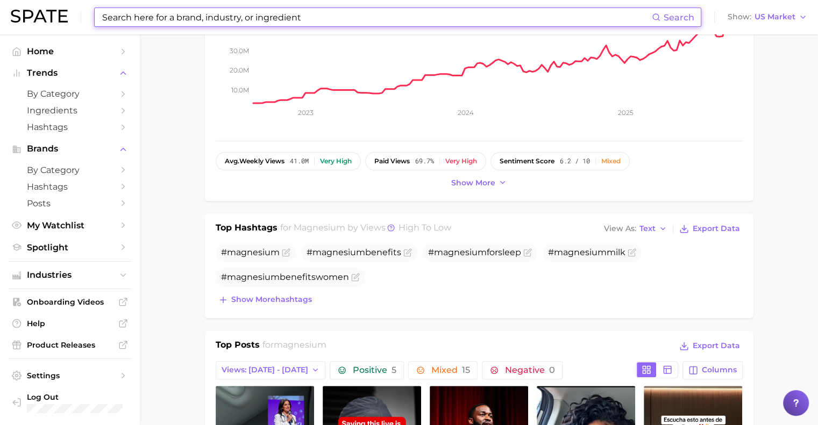
scroll to position [270, 0]
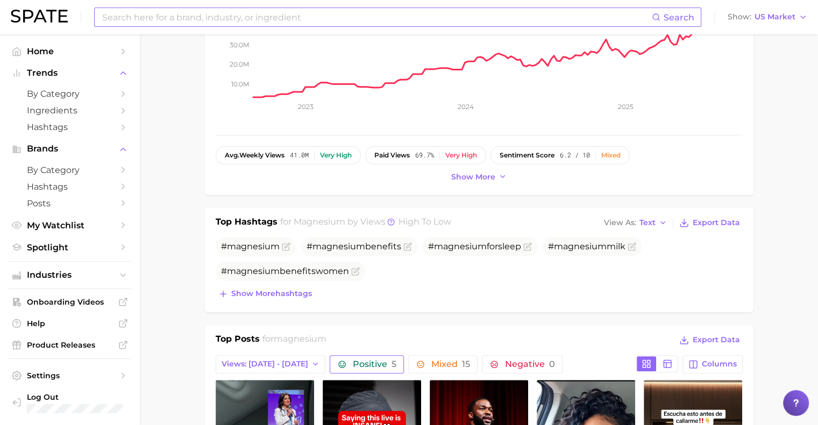
click button "Positive 5"
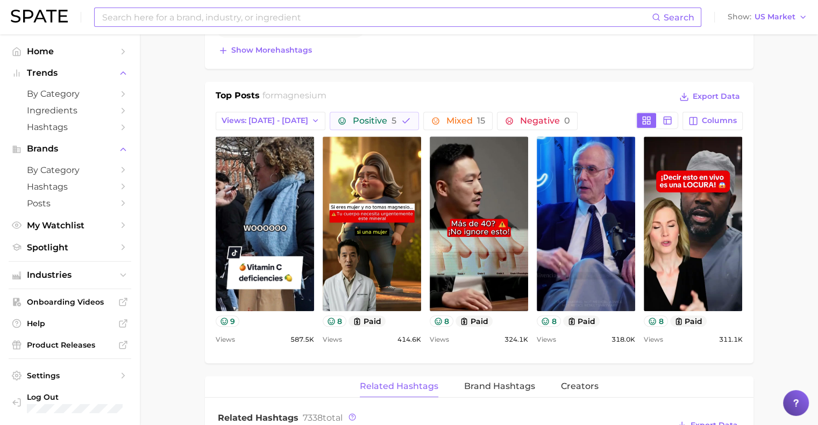
scroll to position [511, 0]
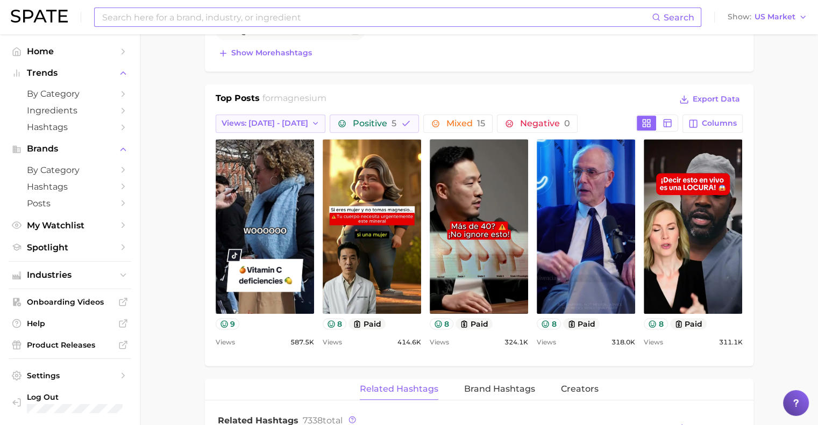
click span "Views: [DATE] - [DATE]"
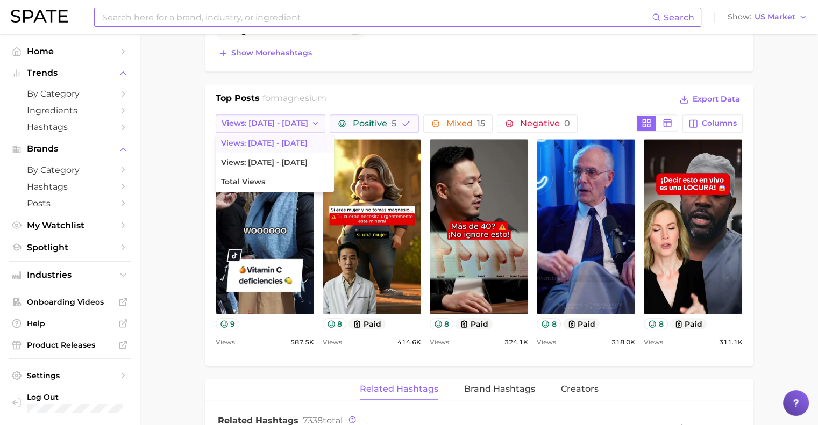
click span "Views: [DATE] - [DATE]"
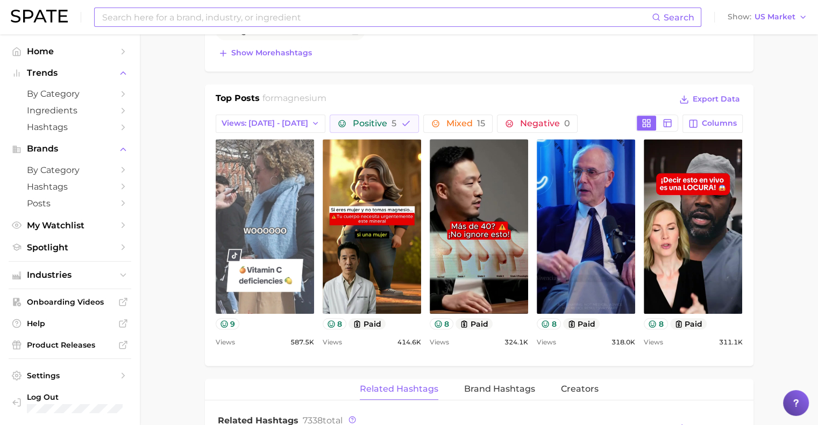
click link "view post on TikTok"
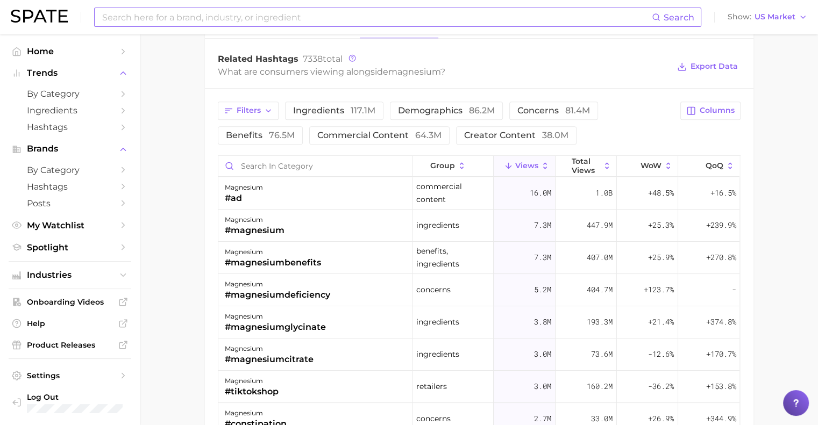
scroll to position [873, 0]
drag, startPoint x: 219, startPoint y: 56, endPoint x: 334, endPoint y: 58, distance: 115.6
click div "Related Hashtags 7338 total"
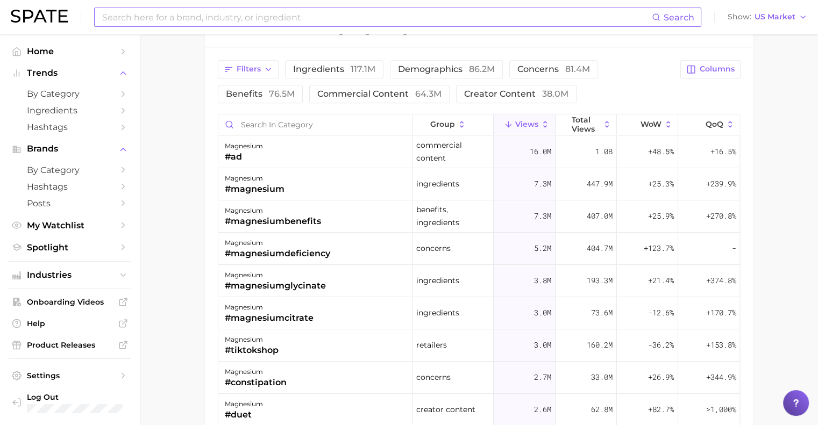
scroll to position [924, 0]
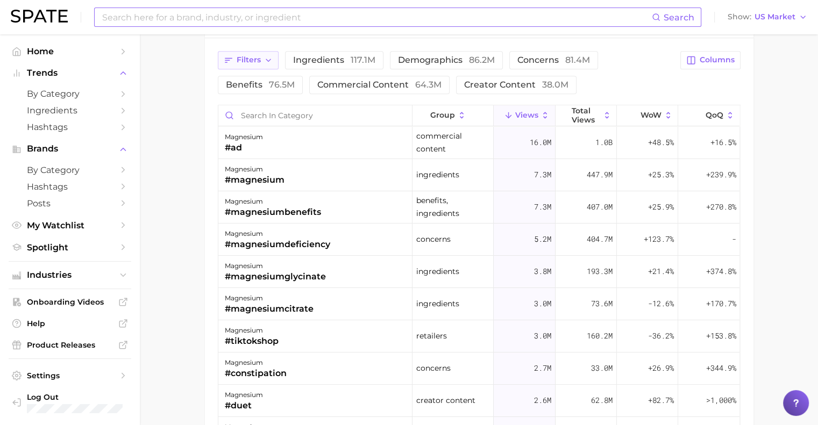
click icon "button"
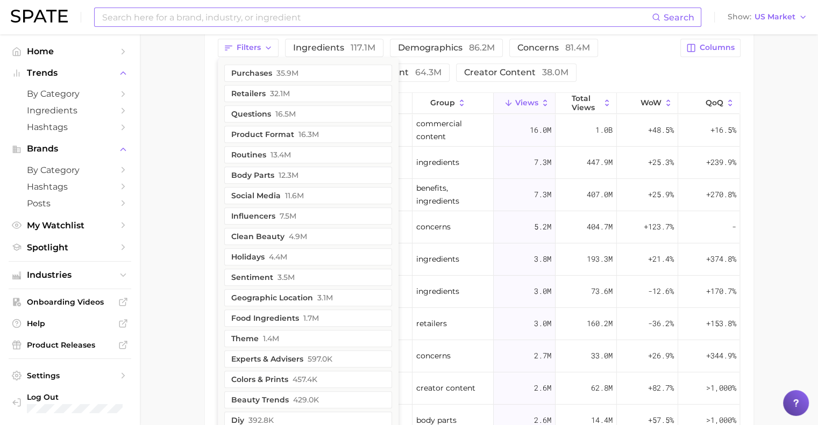
scroll to position [933, 0]
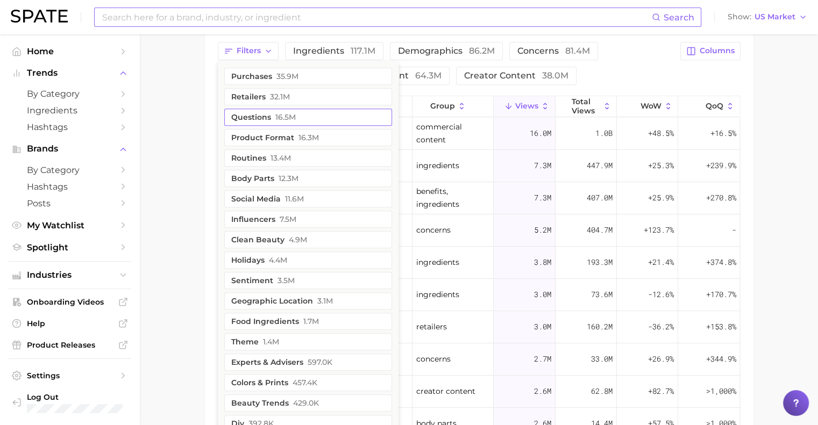
click button "questions 16.5m"
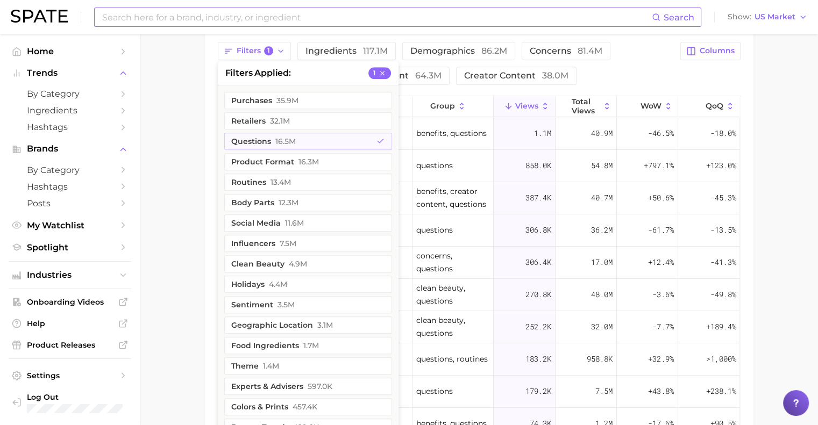
click div "Filters 1 filters applied 1 purchases 35.9m retailers 32.1m questions 16.5m pro…"
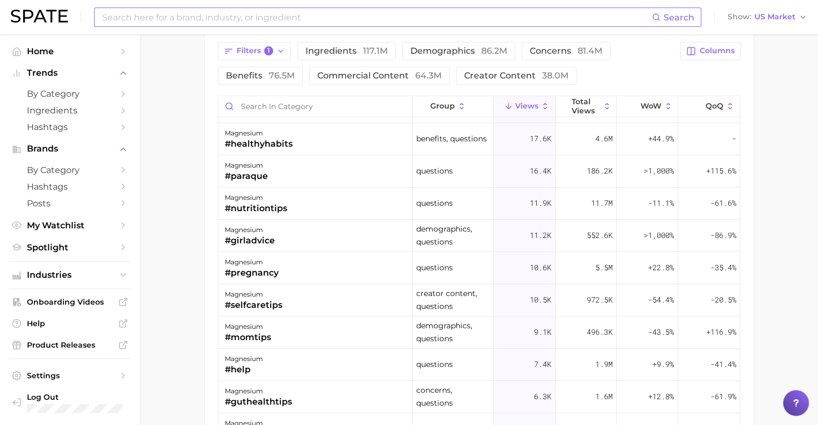
scroll to position [350, 0]
click polyline "button"
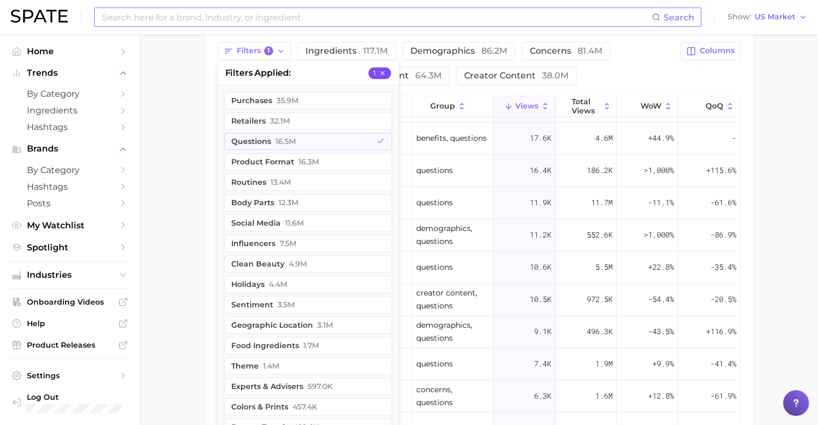
click icon "button"
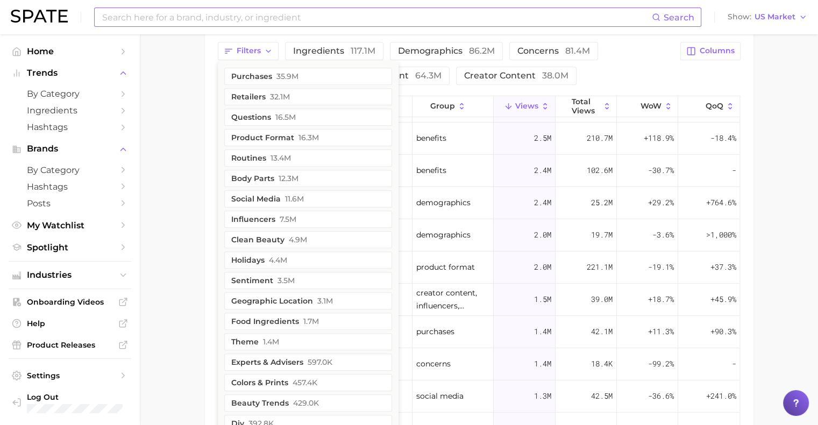
scroll to position [0, 0]
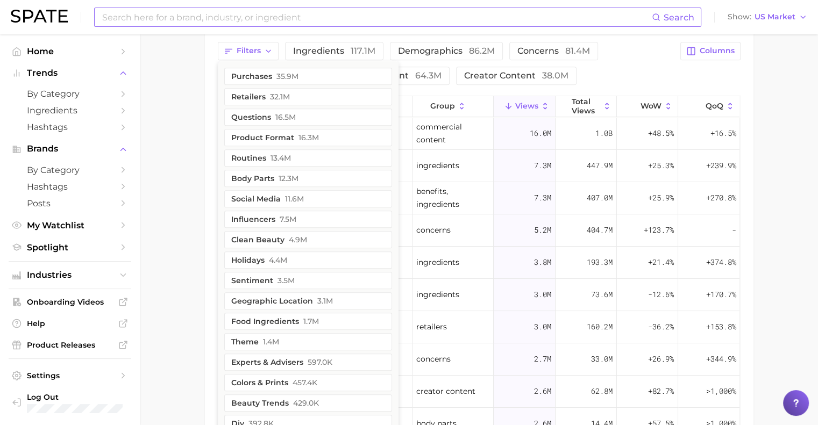
click div "Filters purchases 35.9m retailers 32.1m questions 16.5m product format 16.3m ro…"
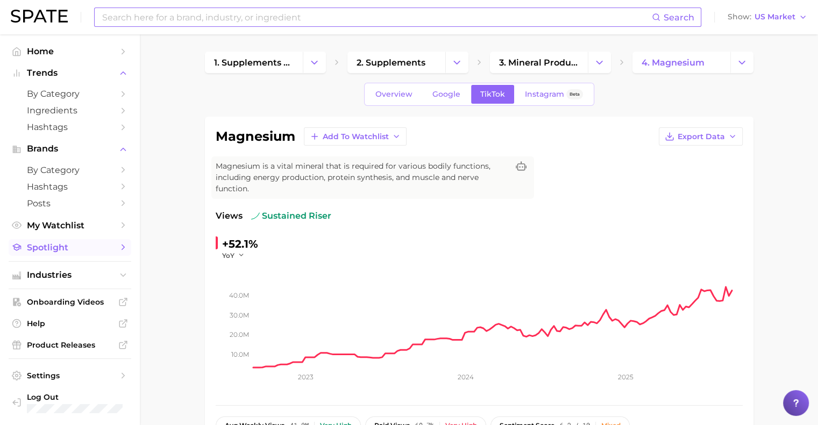
click span "Spotlight"
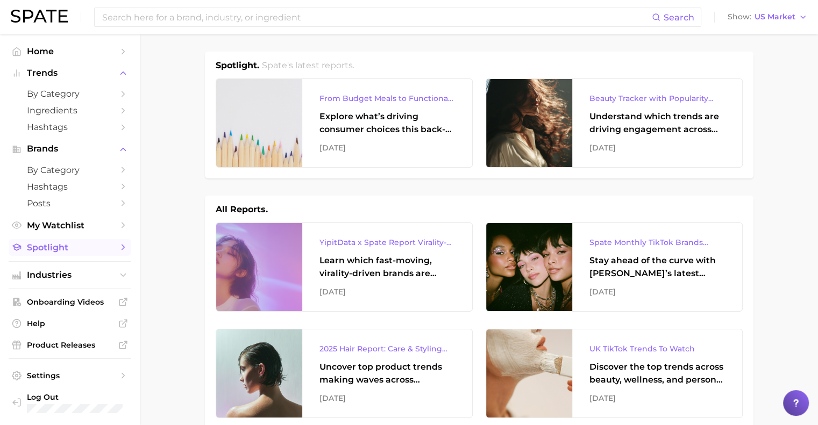
click span "Spotlight"
click span "My Watchlist"
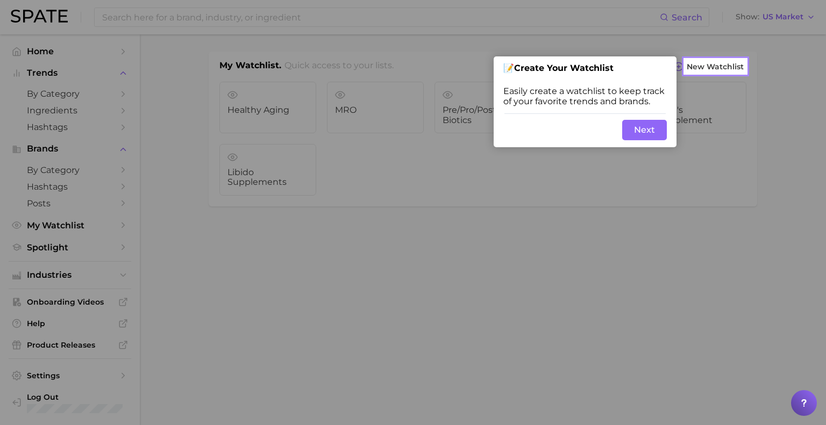
click button "Next"
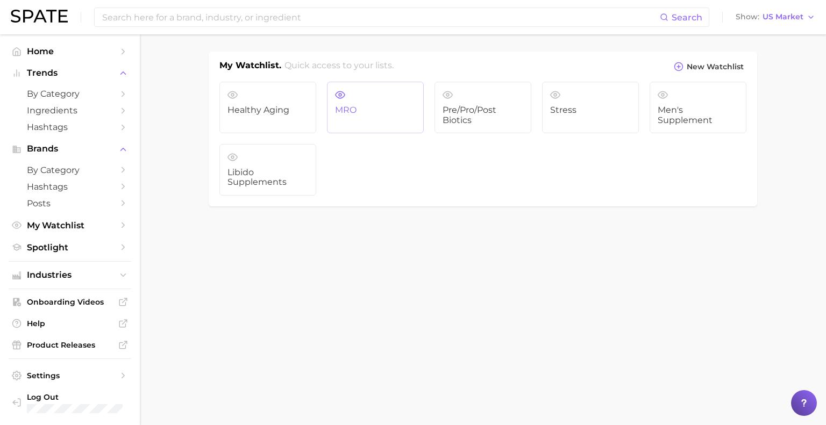
click span "MRO"
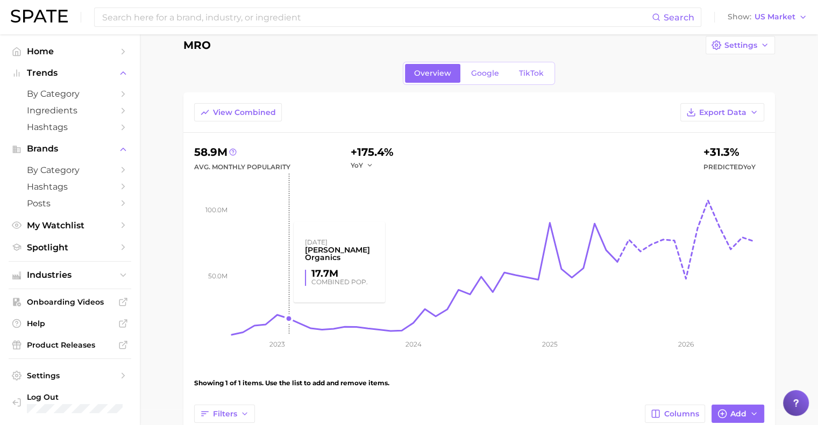
scroll to position [13, 0]
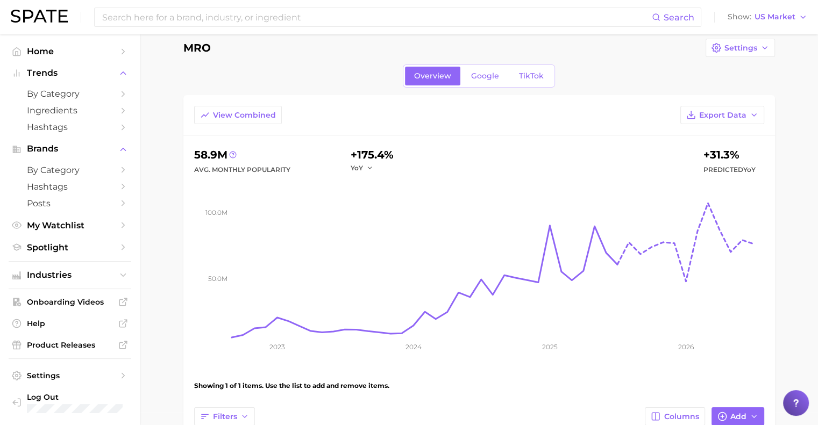
click img
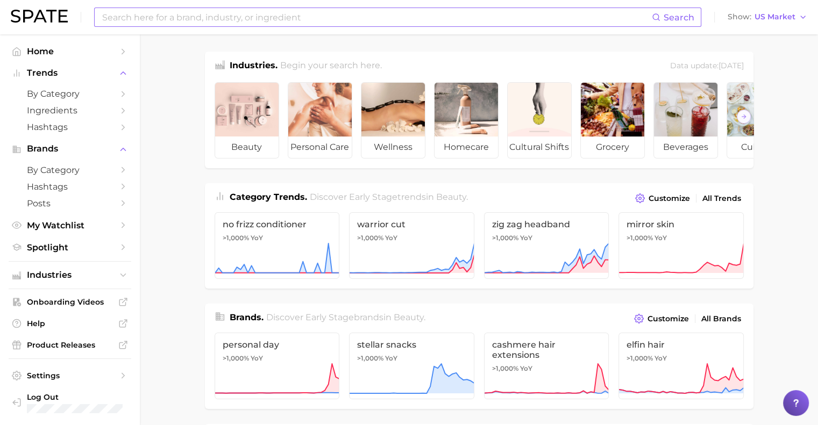
click input
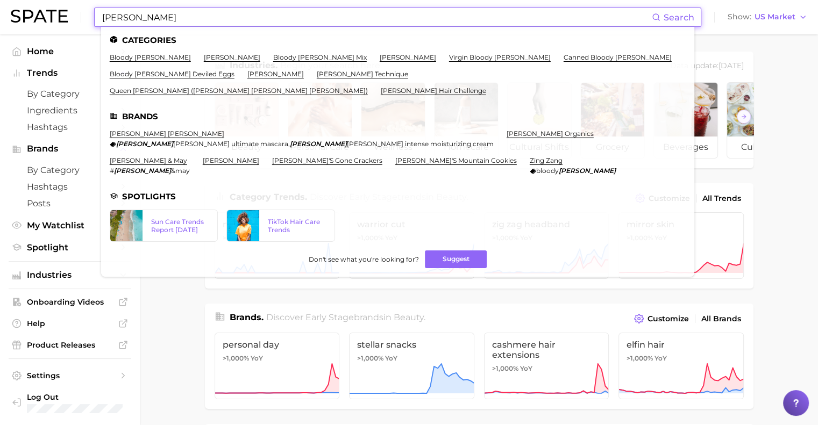
type input "[PERSON_NAME]"
click link "[PERSON_NAME] organics"
